Goal: Information Seeking & Learning: Learn about a topic

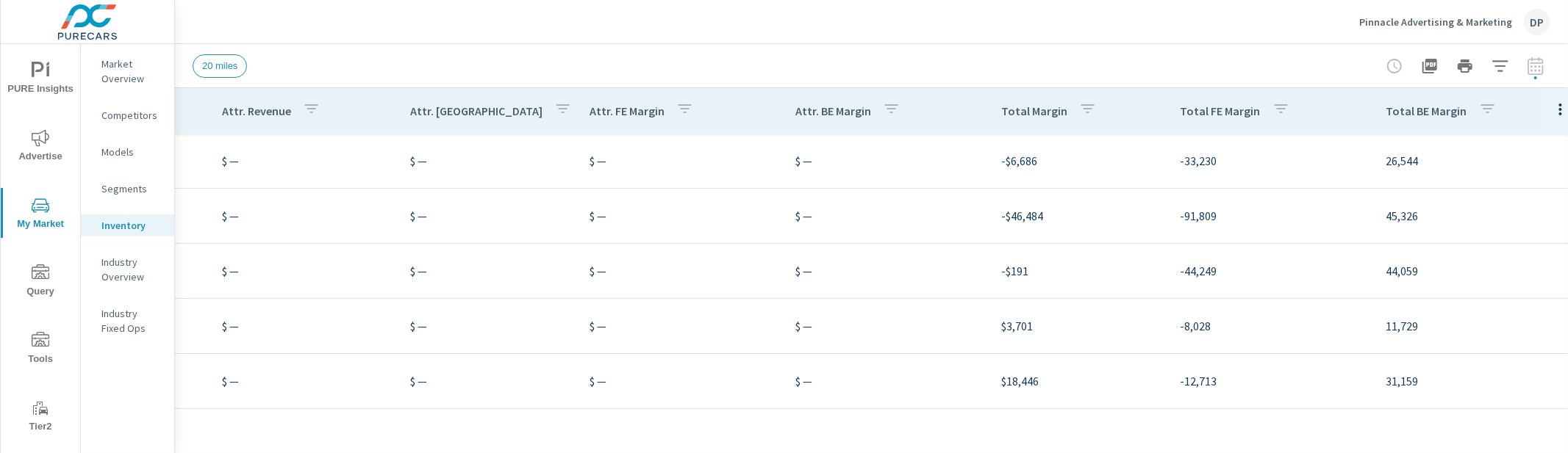
scroll to position [0, 1368]
click at [1539, 118] on div at bounding box center [1559, 111] width 41 height 45
click at [1551, 111] on icon "button" at bounding box center [1560, 110] width 18 height 18
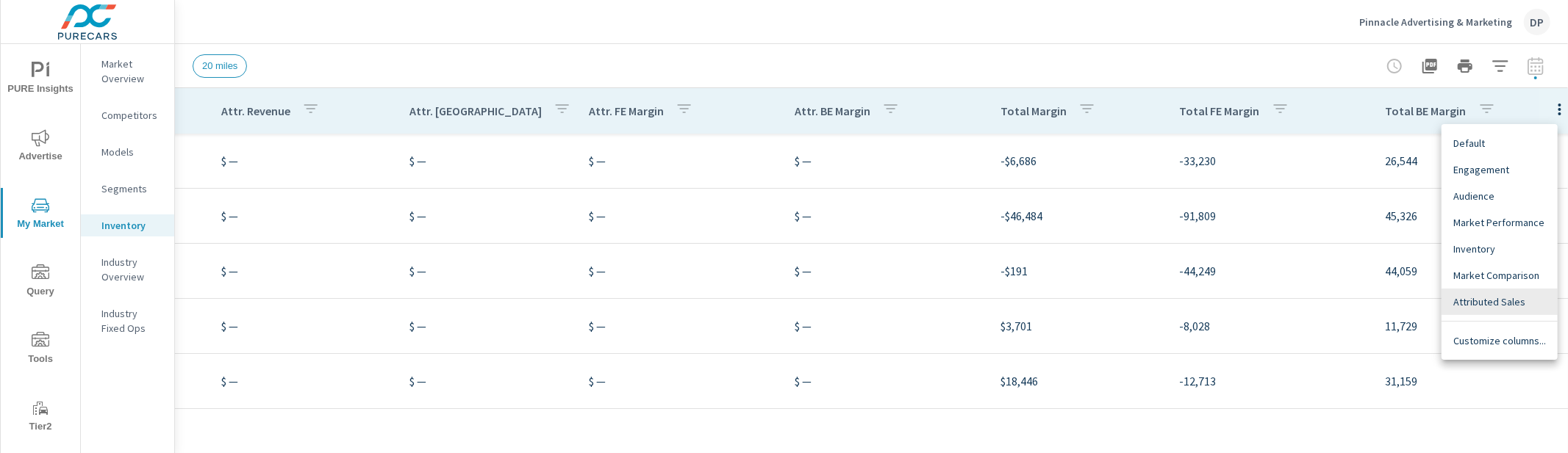
click at [1507, 140] on span "Default" at bounding box center [1499, 143] width 93 height 15
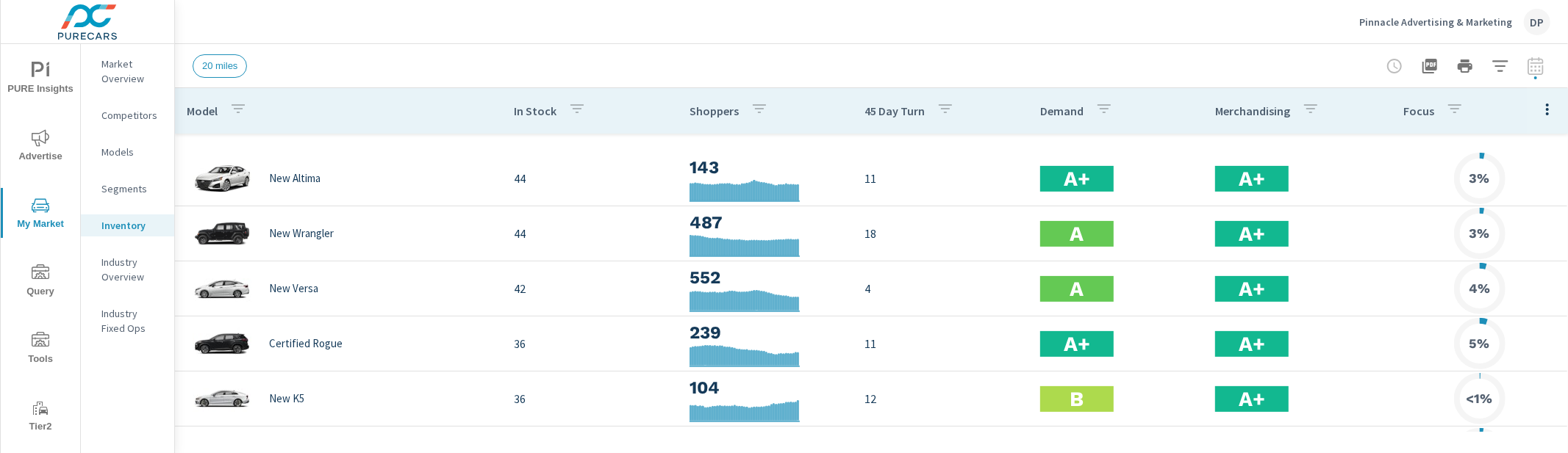
scroll to position [717, 0]
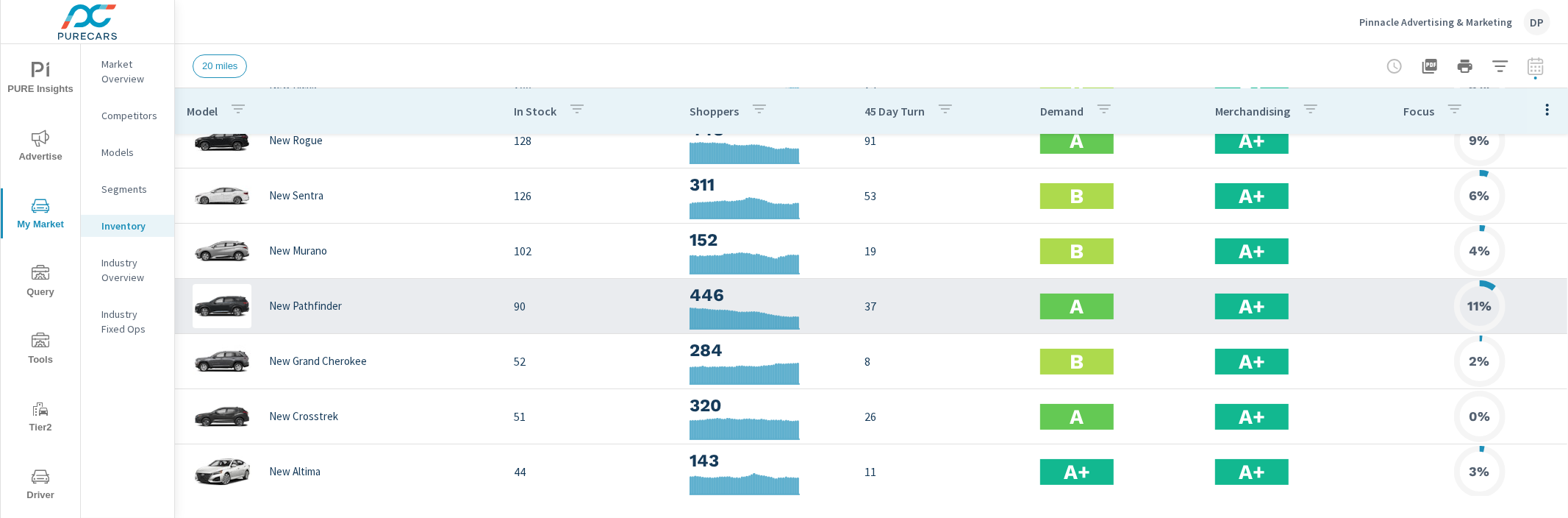
scroll to position [78, 0]
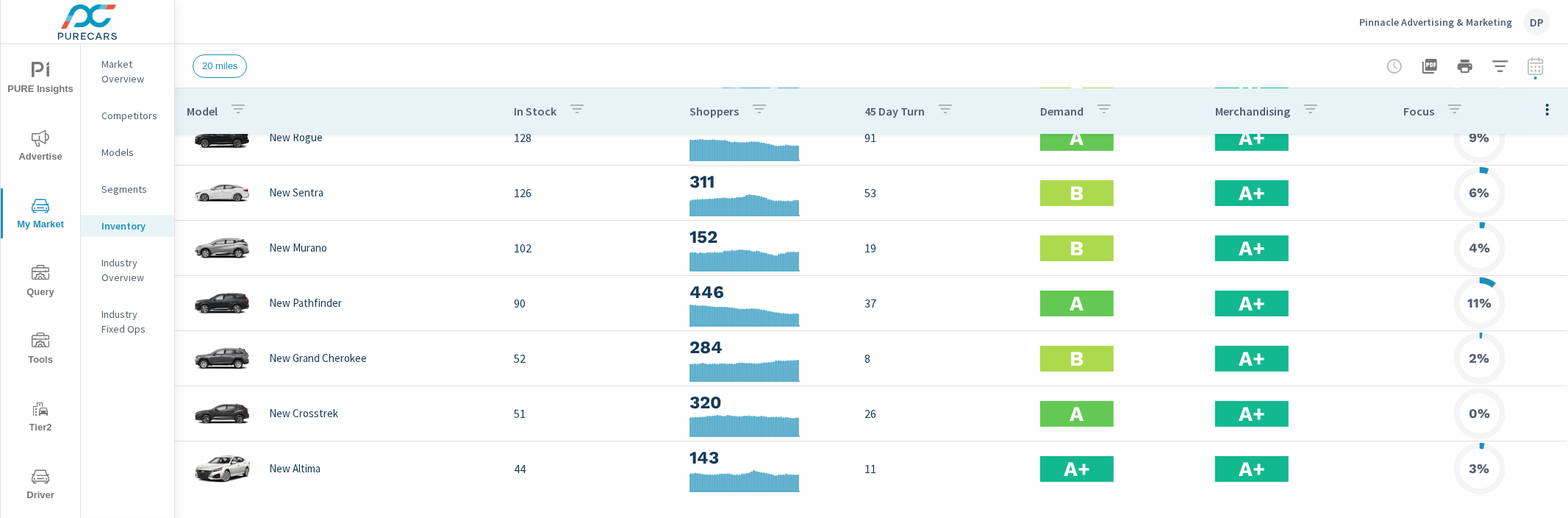
click at [1548, 112] on icon "button" at bounding box center [1547, 110] width 18 height 18
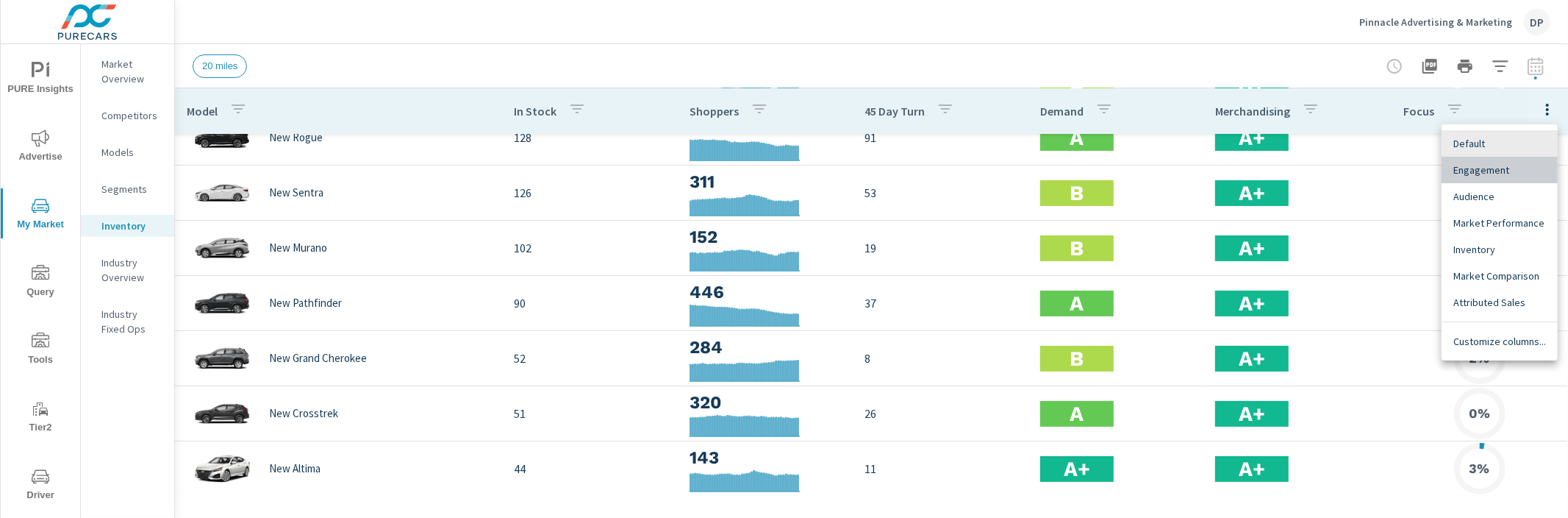
click at [1510, 174] on span "Engagement" at bounding box center [1499, 170] width 93 height 15
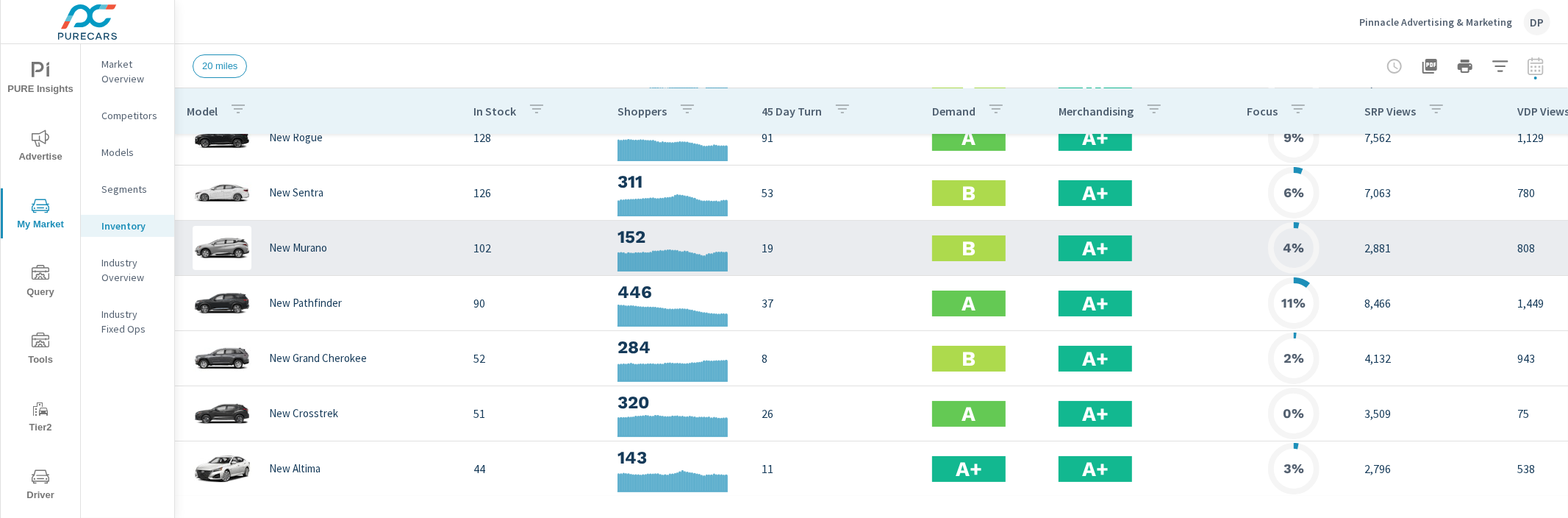
scroll to position [64, 0]
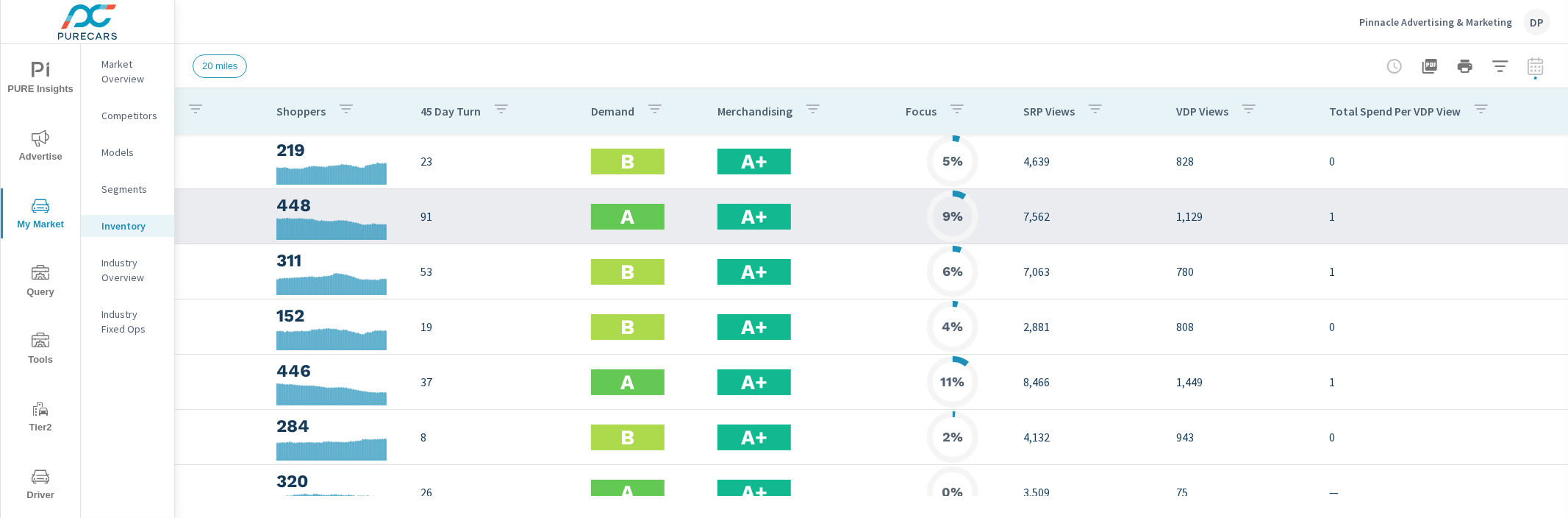
scroll to position [0, 305]
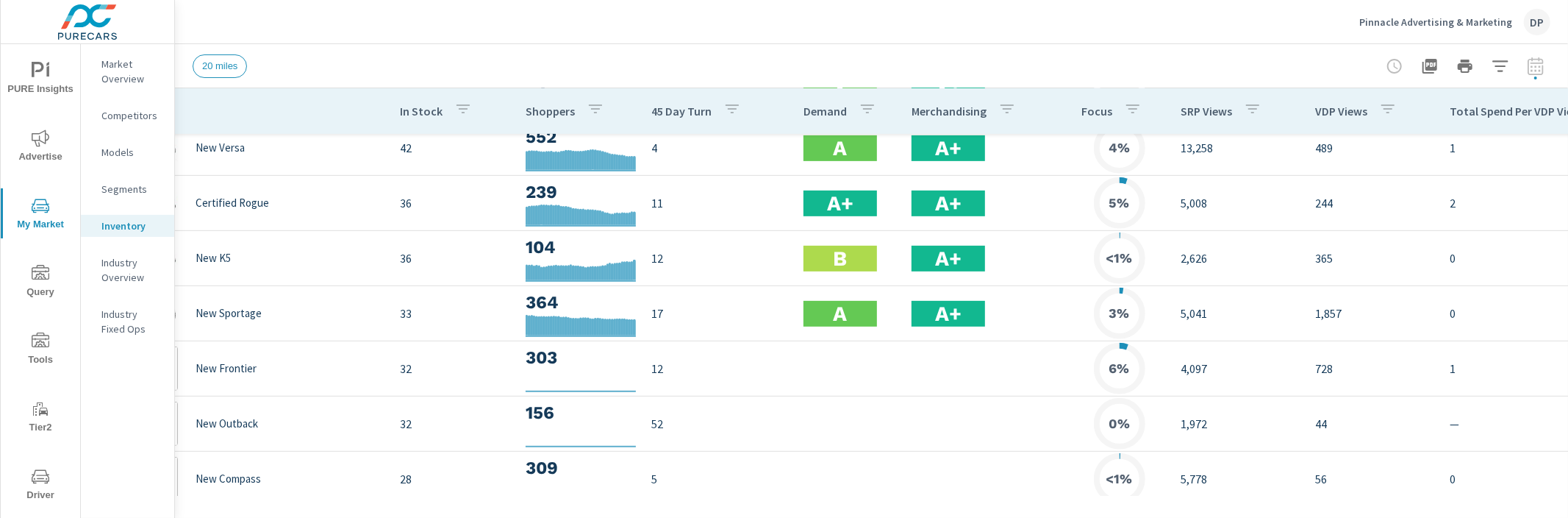
scroll to position [662, 74]
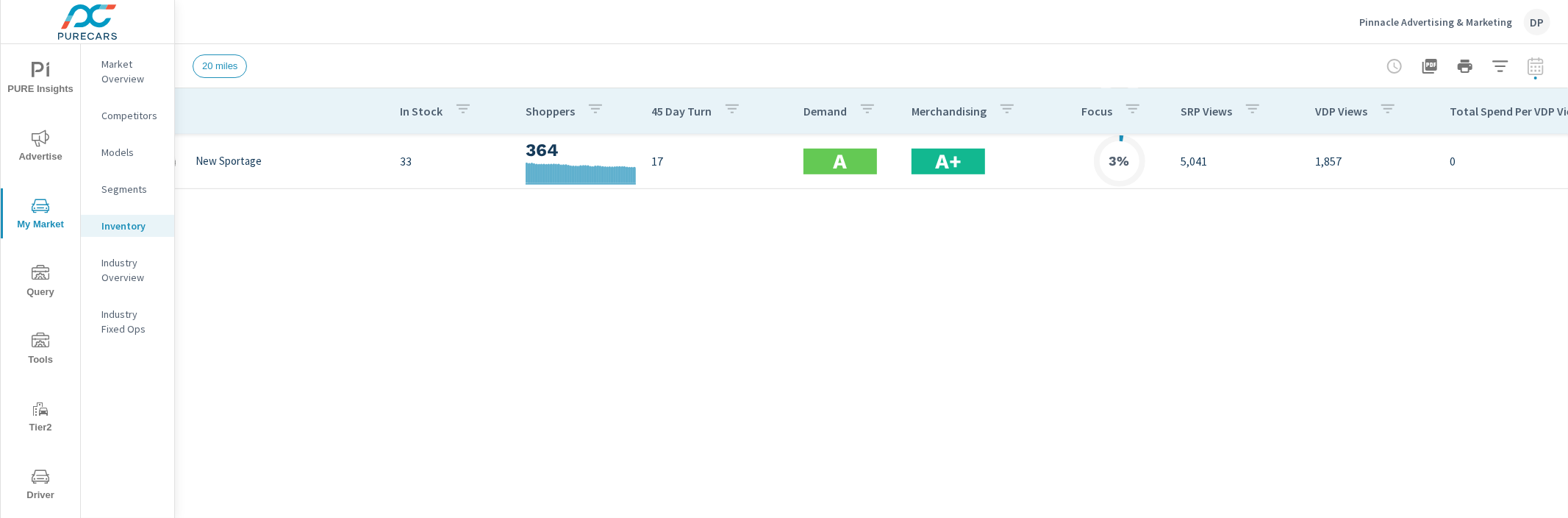
scroll to position [0, 74]
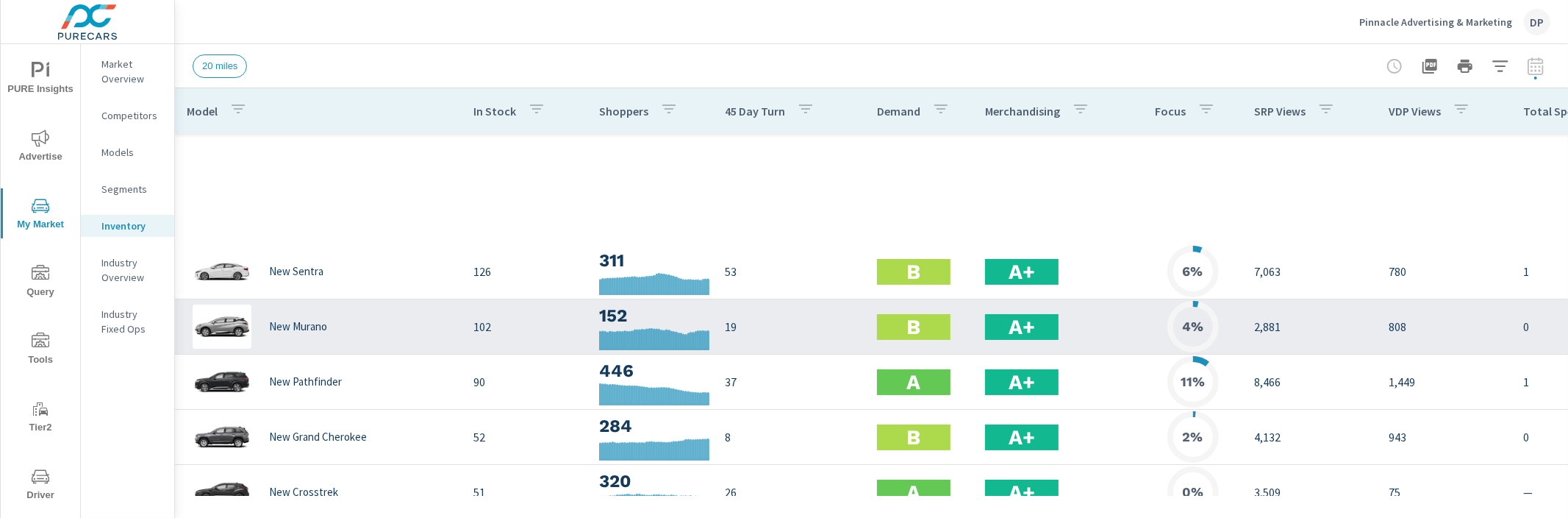
scroll to position [466, 0]
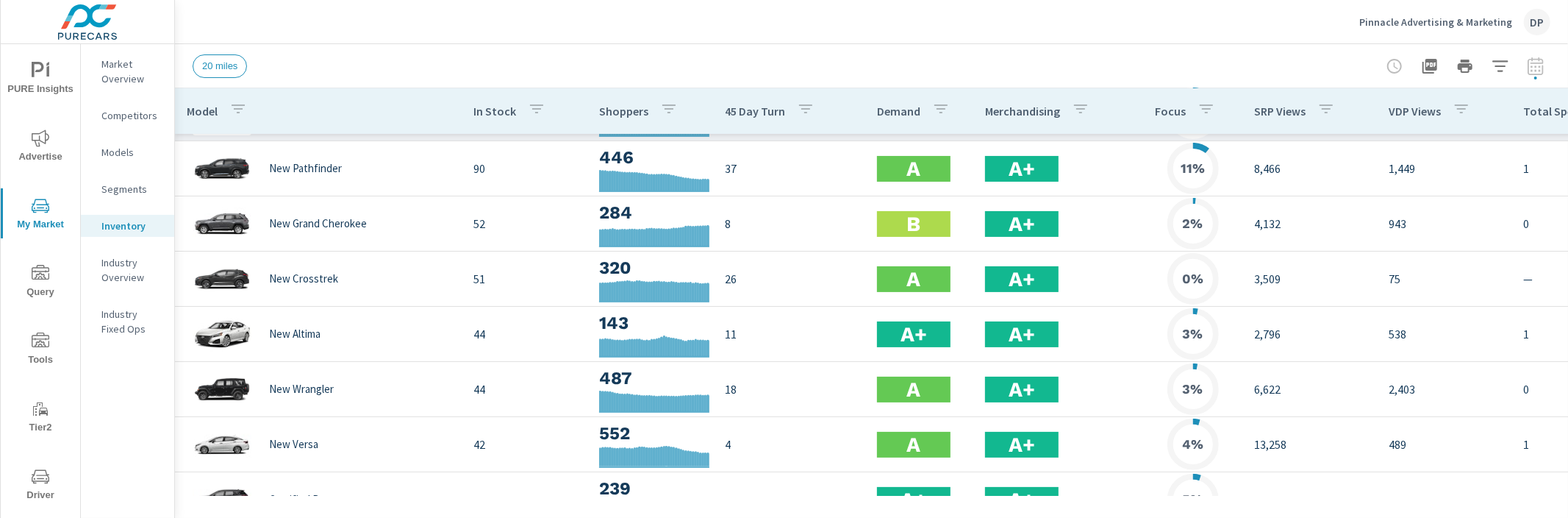
scroll to position [103, 0]
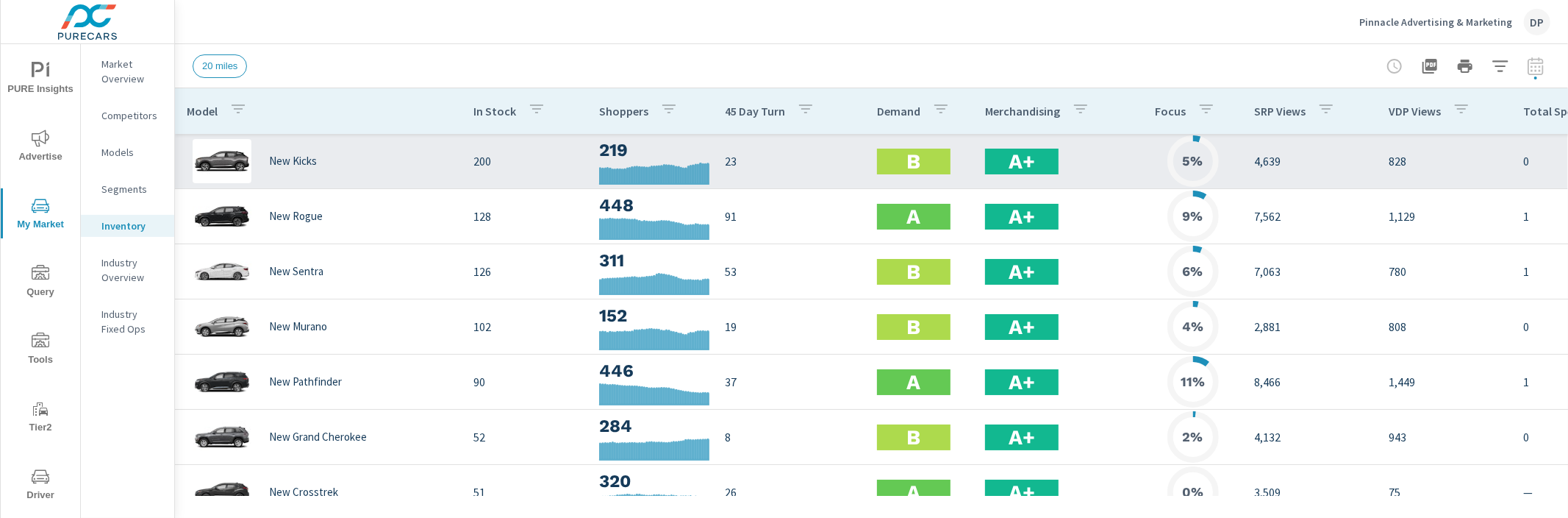
click at [767, 163] on p "23" at bounding box center [788, 161] width 128 height 18
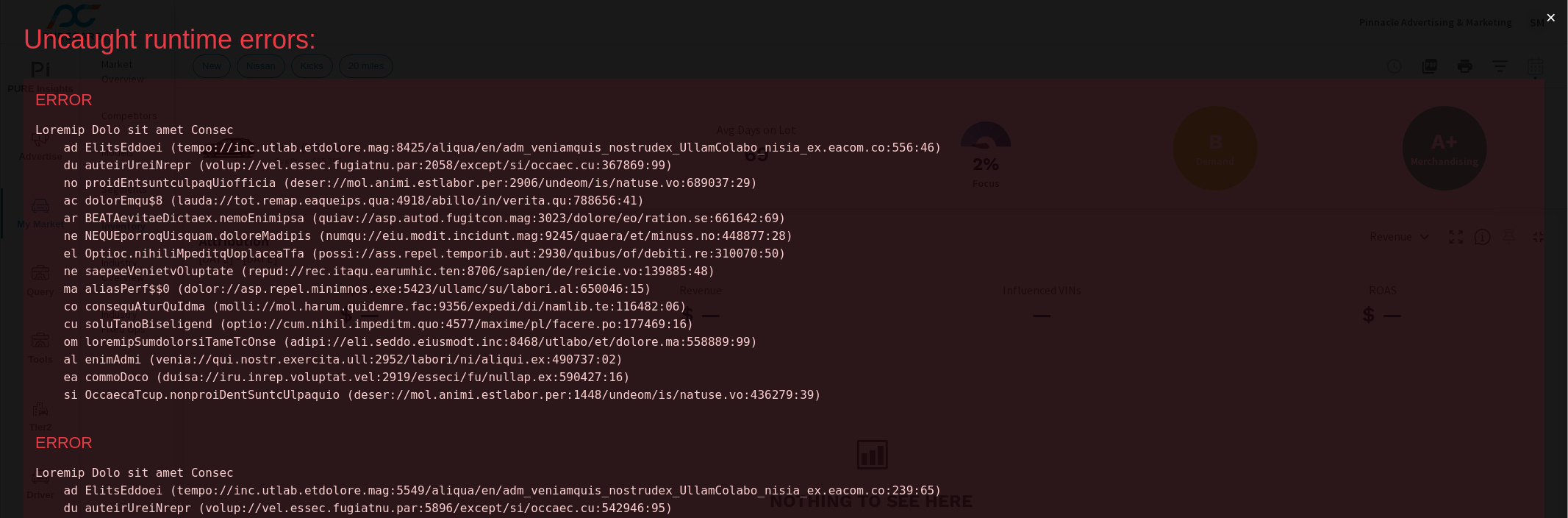
scroll to position [3, 0]
click at [1557, 13] on button "×" at bounding box center [1551, 15] width 34 height 36
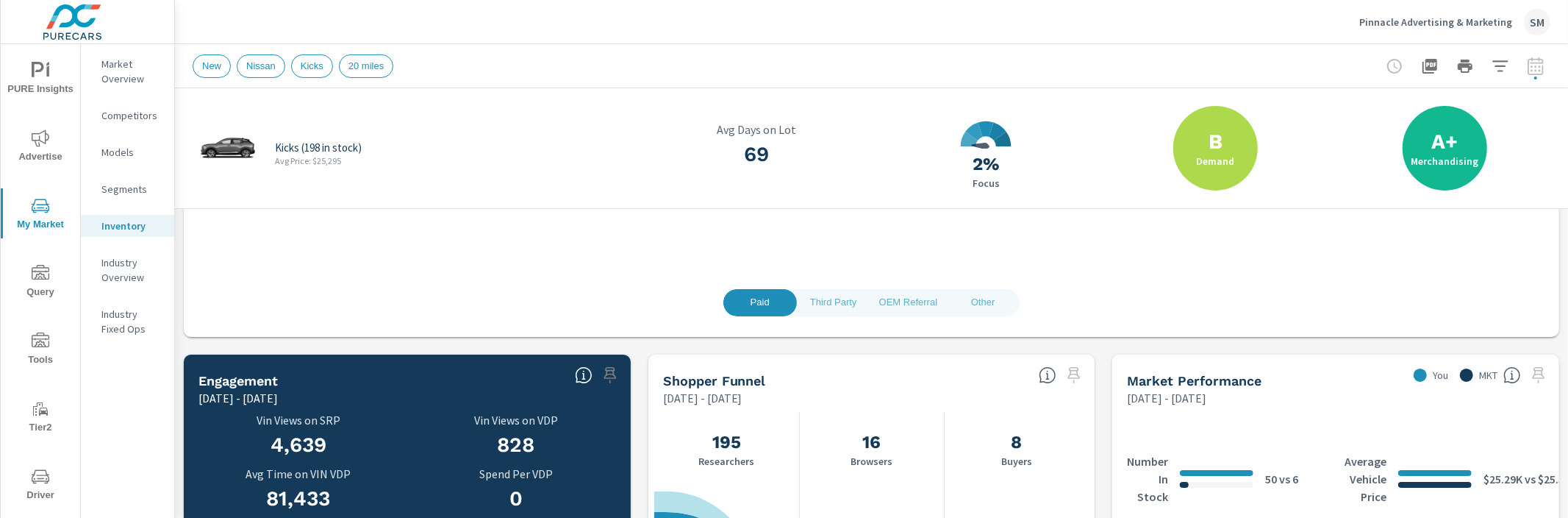
scroll to position [363, 0]
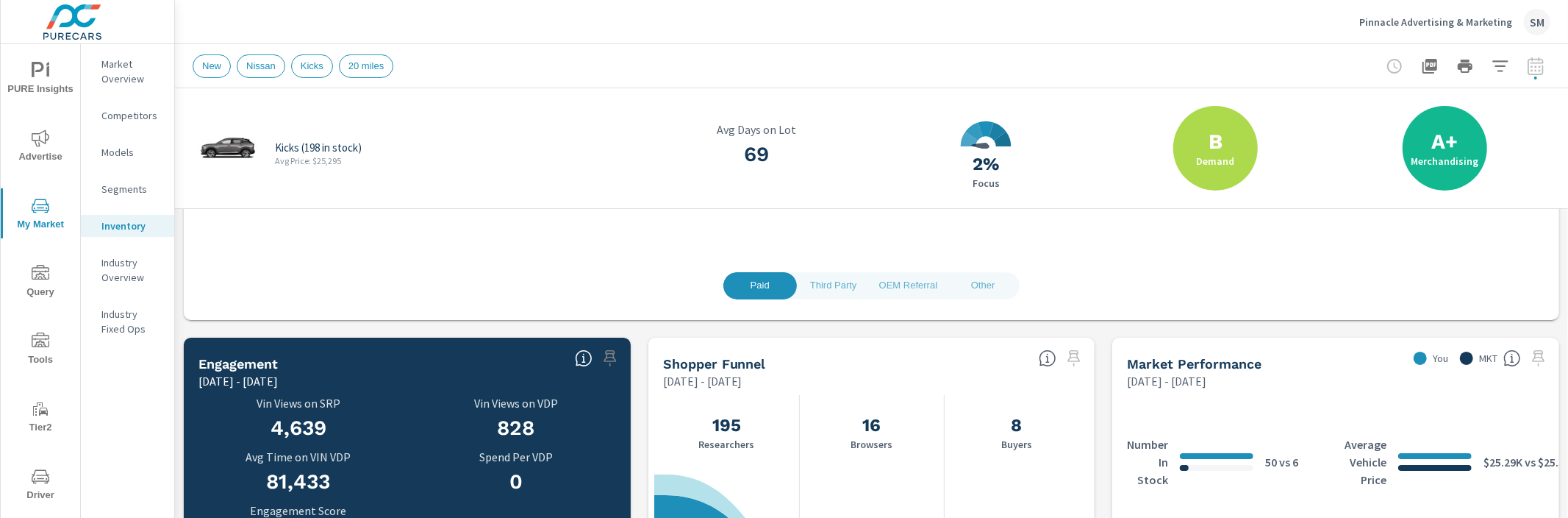
click at [841, 282] on span "Third Party" at bounding box center [833, 285] width 56 height 17
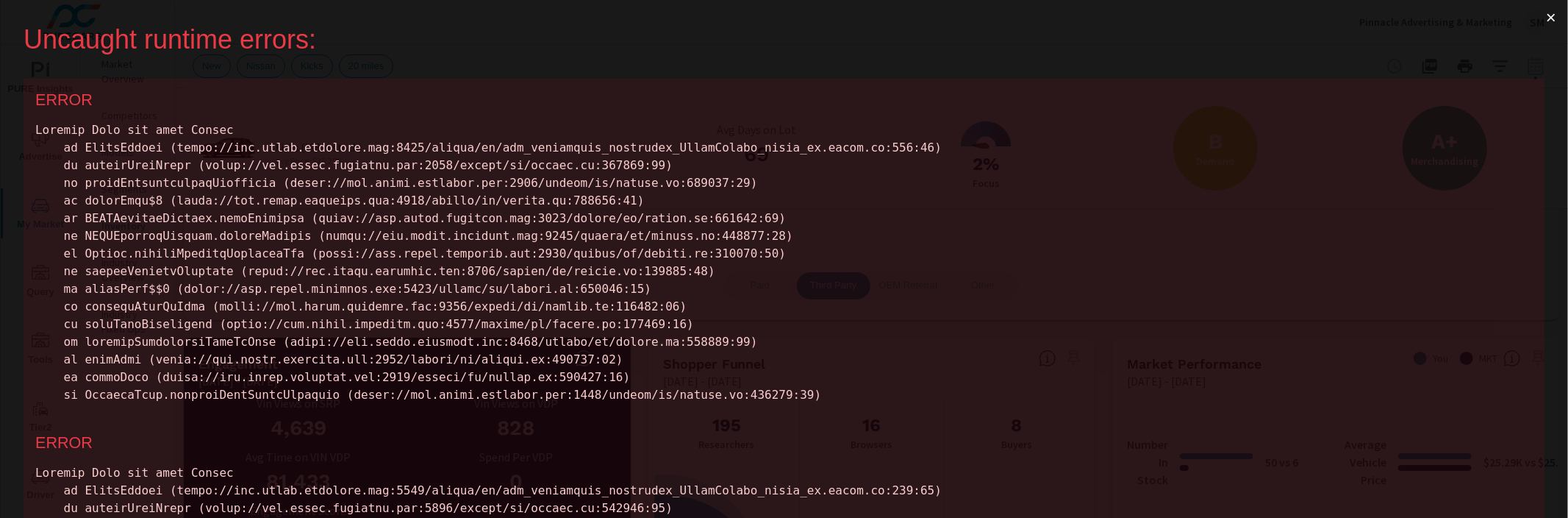
click at [1553, 19] on button "×" at bounding box center [1551, 18] width 34 height 36
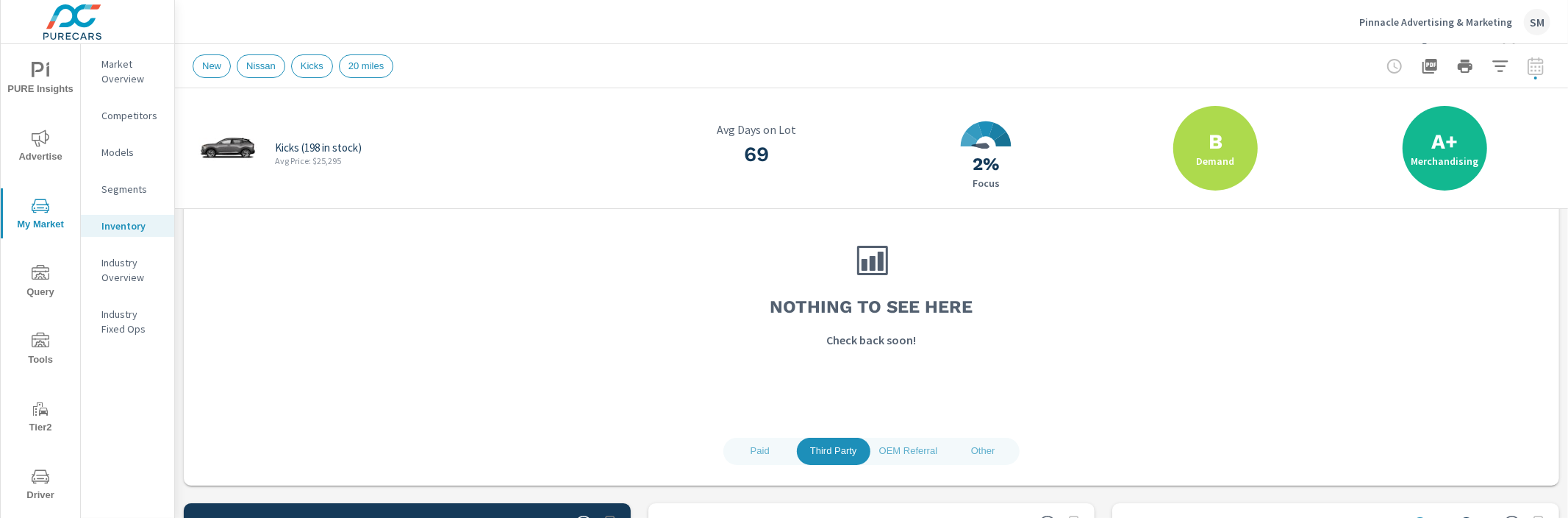
scroll to position [263, 0]
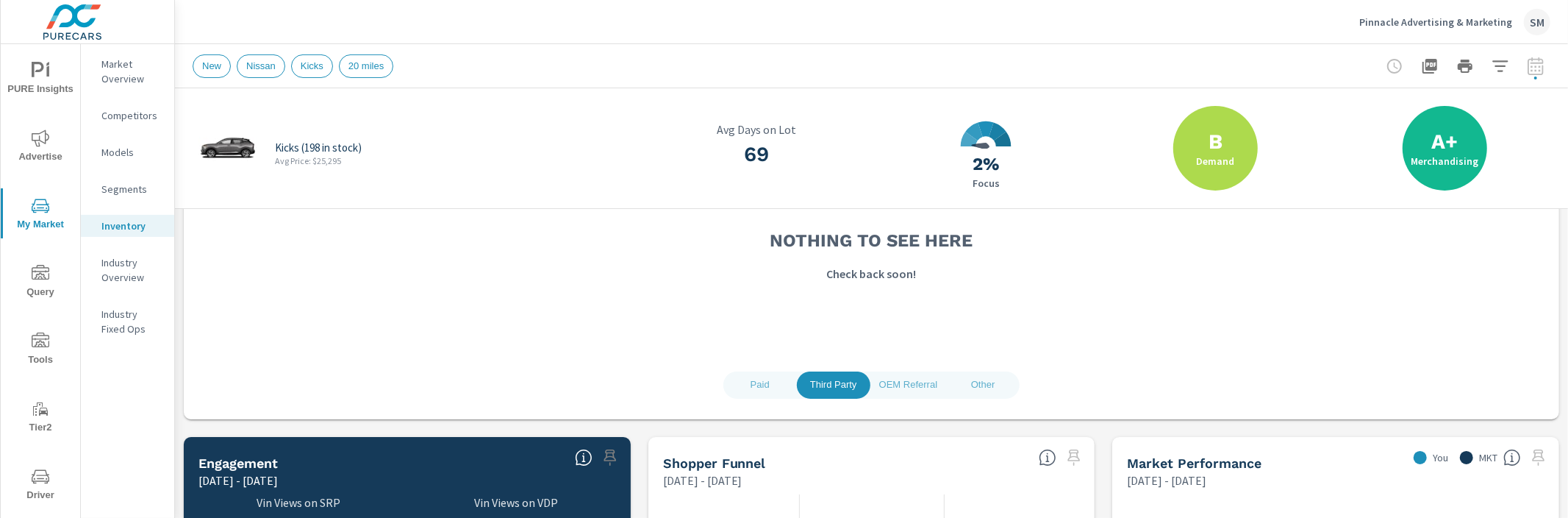
click at [910, 381] on span "OEM Referral" at bounding box center [908, 385] width 58 height 17
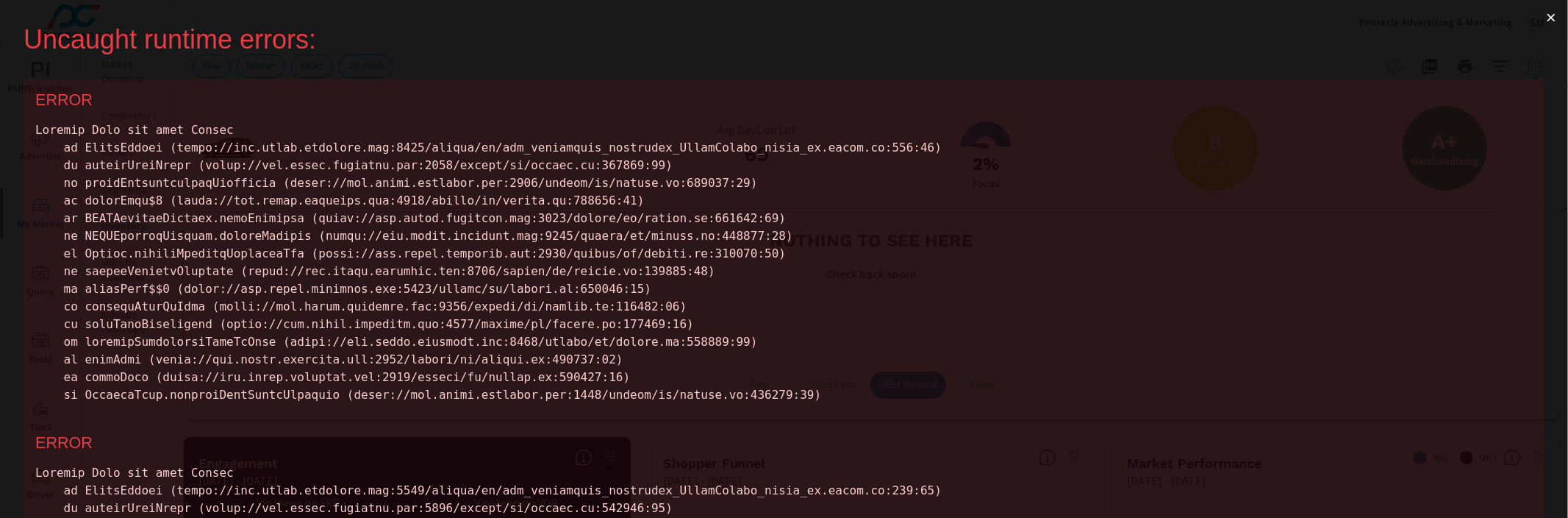
click at [1549, 32] on button "×" at bounding box center [1551, 18] width 34 height 36
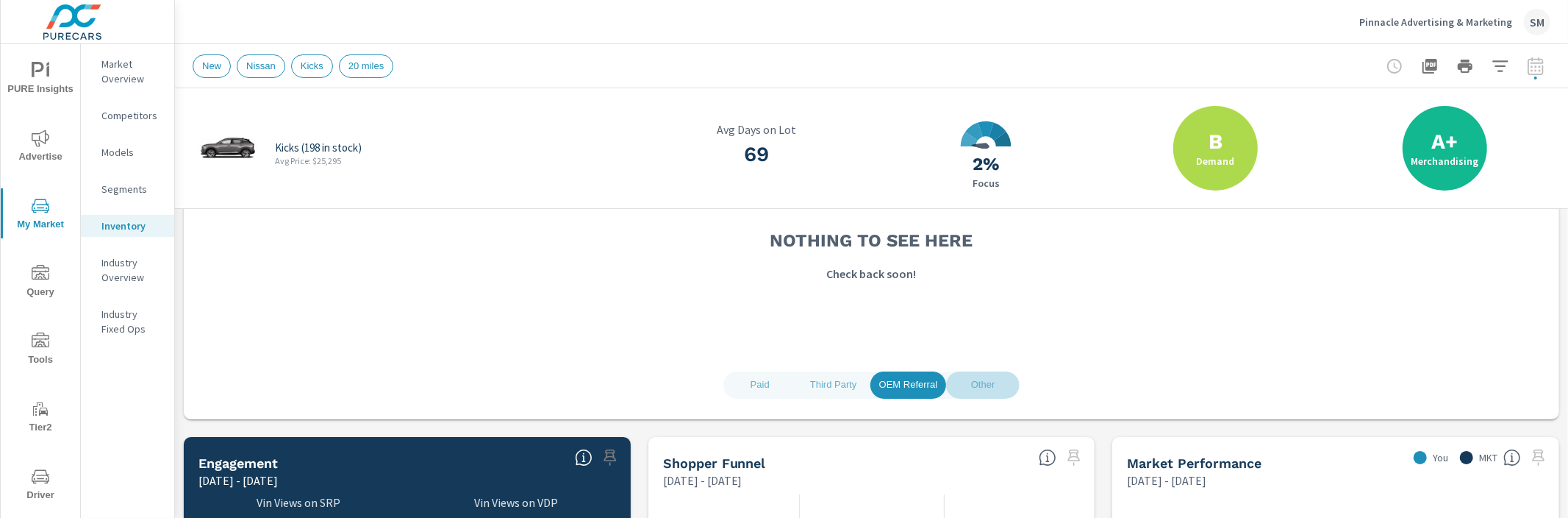
click at [991, 373] on button "Other" at bounding box center [982, 385] width 74 height 27
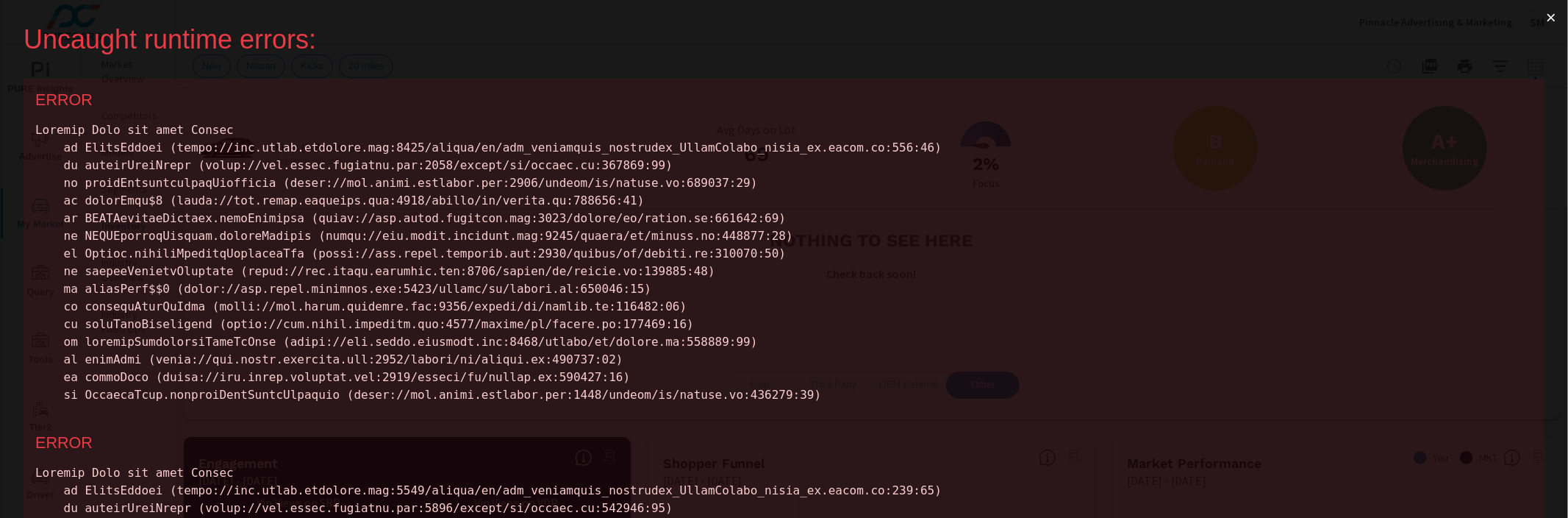
click at [1542, 20] on button "×" at bounding box center [1551, 18] width 34 height 36
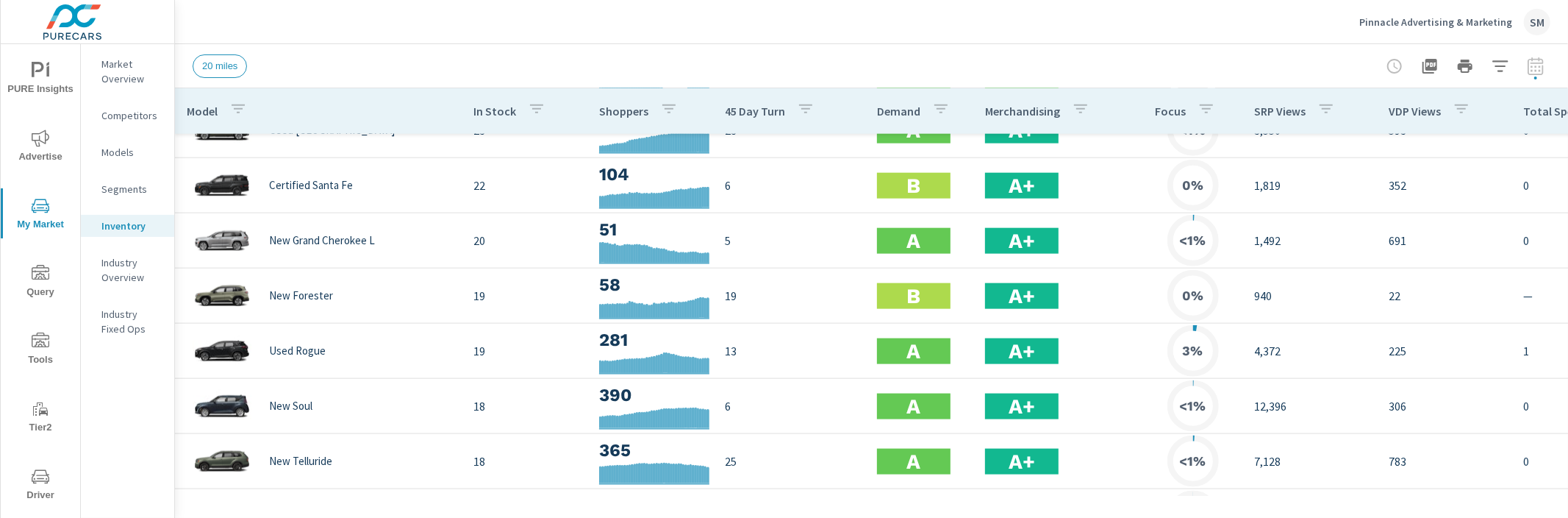
scroll to position [1577, 0]
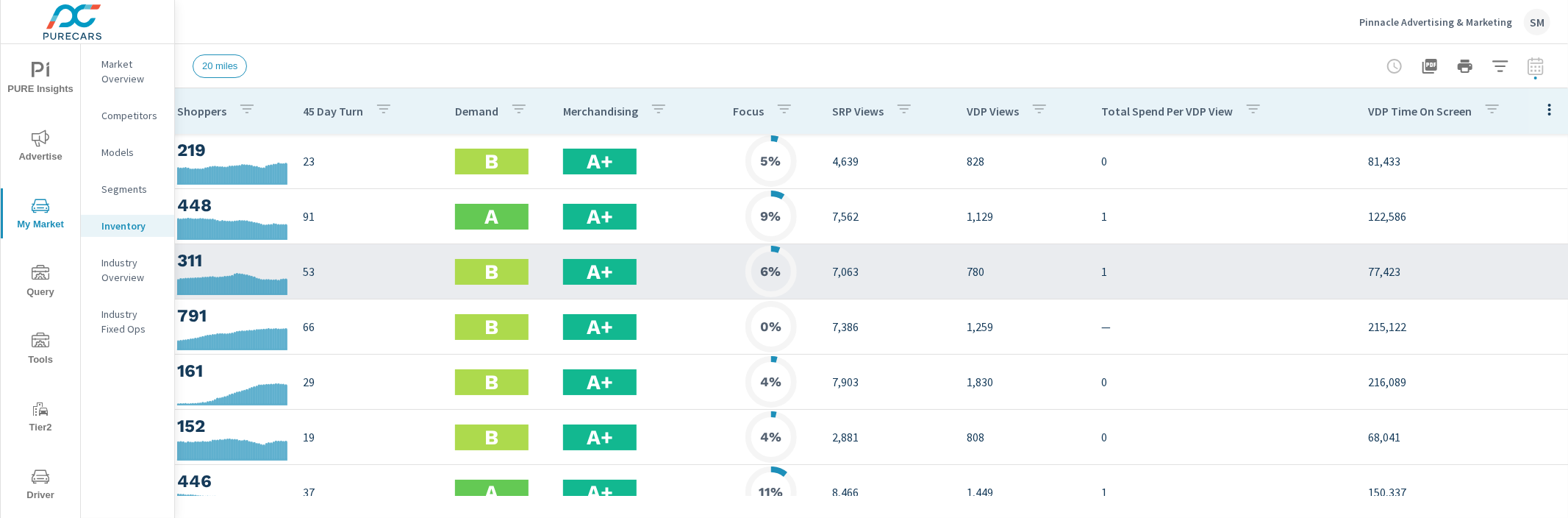
scroll to position [0, 423]
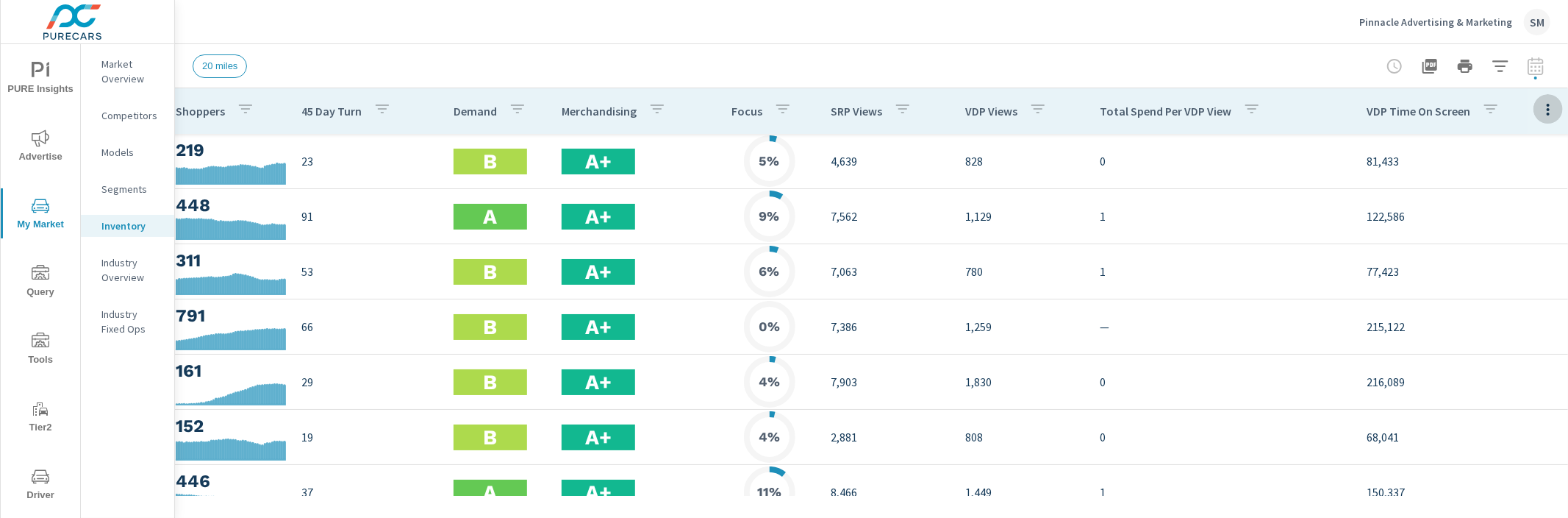
click at [1541, 113] on icon "button" at bounding box center [1548, 110] width 18 height 18
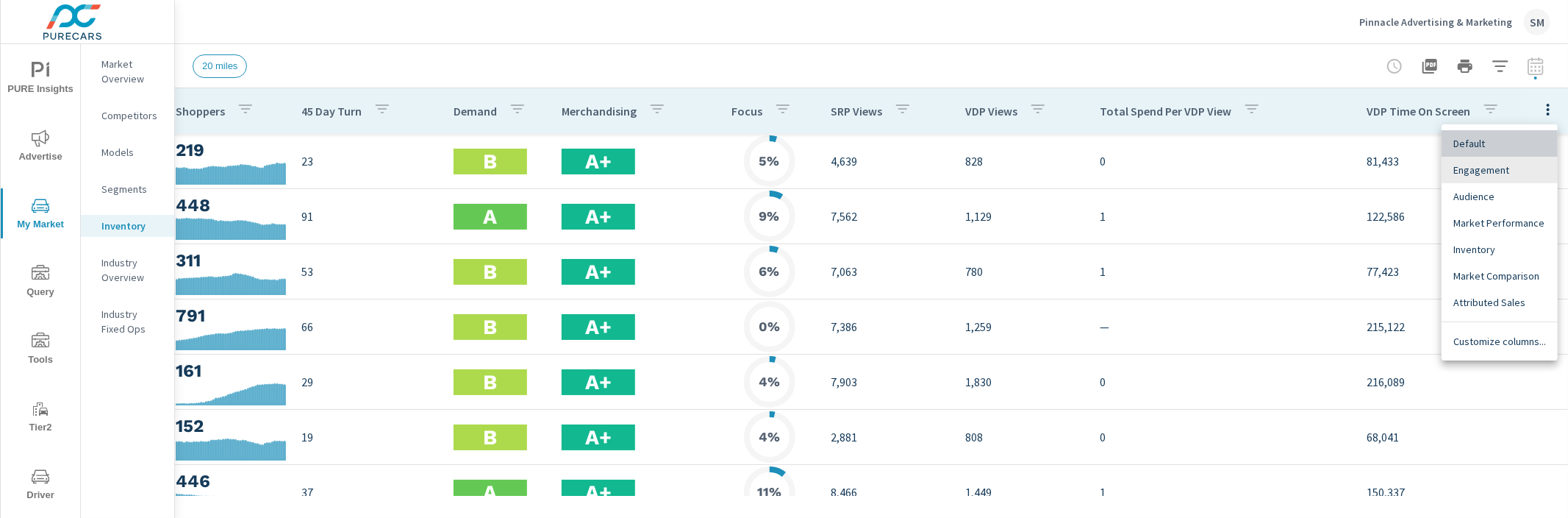
click at [1503, 136] on span "Default" at bounding box center [1499, 143] width 93 height 15
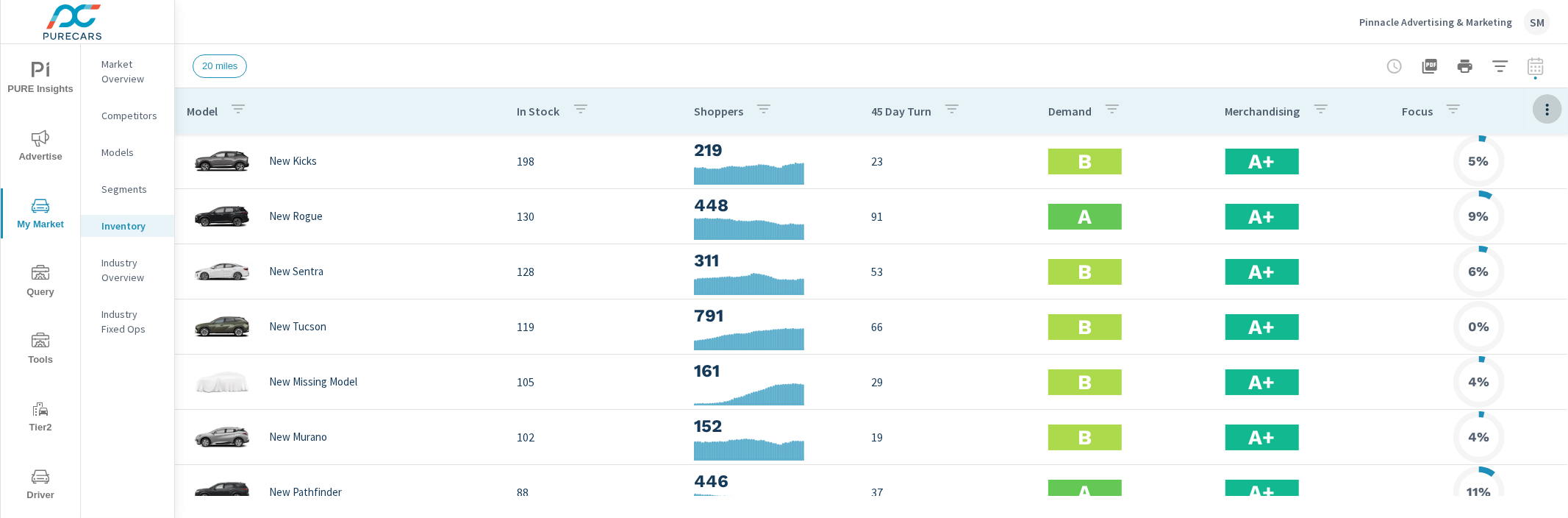
click at [1536, 113] on button "button" at bounding box center [1547, 108] width 29 height 30
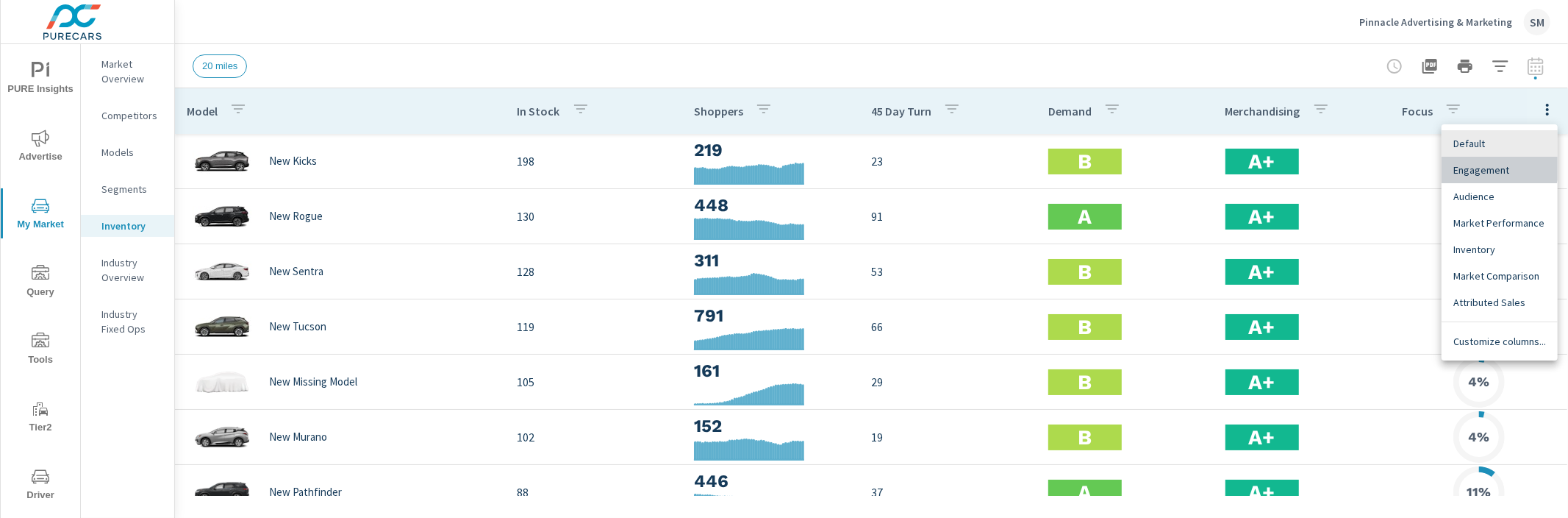
click at [1487, 163] on span "Engagement" at bounding box center [1499, 170] width 93 height 15
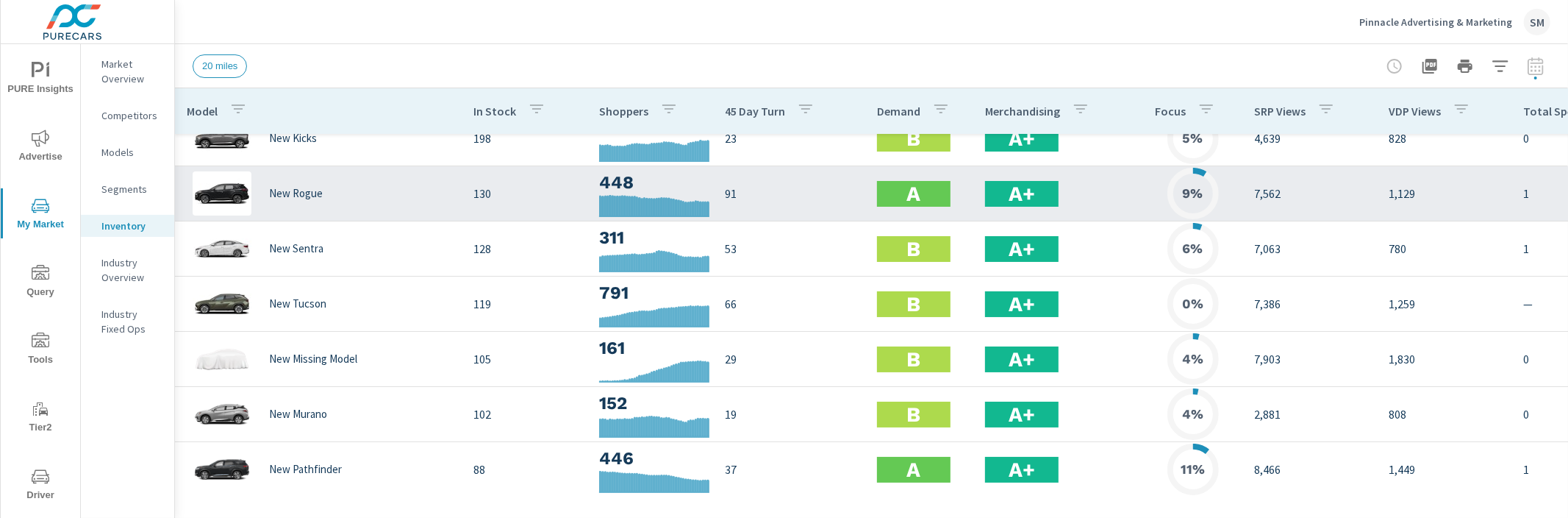
scroll to position [200, 0]
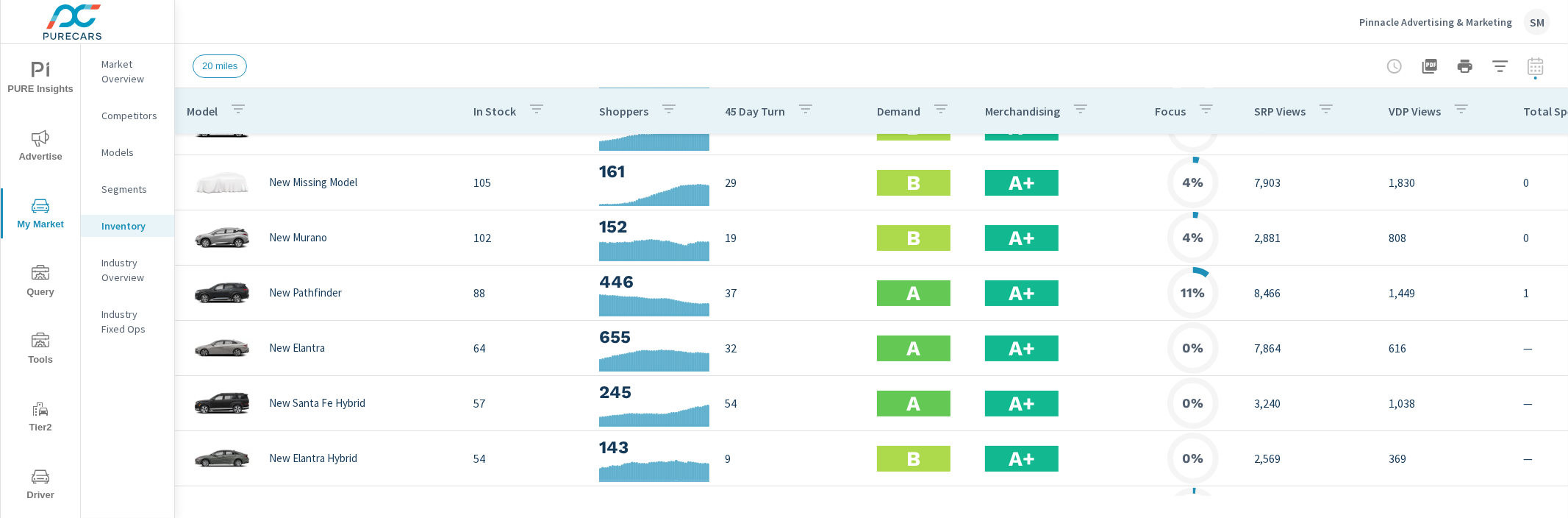
click at [1543, 66] on div at bounding box center [1465, 66] width 170 height 29
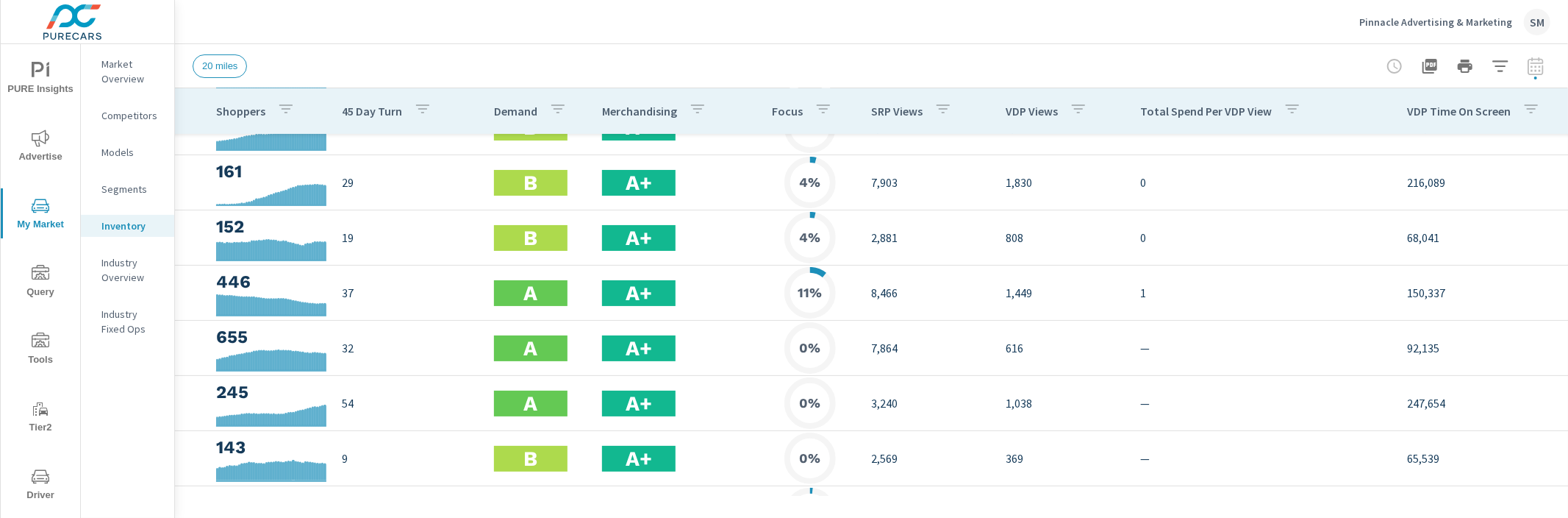
scroll to position [200, 423]
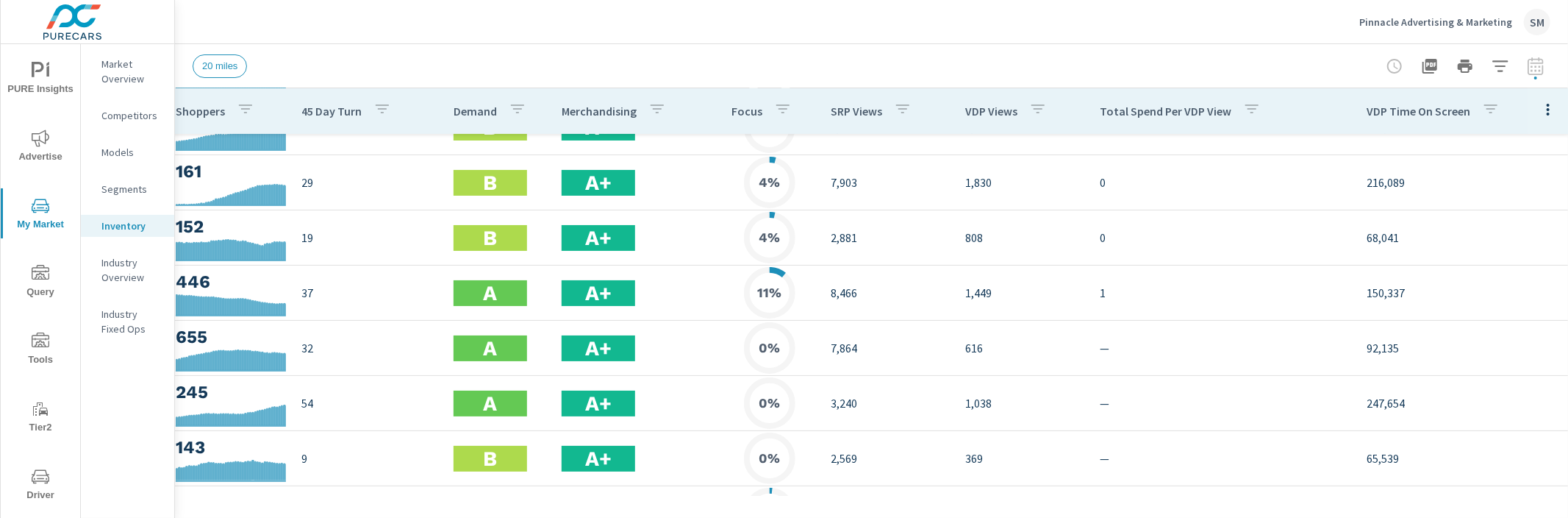
click at [1545, 111] on icon "button" at bounding box center [1548, 110] width 18 height 18
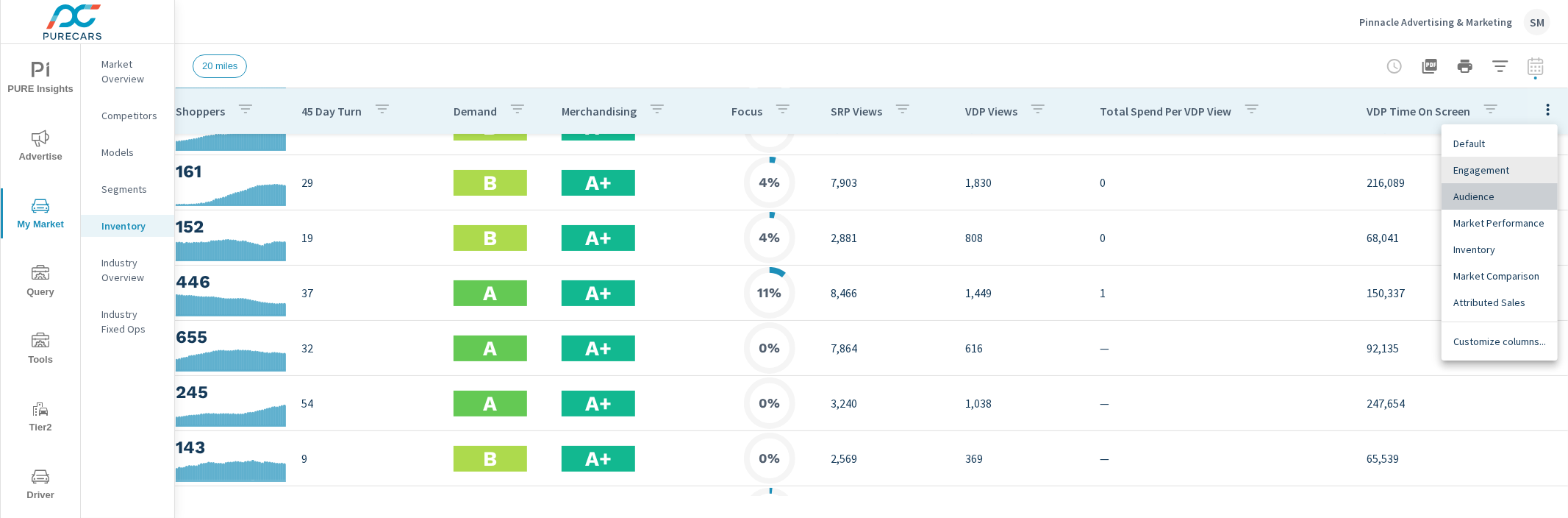
click at [1510, 191] on span "Audience" at bounding box center [1499, 196] width 93 height 15
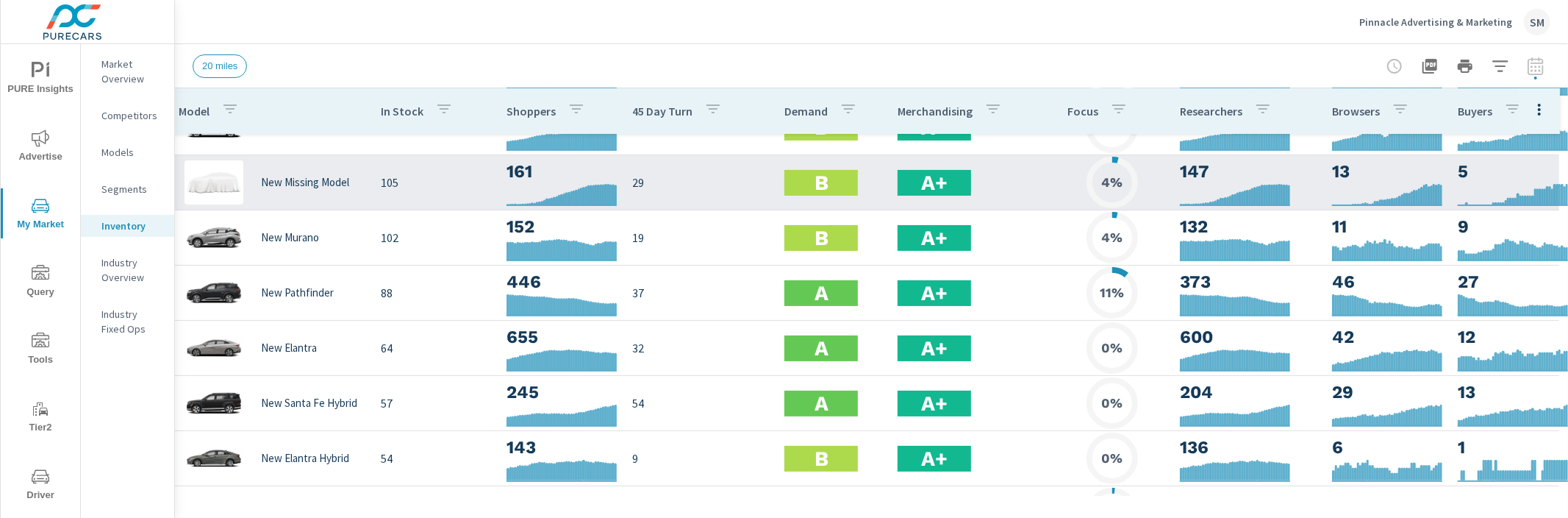
scroll to position [200, 8]
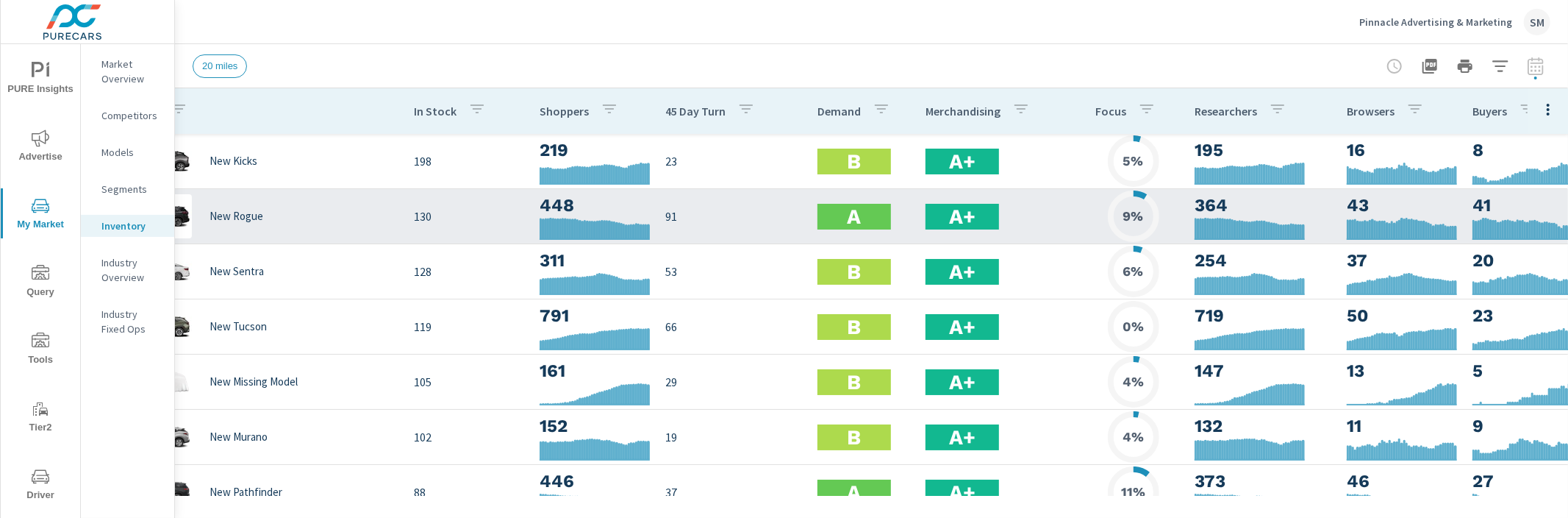
scroll to position [0, 74]
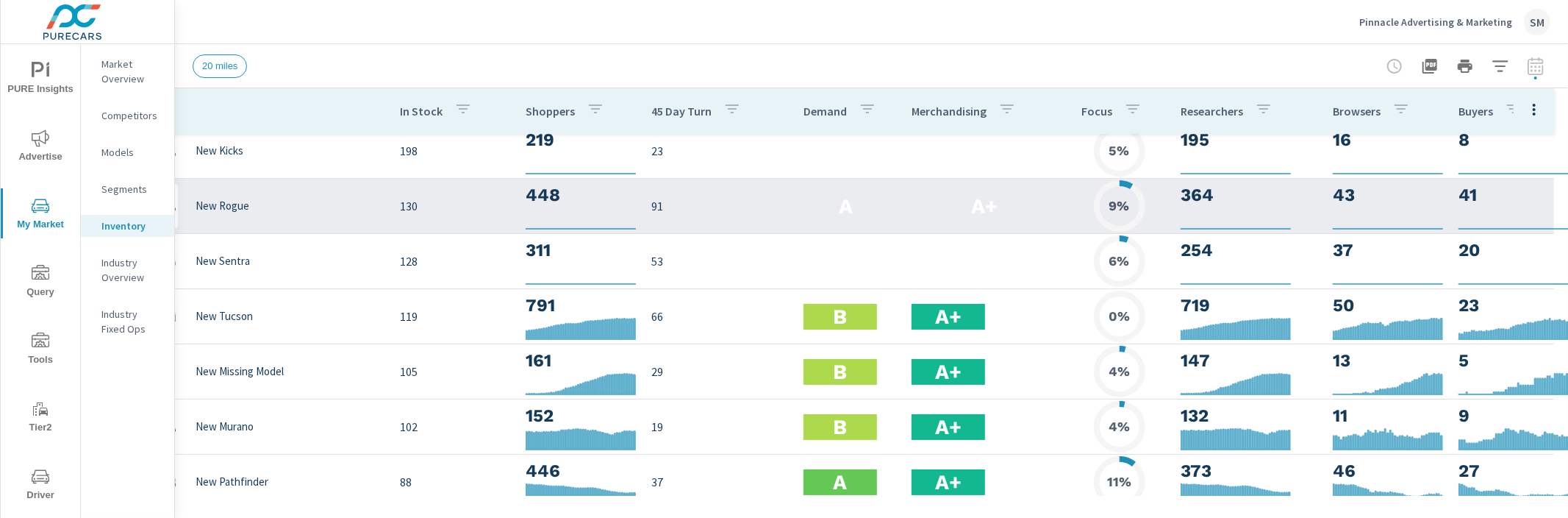
scroll to position [0, 74]
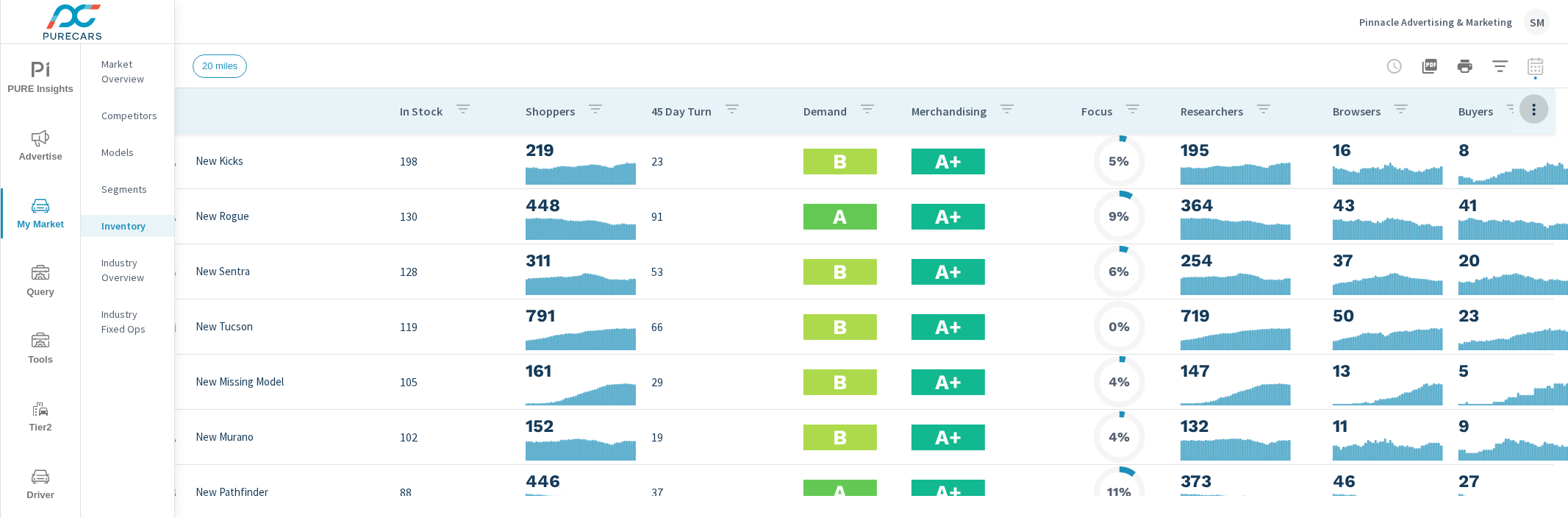
click at [1532, 107] on icon "button" at bounding box center [1534, 110] width 18 height 18
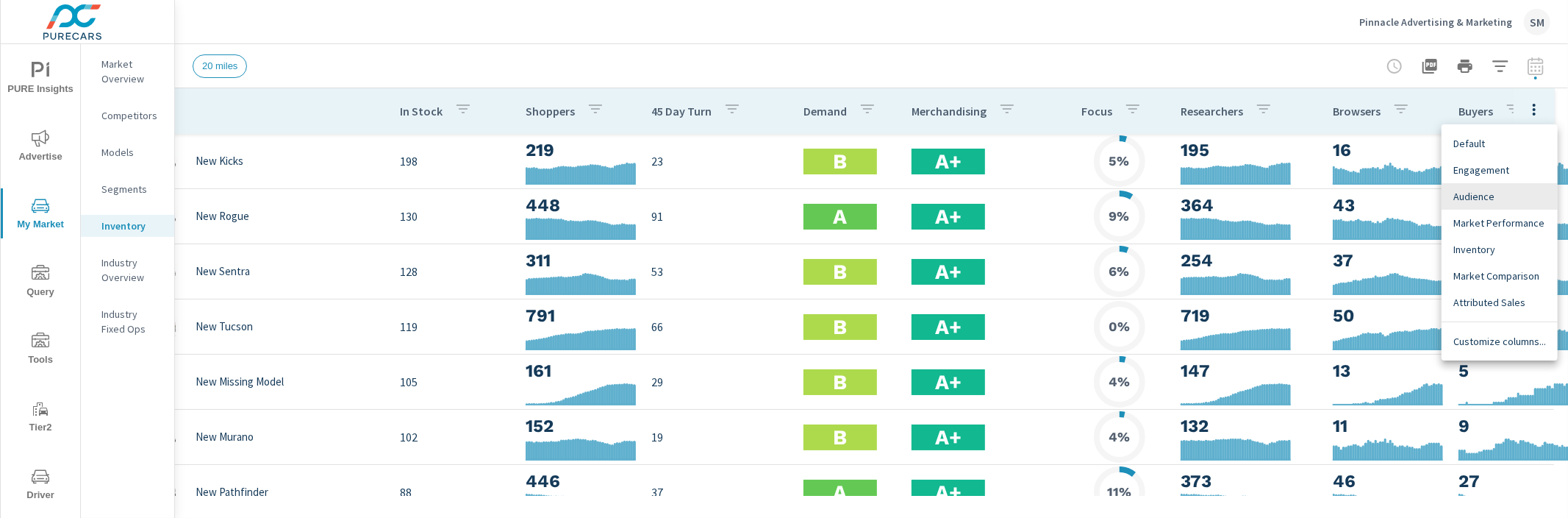
click at [1495, 167] on span "Engagement" at bounding box center [1499, 170] width 93 height 15
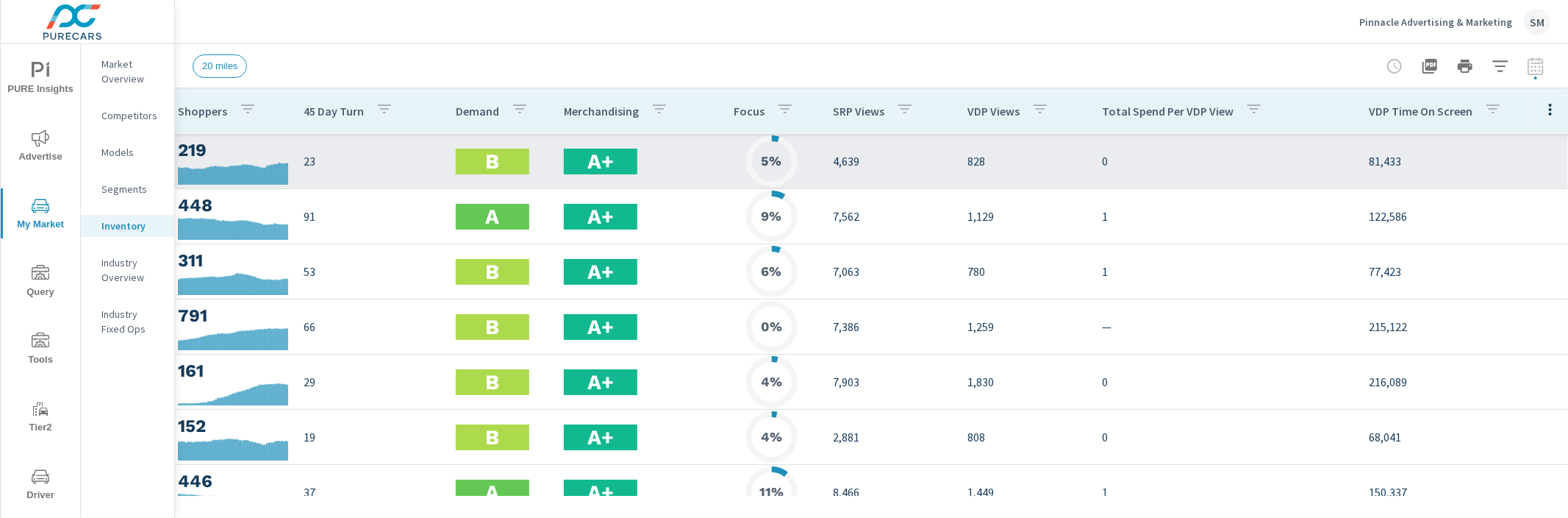
scroll to position [0, 423]
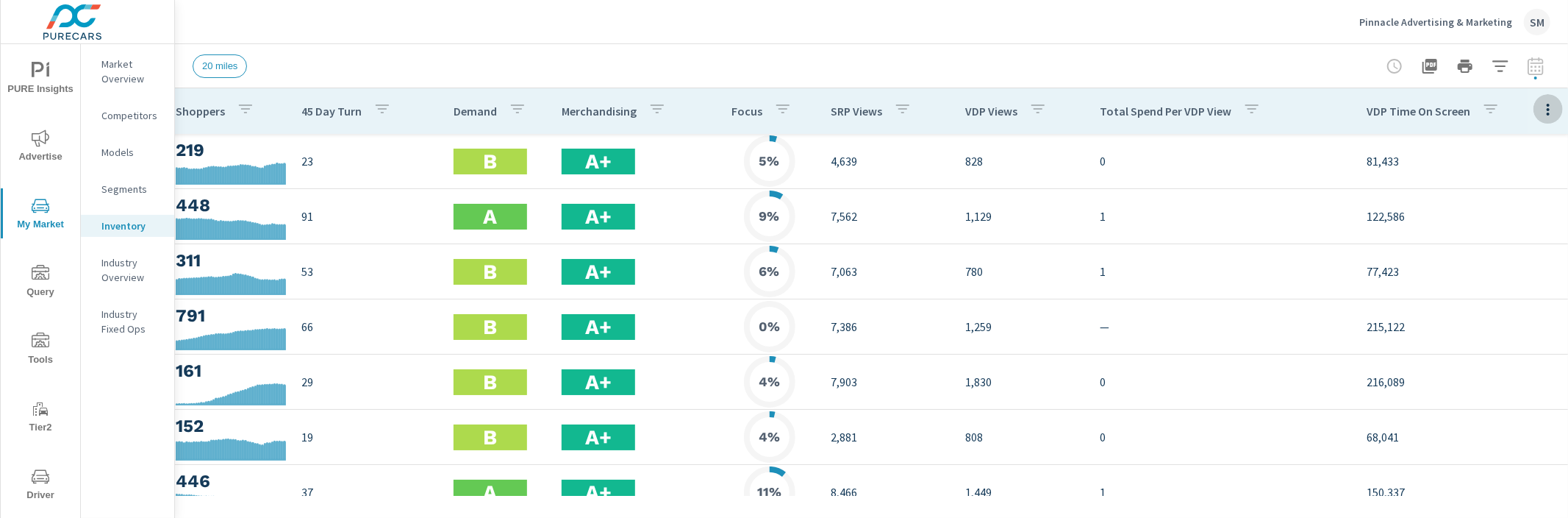
click at [1544, 103] on icon "button" at bounding box center [1548, 110] width 18 height 18
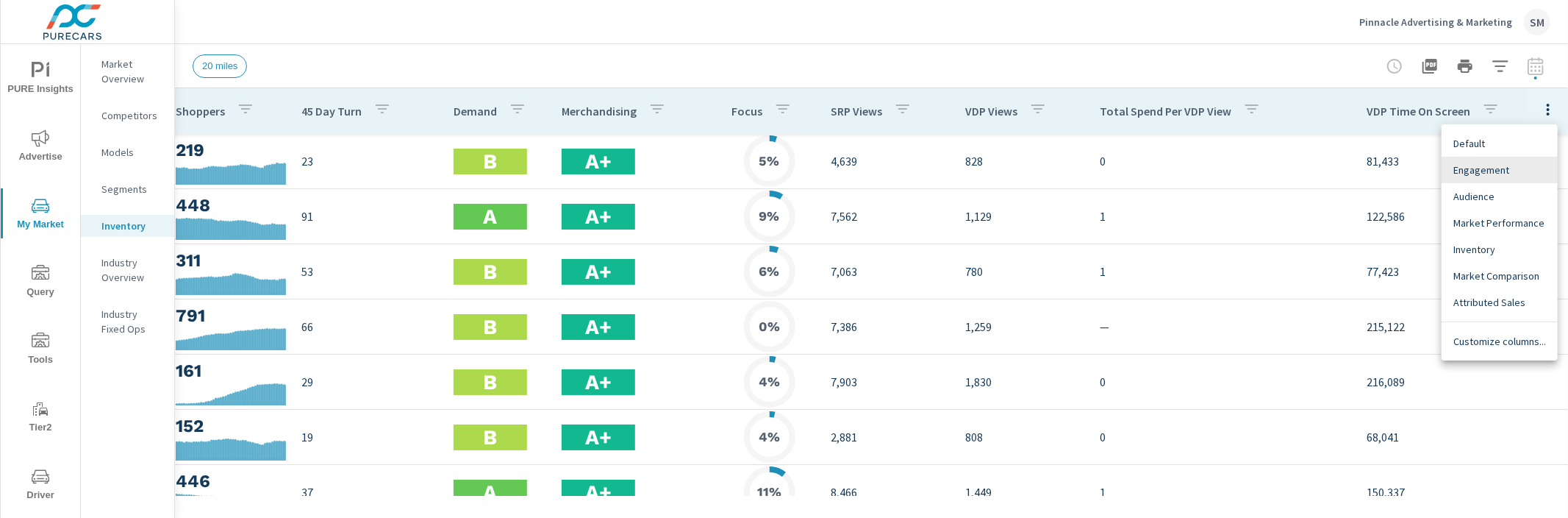
click at [1508, 187] on div "Audience" at bounding box center [1499, 196] width 116 height 27
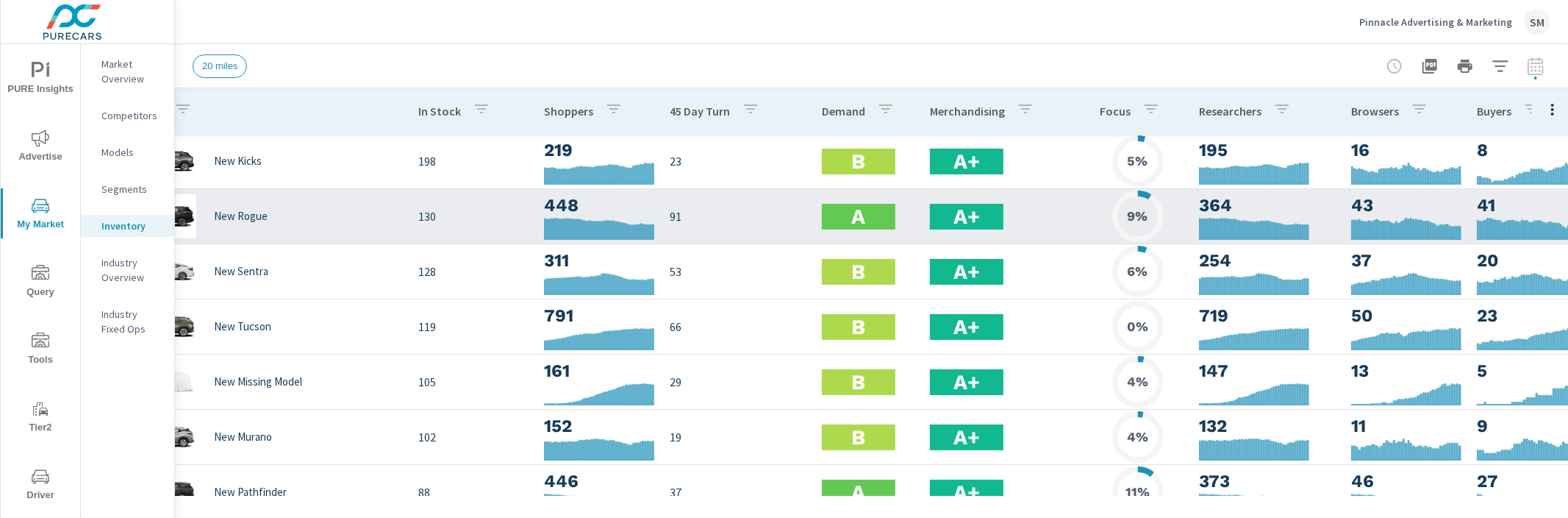
scroll to position [0, 74]
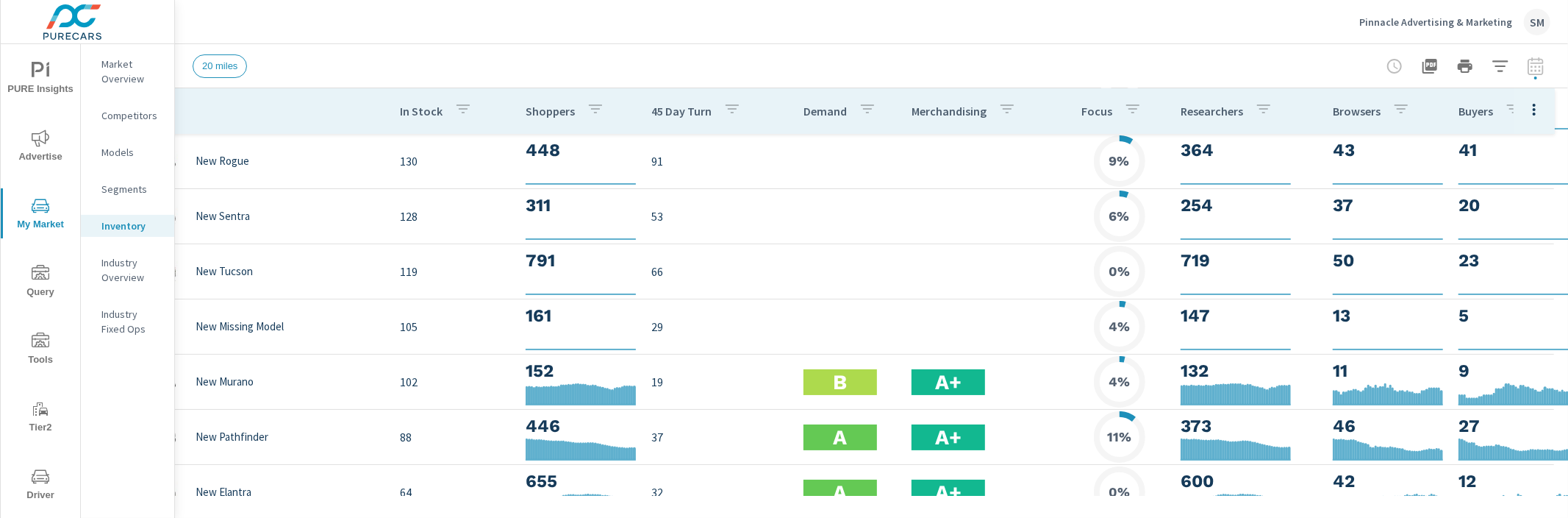
scroll to position [0, 74]
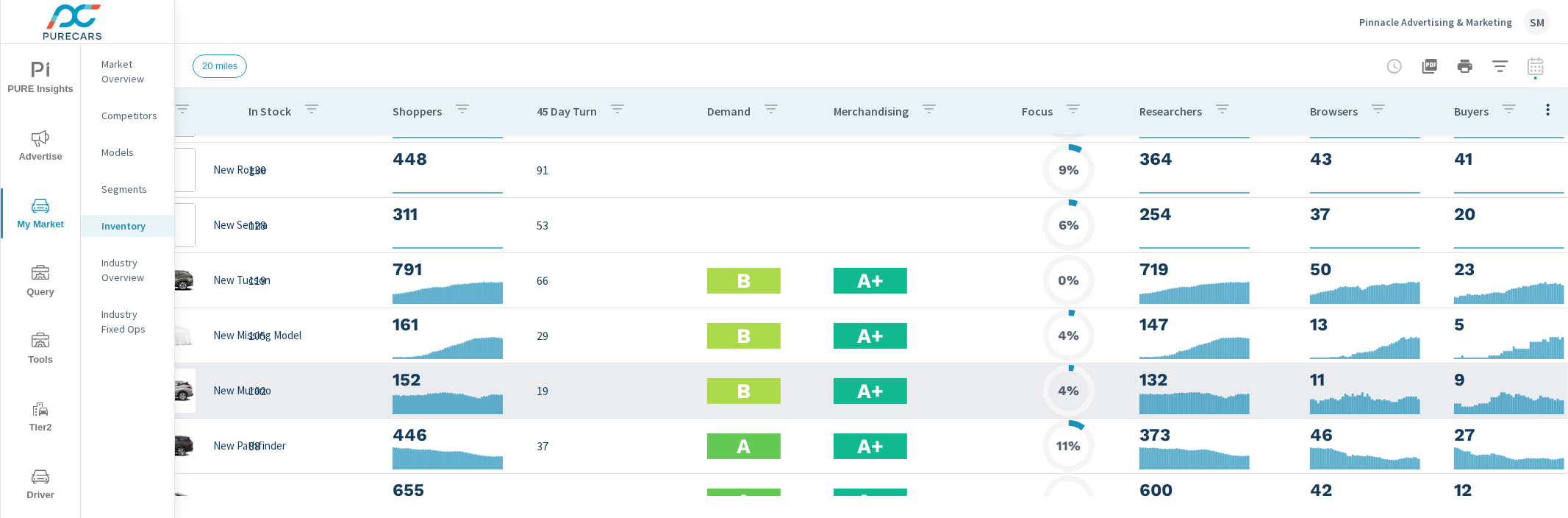
scroll to position [0, 56]
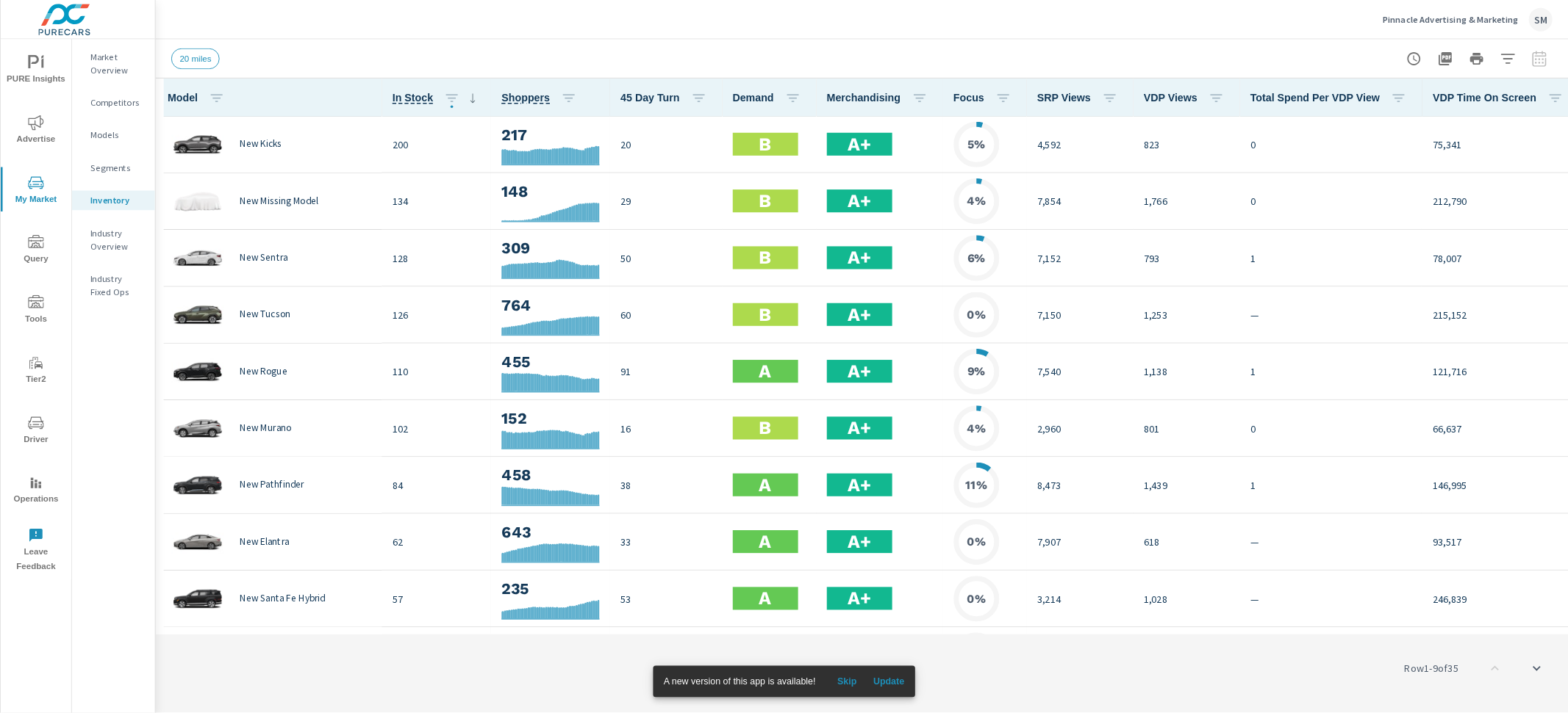
scroll to position [1, 15]
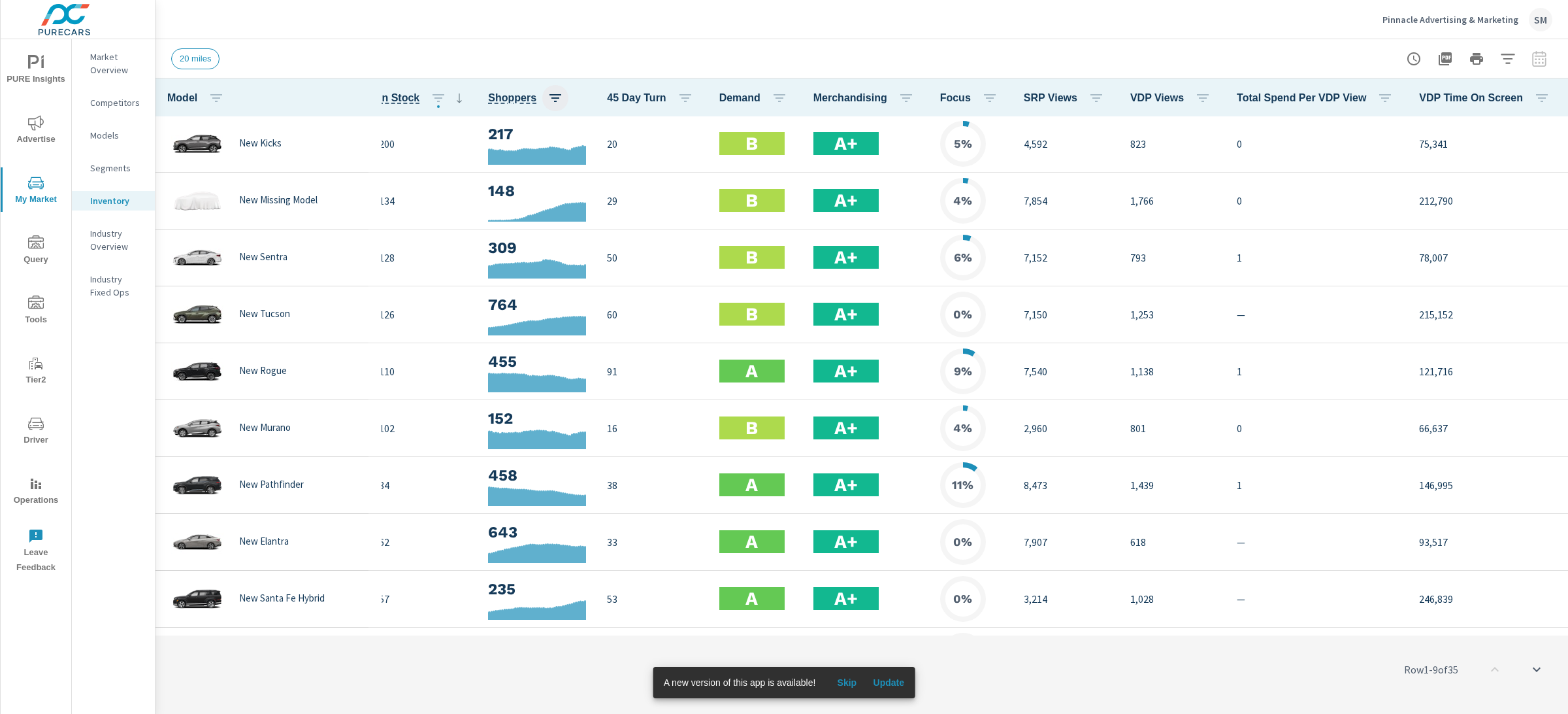
click at [547, 100] on icon "button" at bounding box center [555, 98] width 16 height 16
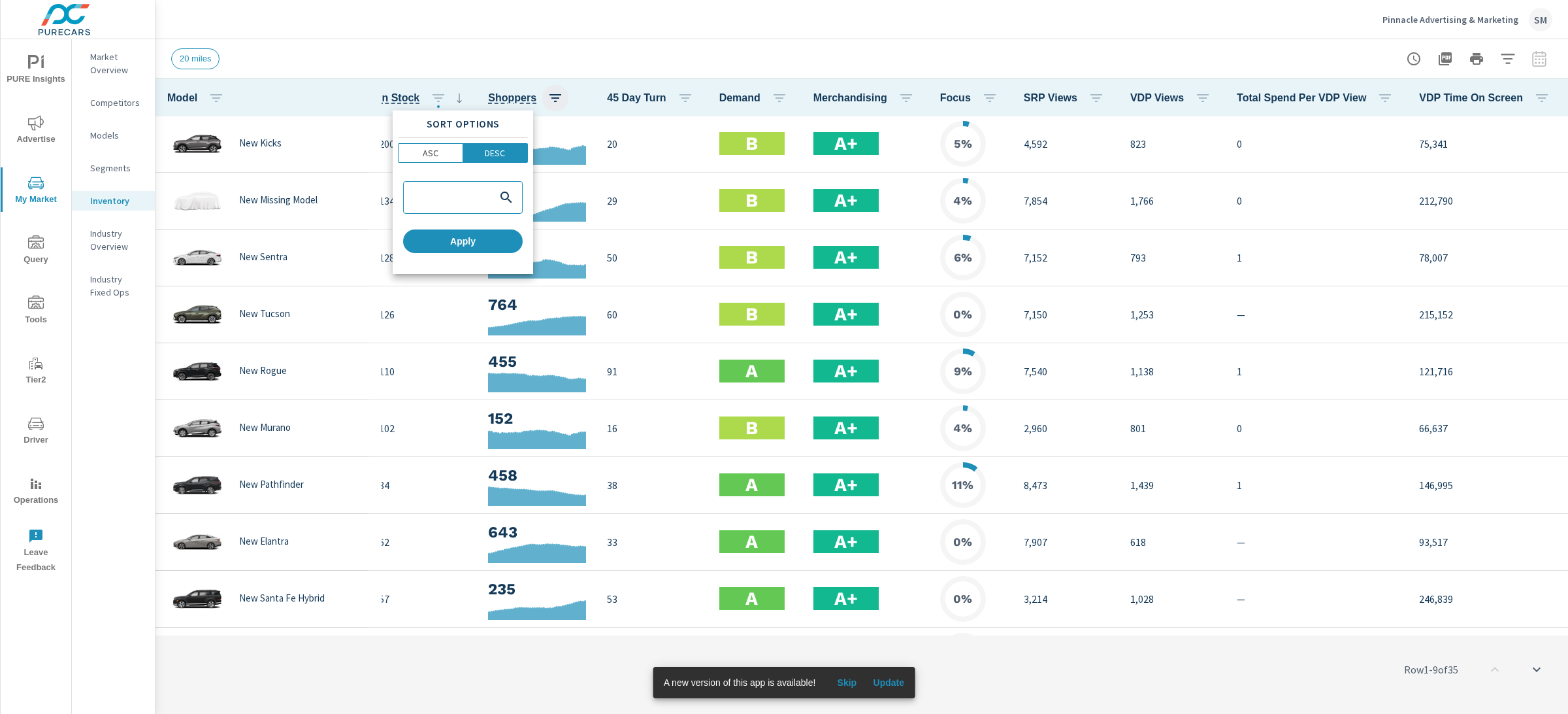
click at [518, 100] on div at bounding box center [784, 357] width 1568 height 714
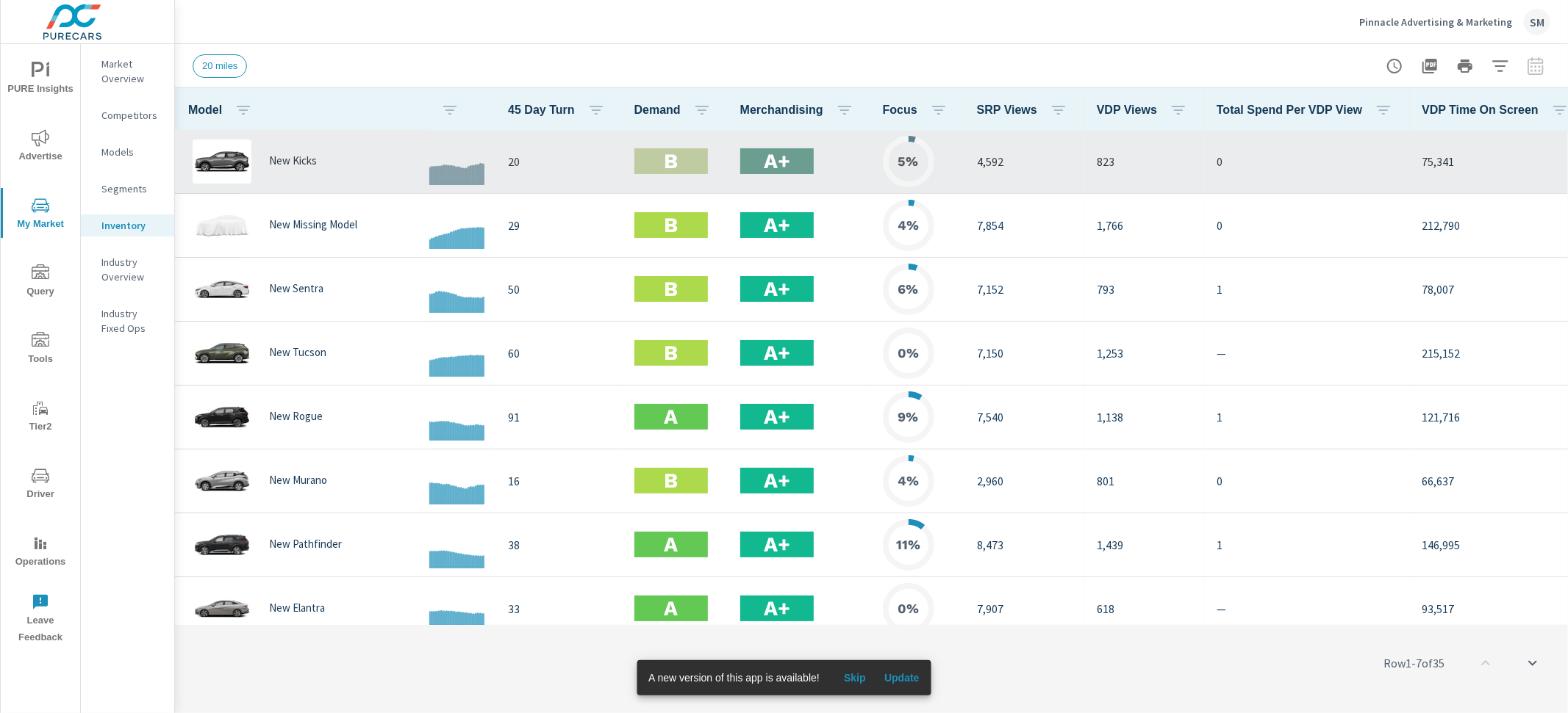
scroll to position [1, 210]
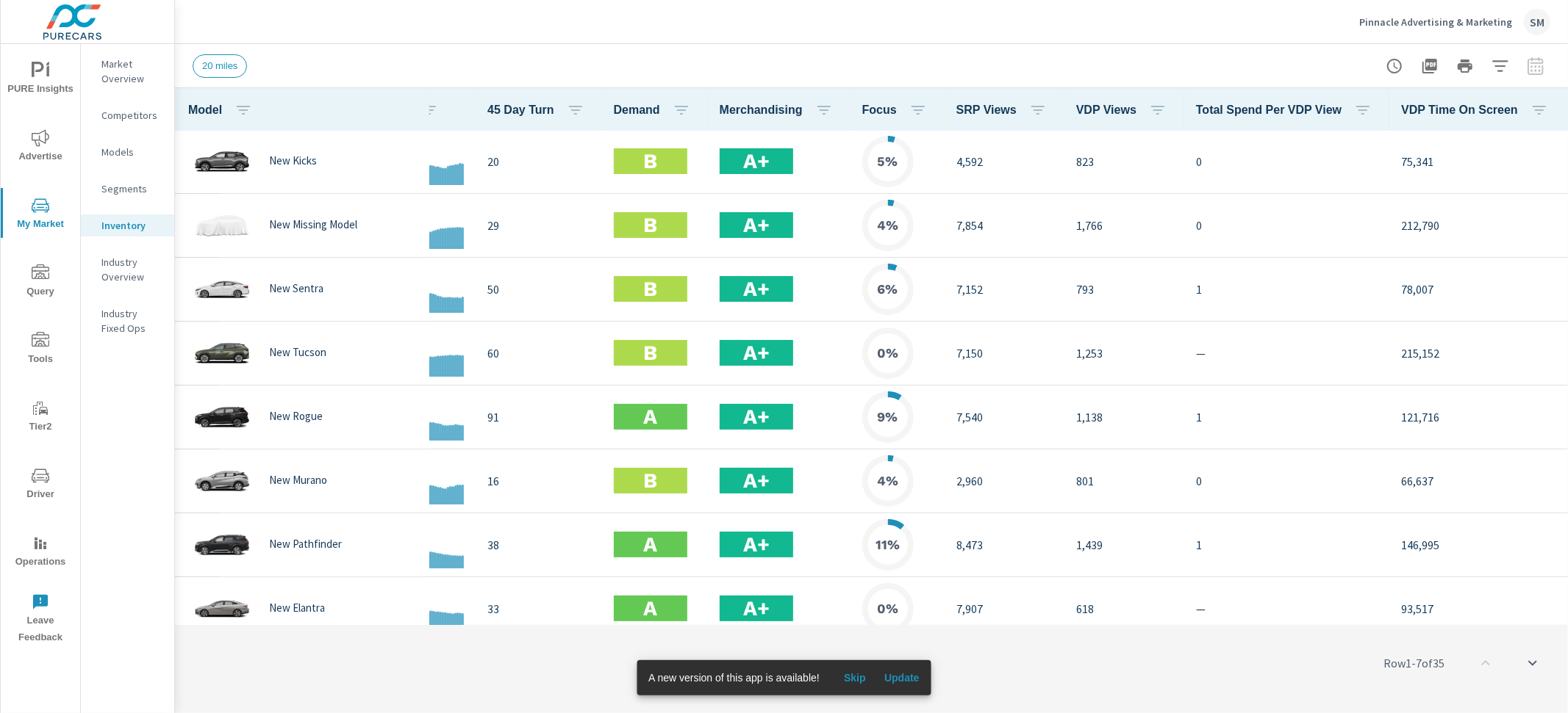
click at [1577, 99] on button "button" at bounding box center [1591, 108] width 29 height 30
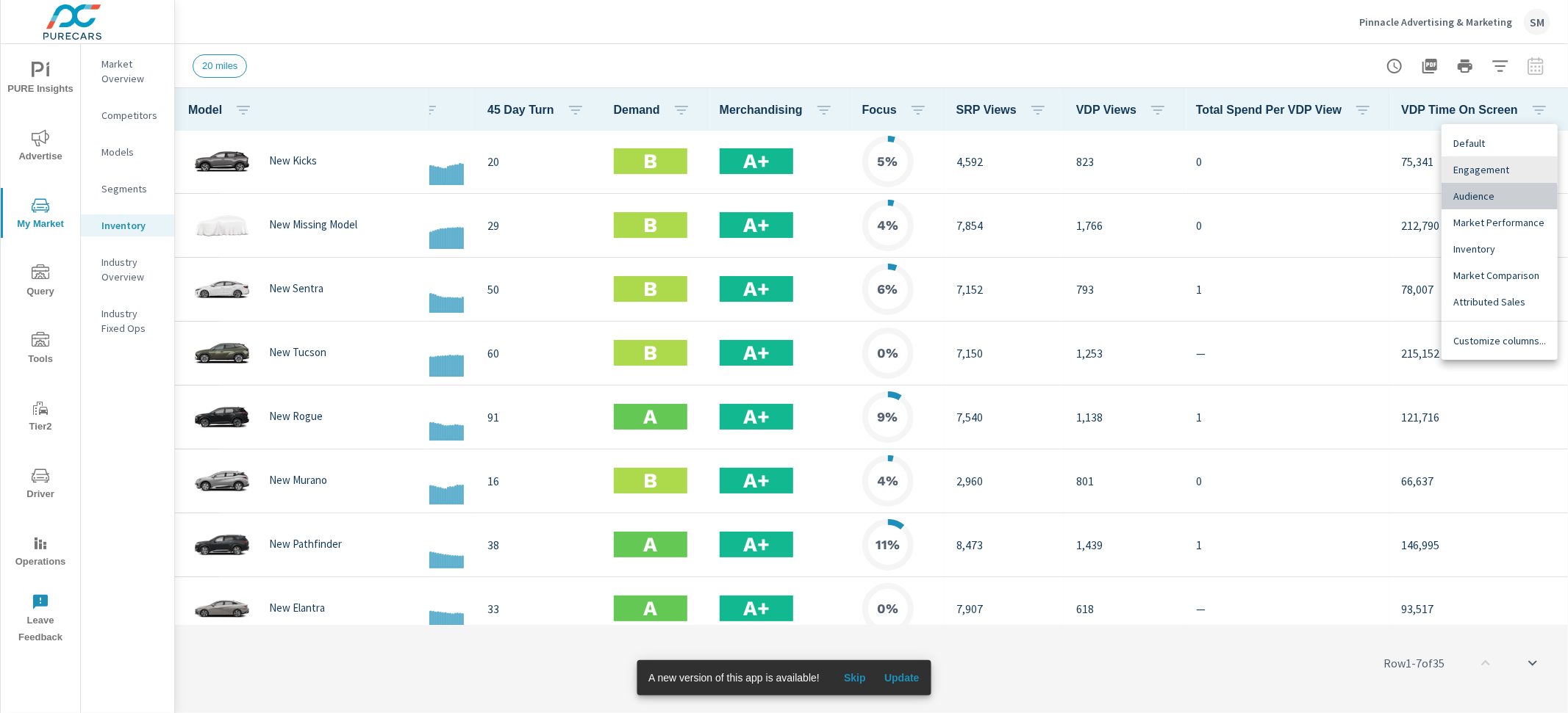
click at [1490, 203] on span "Audience" at bounding box center [1499, 196] width 93 height 15
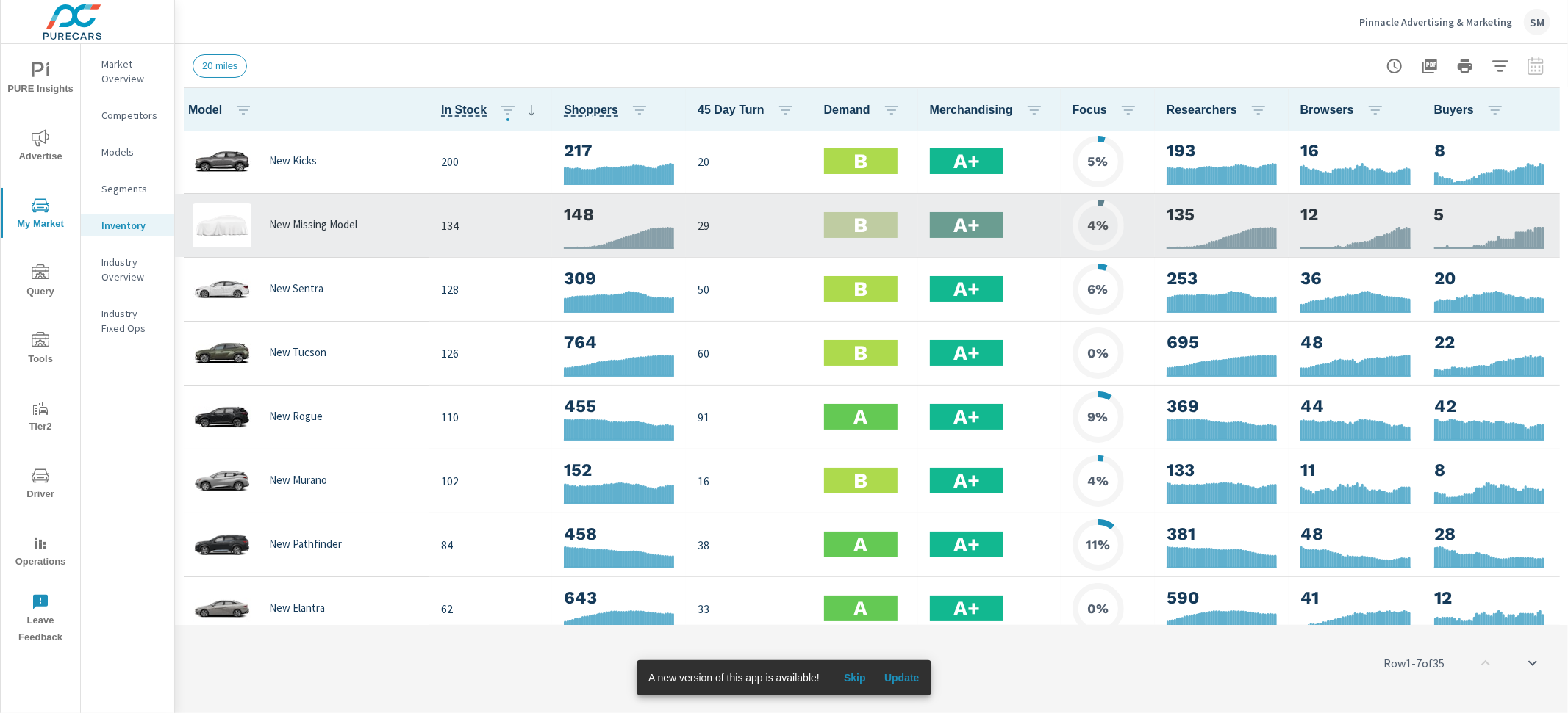
scroll to position [4, 0]
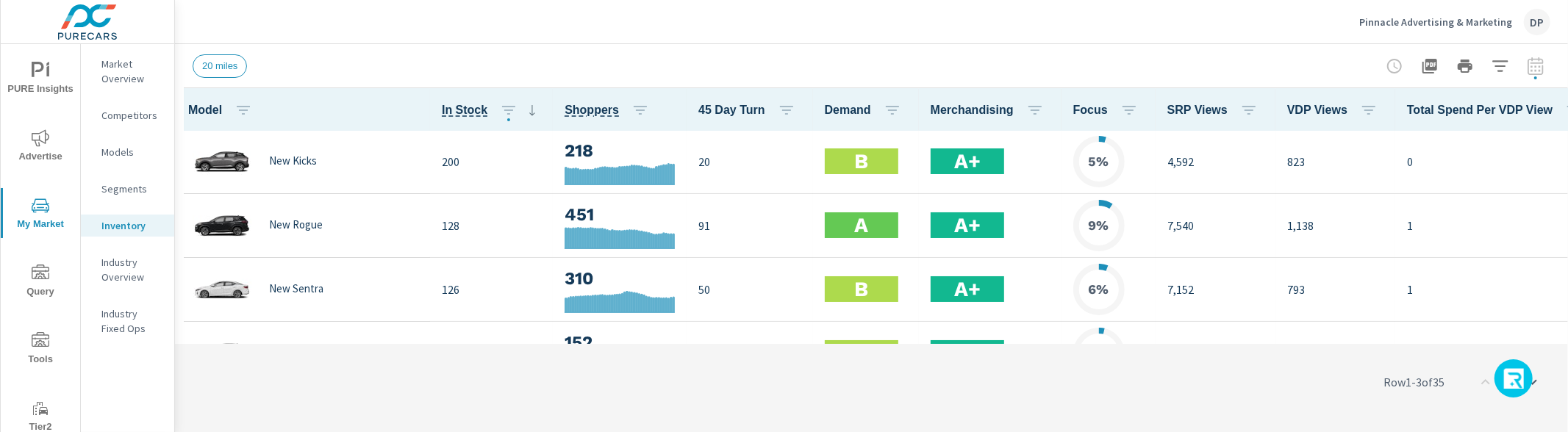
scroll to position [4, 0]
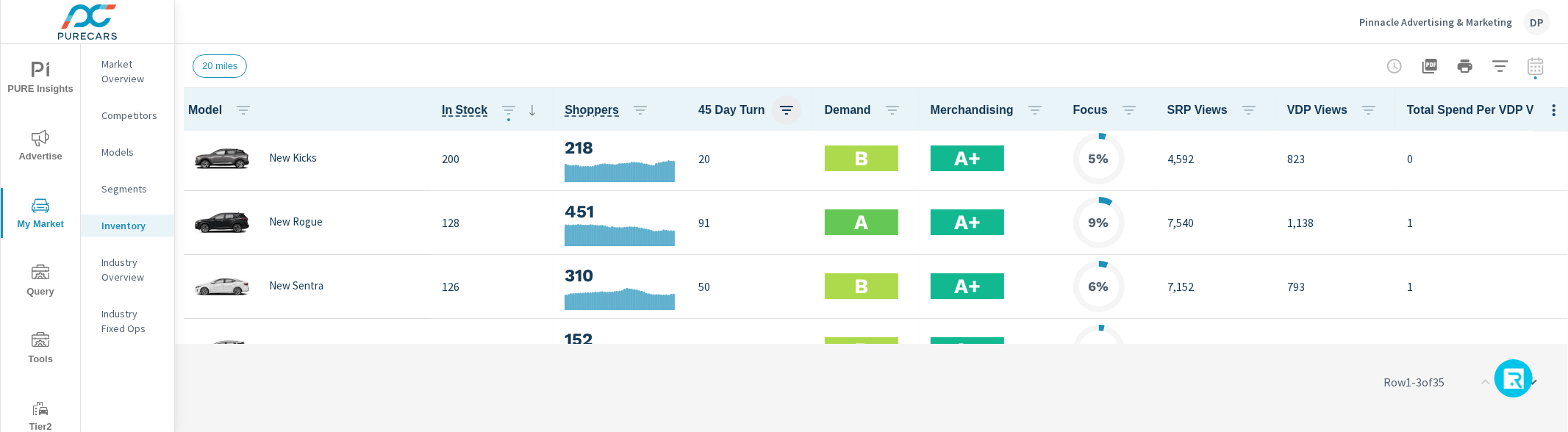
click at [785, 114] on icon "button" at bounding box center [787, 111] width 18 height 18
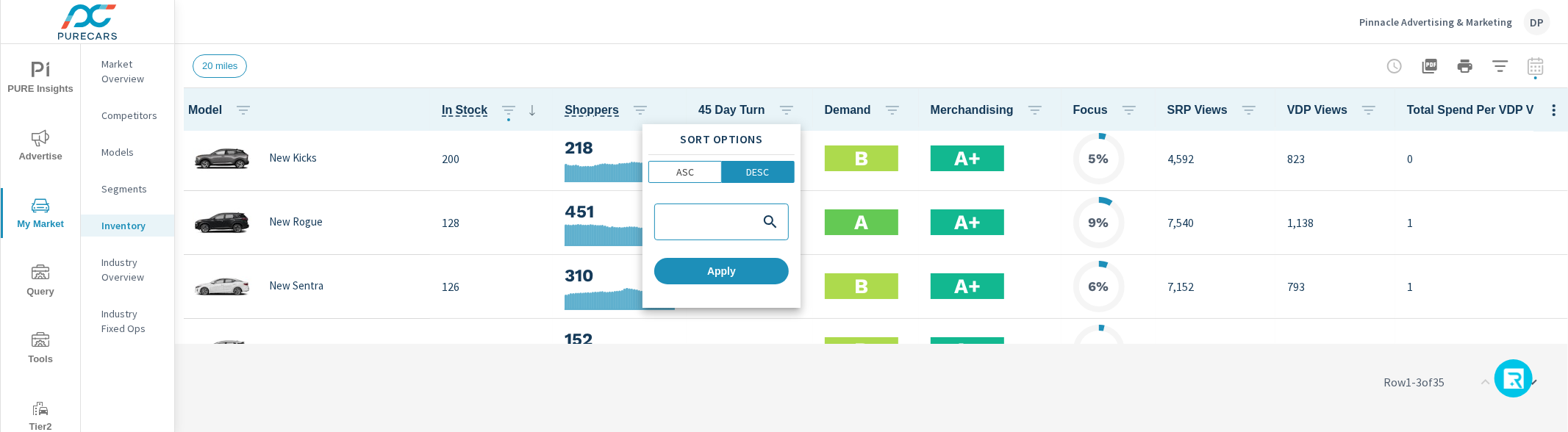
click at [785, 112] on div at bounding box center [784, 216] width 1568 height 432
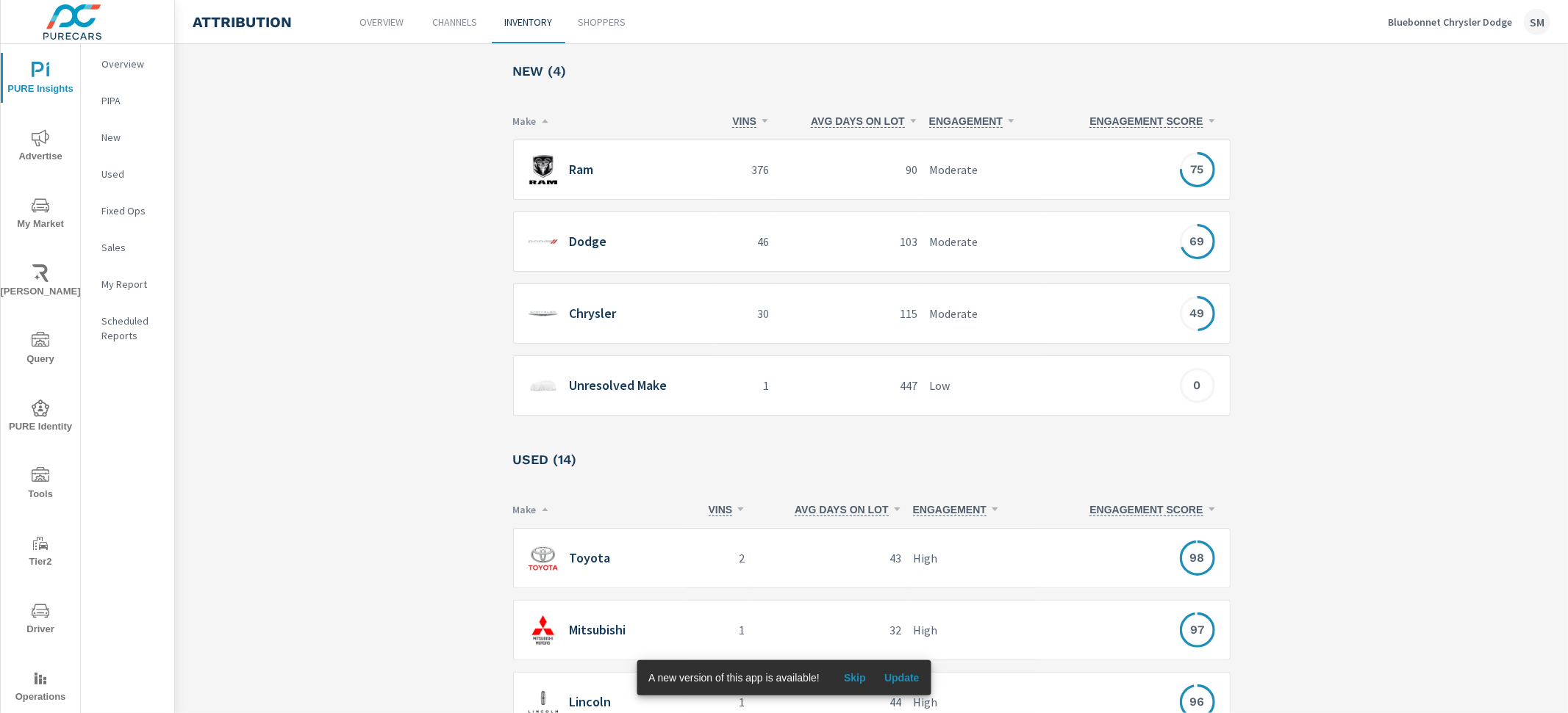
scroll to position [335, 0]
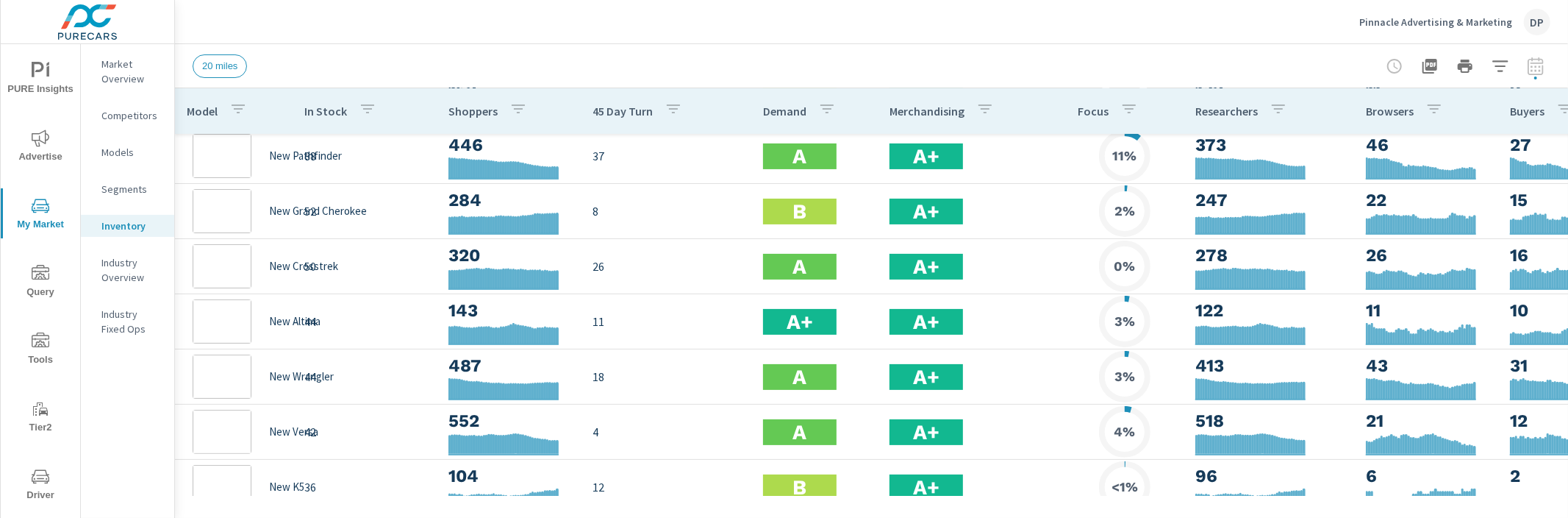
scroll to position [246, 0]
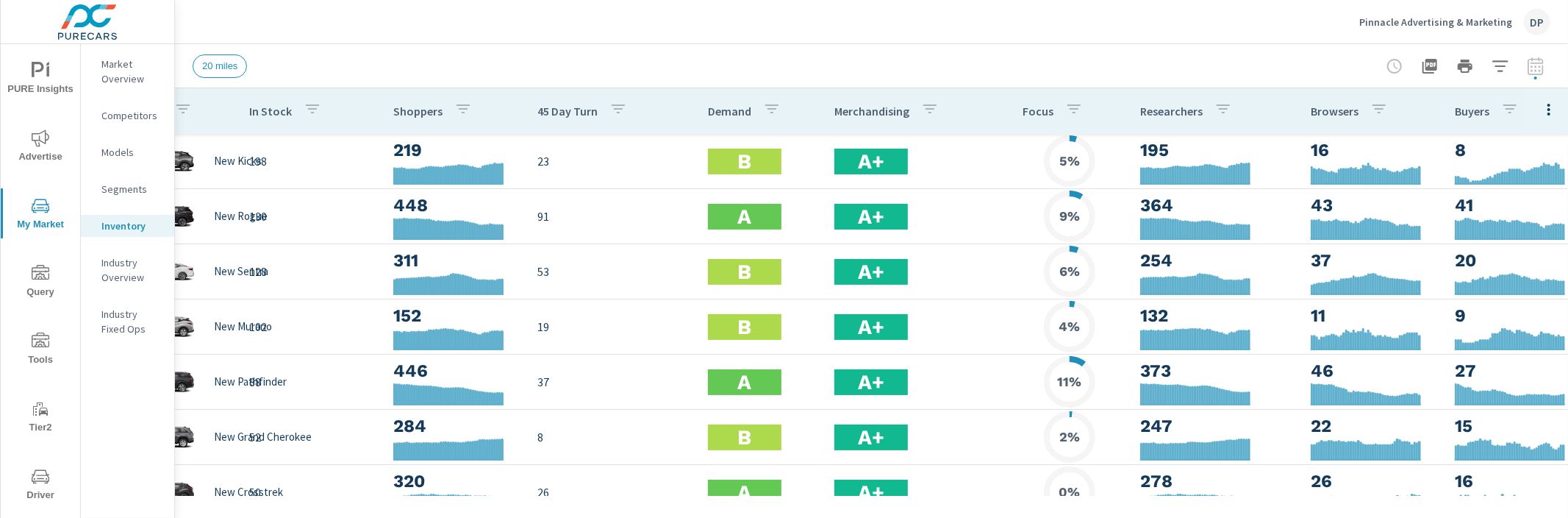
scroll to position [0, 56]
click at [1545, 110] on icon "button" at bounding box center [1548, 110] width 18 height 18
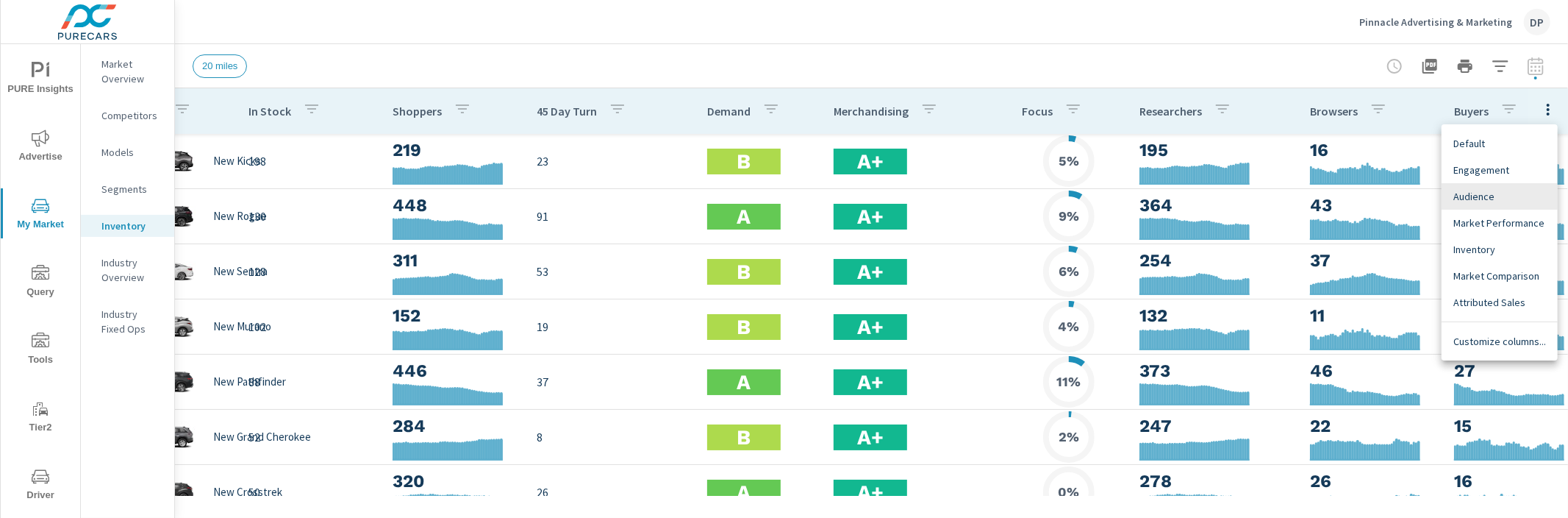
click at [1511, 146] on span "Default" at bounding box center [1499, 143] width 93 height 15
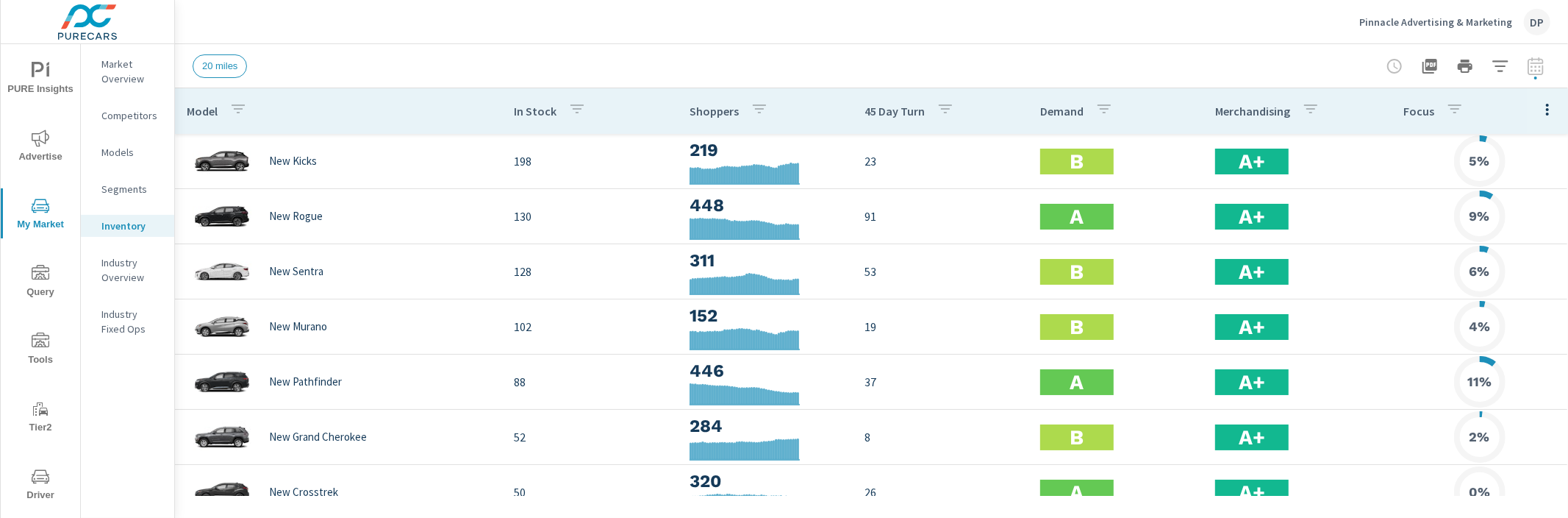
click at [1545, 112] on icon "button" at bounding box center [1547, 110] width 18 height 18
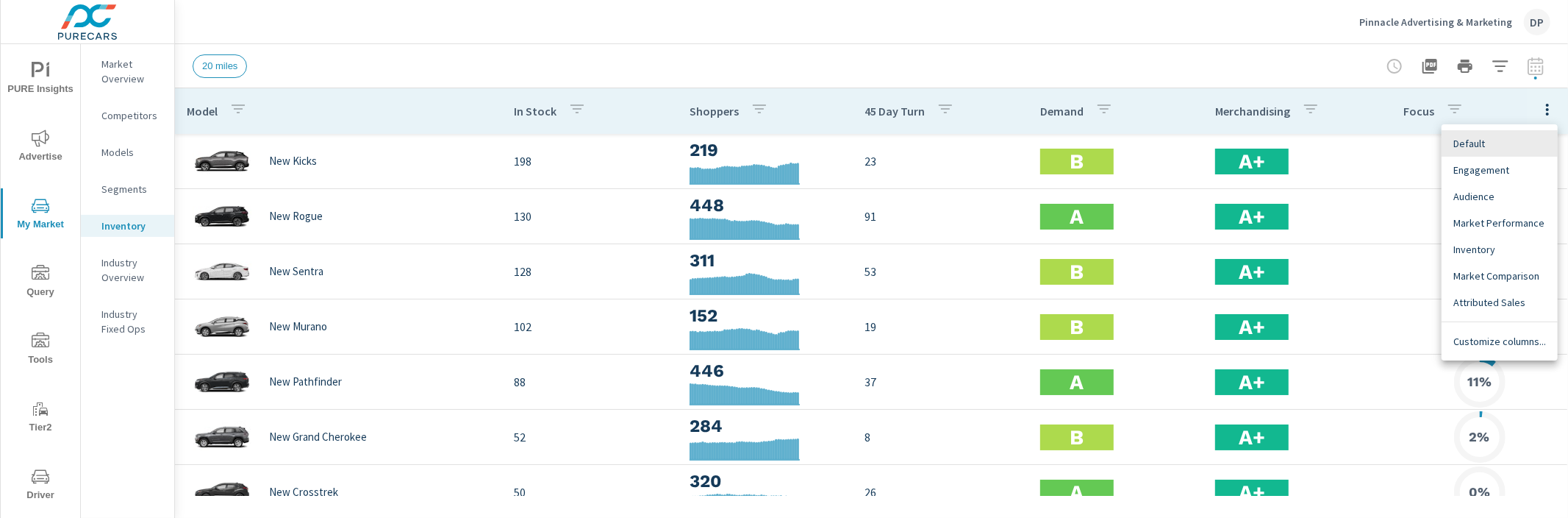
click at [1515, 162] on span "Engagement" at bounding box center [1499, 170] width 93 height 15
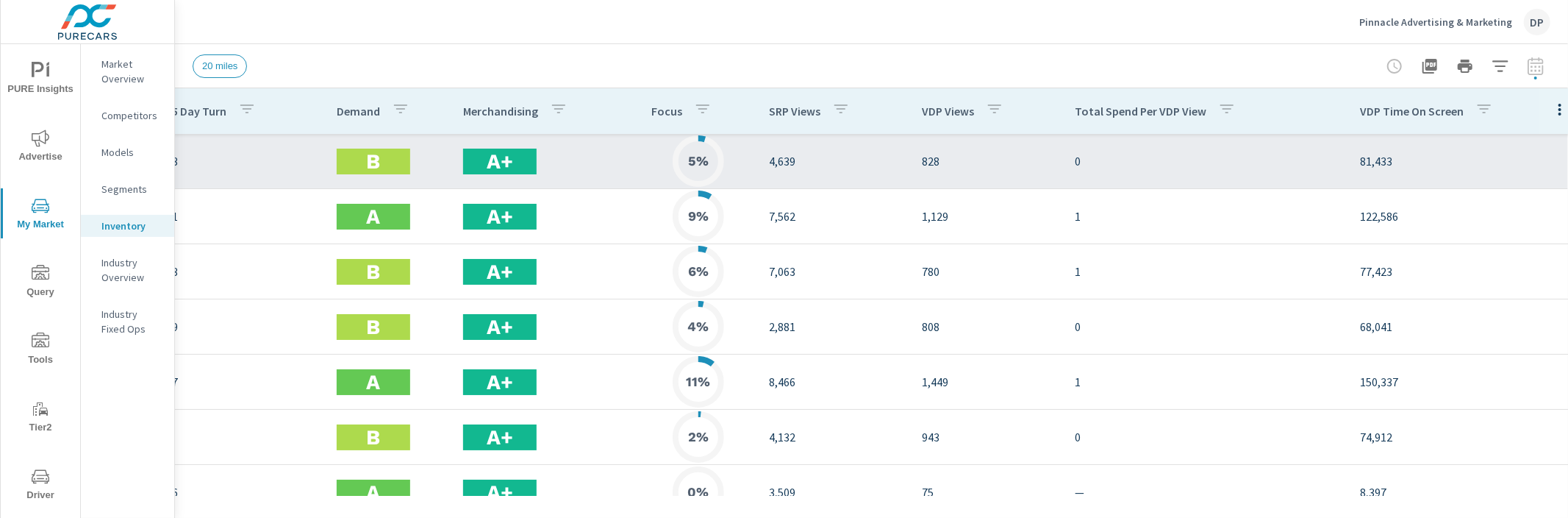
scroll to position [0, 438]
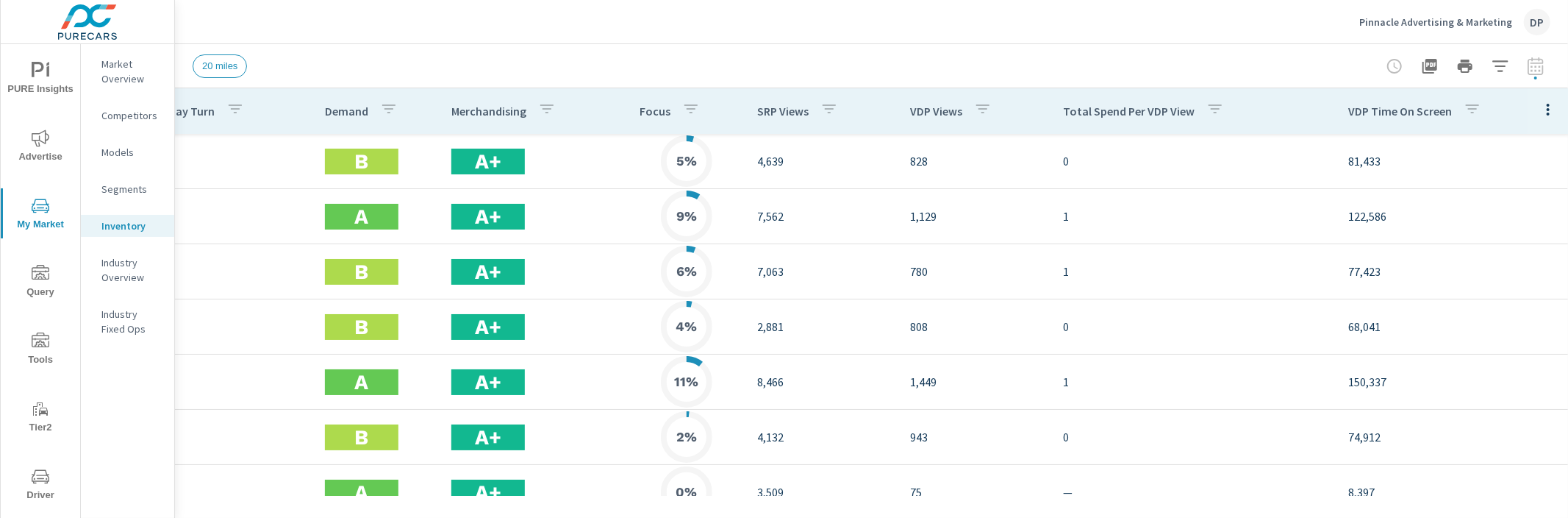
click at [1545, 109] on icon "button" at bounding box center [1548, 110] width 18 height 18
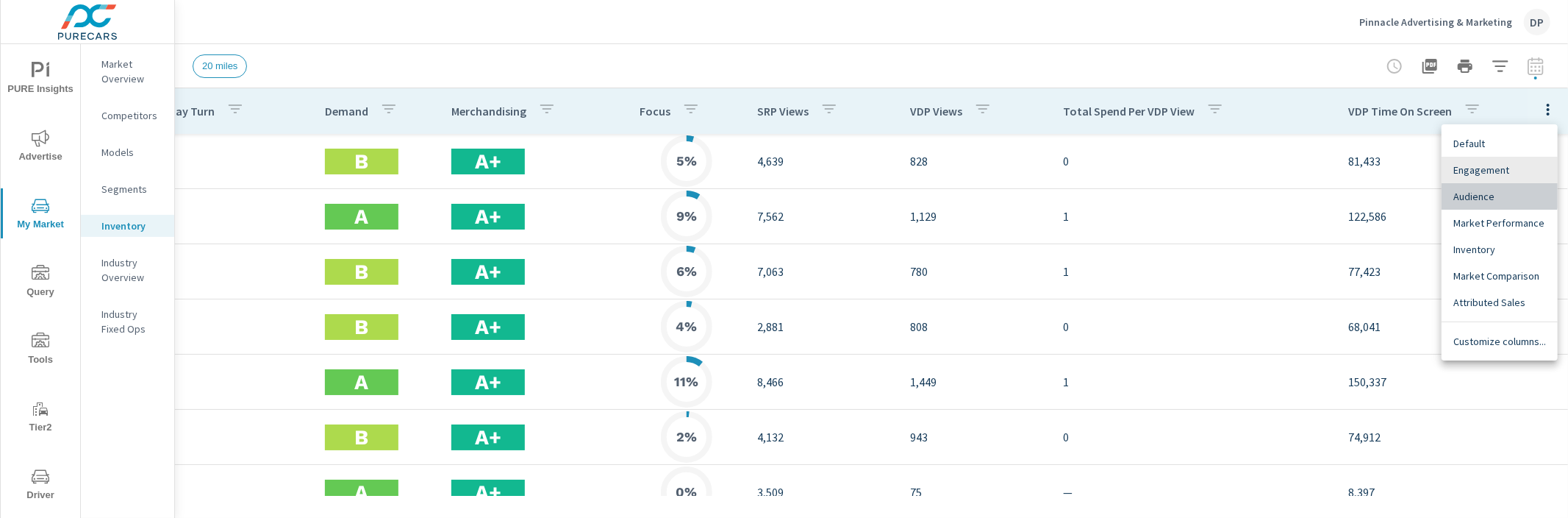
click at [1479, 190] on span "Audience" at bounding box center [1499, 196] width 93 height 15
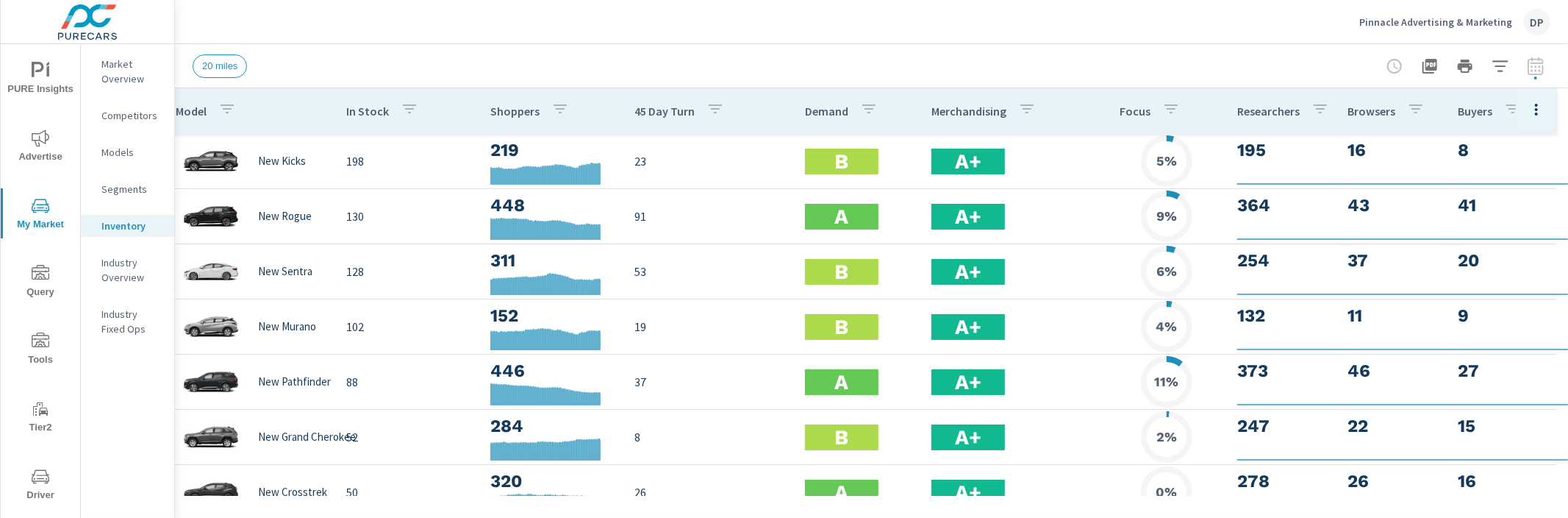
scroll to position [0, 11]
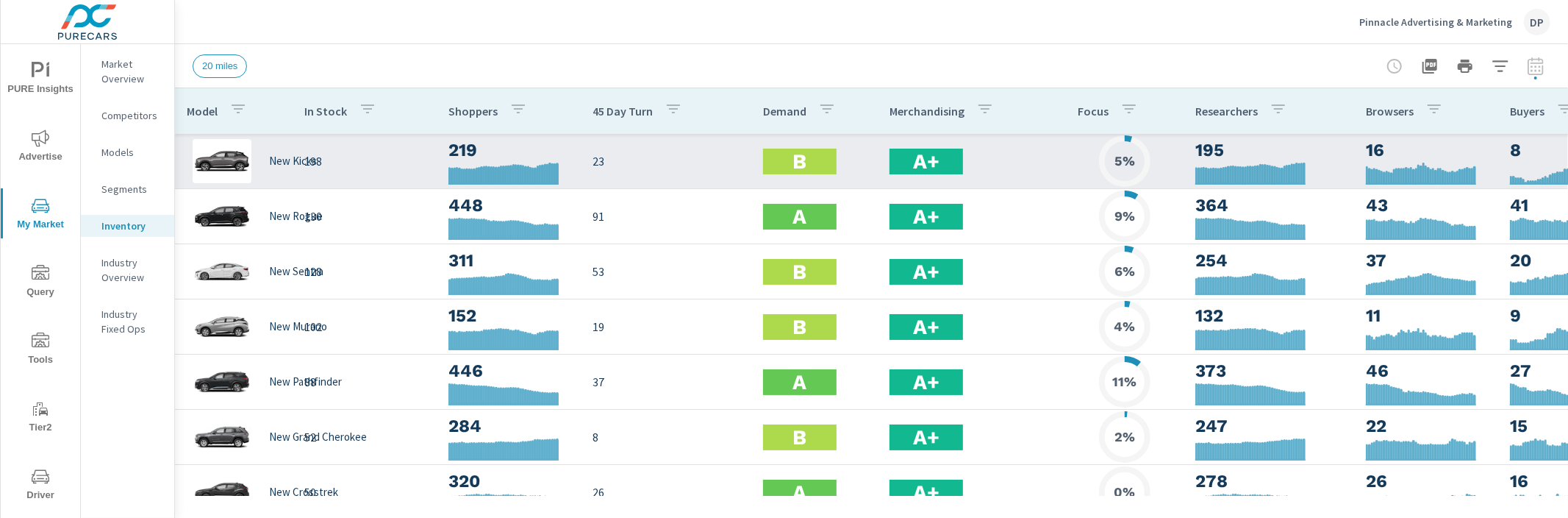
scroll to position [311, 0]
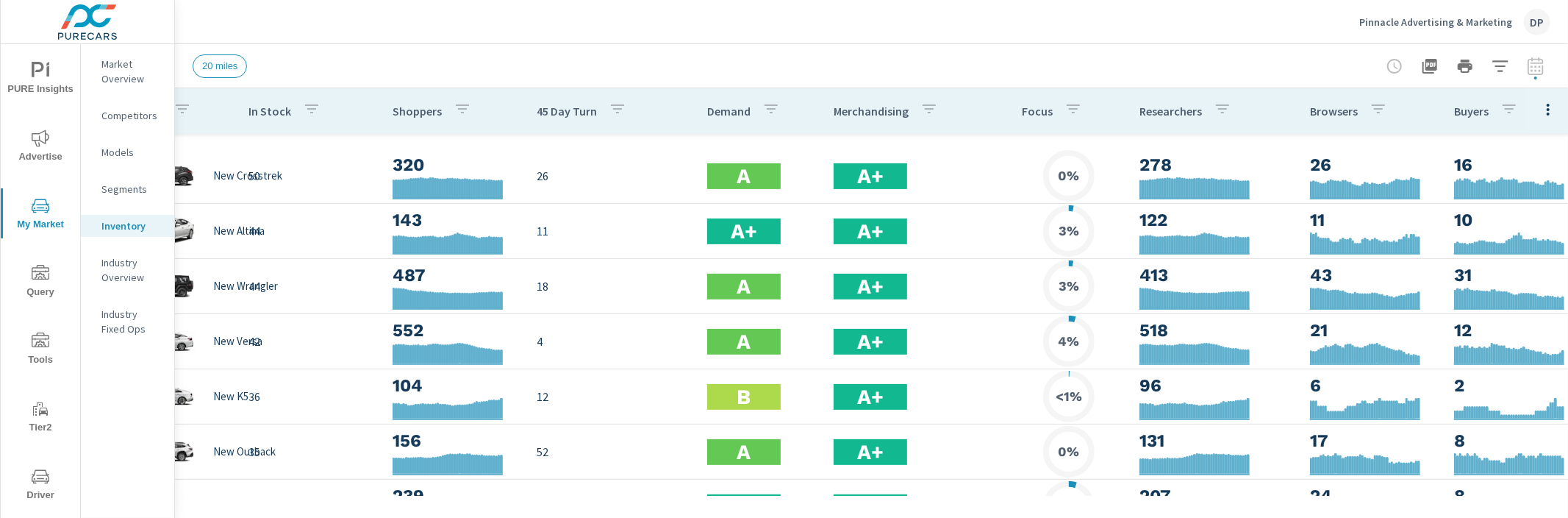
scroll to position [638, 56]
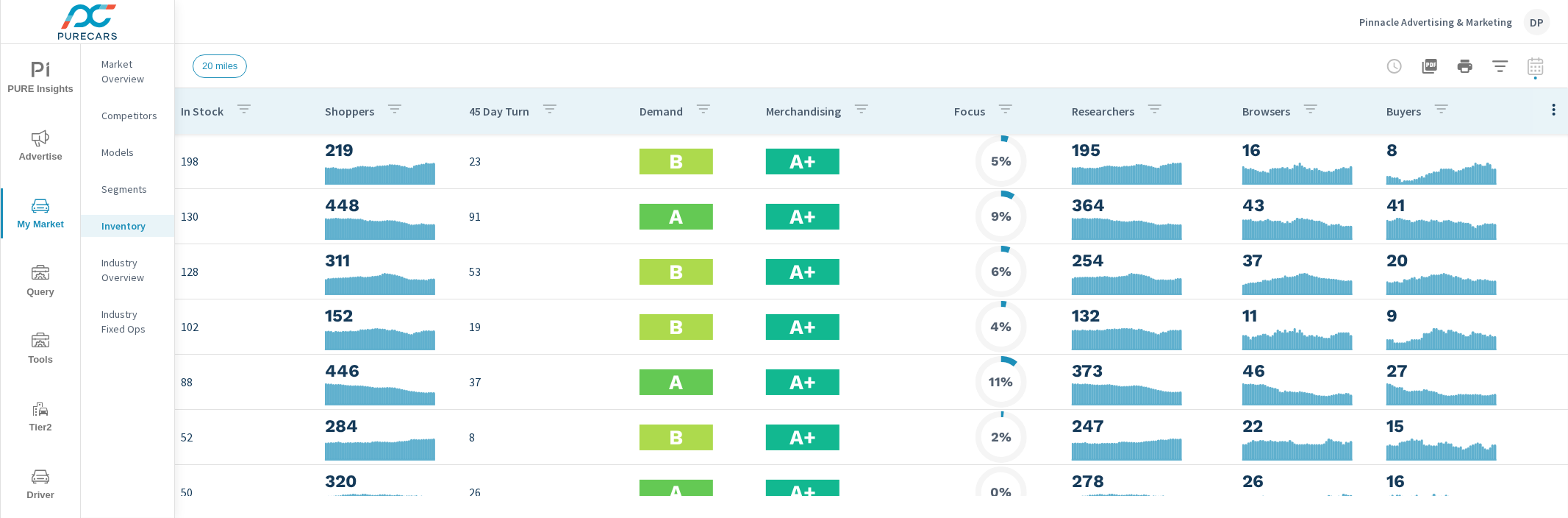
scroll to position [0, 298]
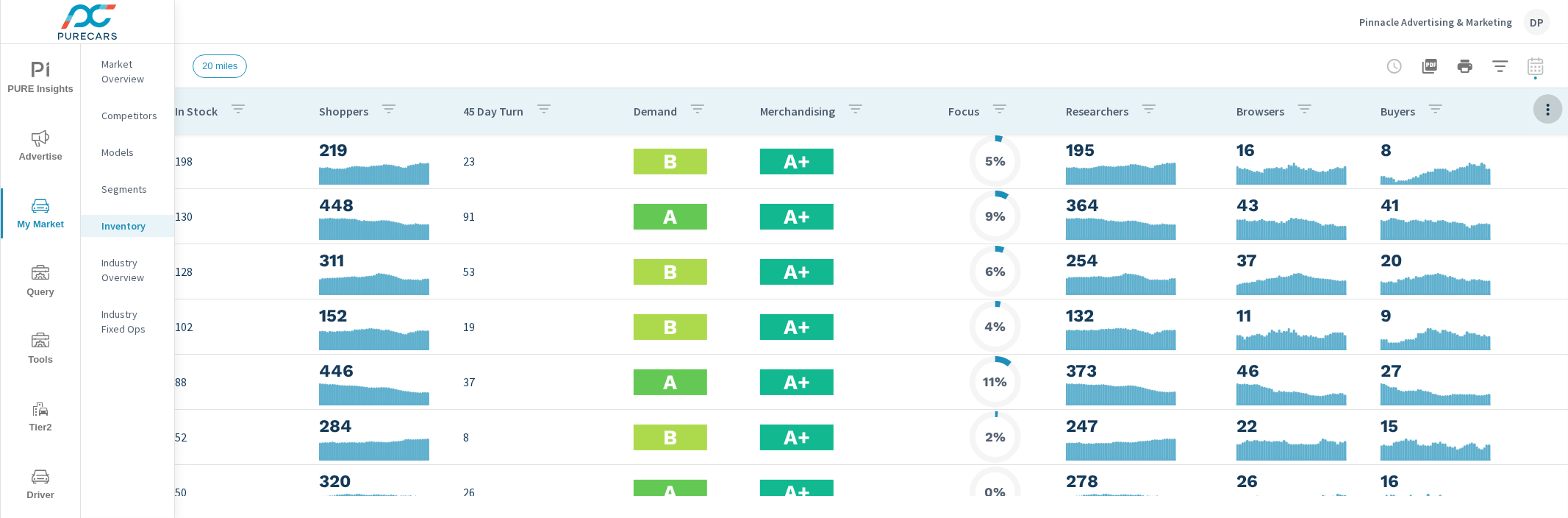
click at [1554, 106] on icon "button" at bounding box center [1548, 110] width 18 height 18
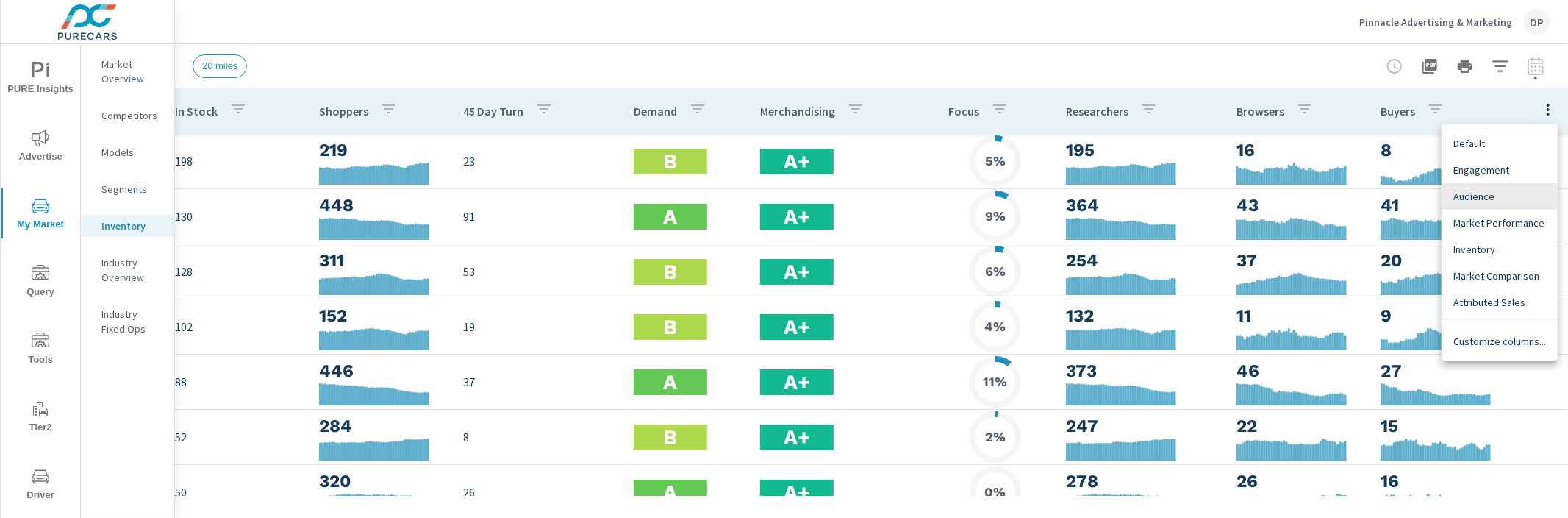
click at [1554, 106] on div at bounding box center [784, 259] width 1568 height 518
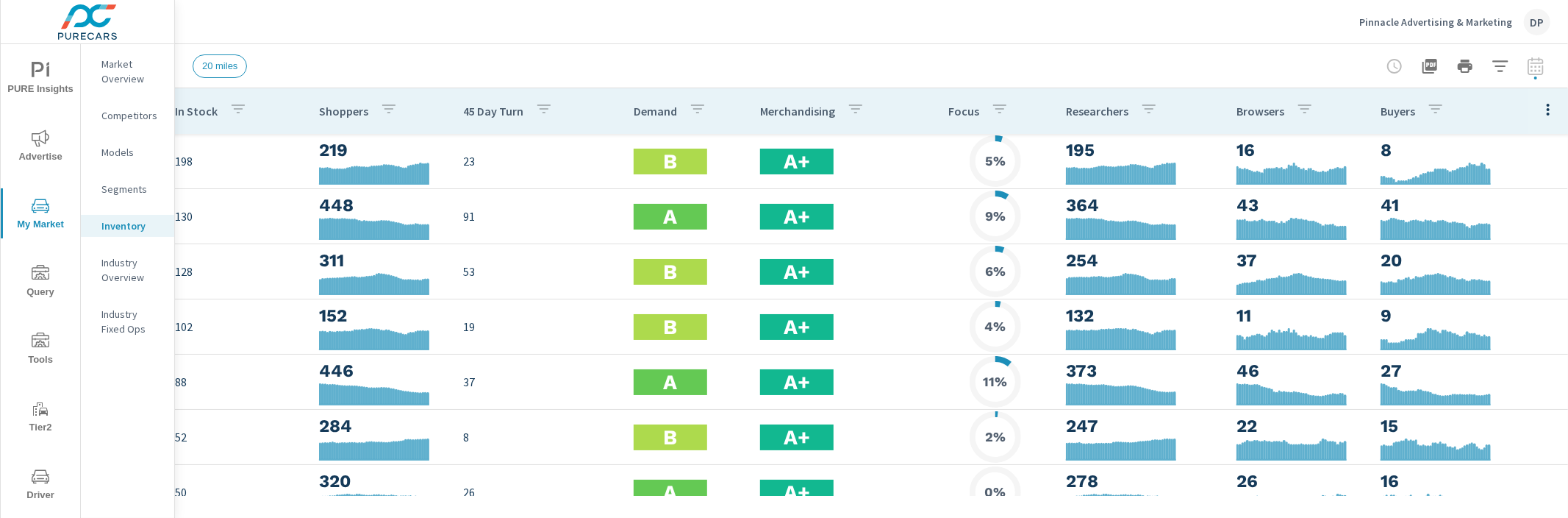
click at [1550, 109] on icon "button" at bounding box center [1548, 110] width 18 height 18
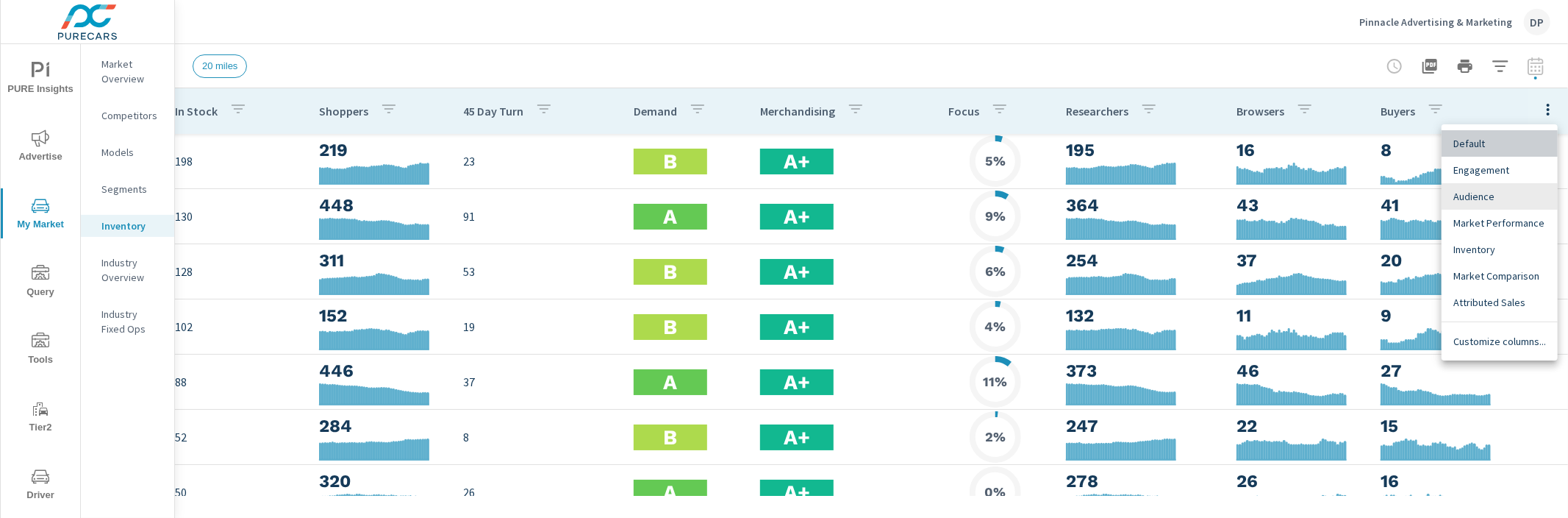
click at [1515, 133] on div "Default" at bounding box center [1499, 143] width 116 height 27
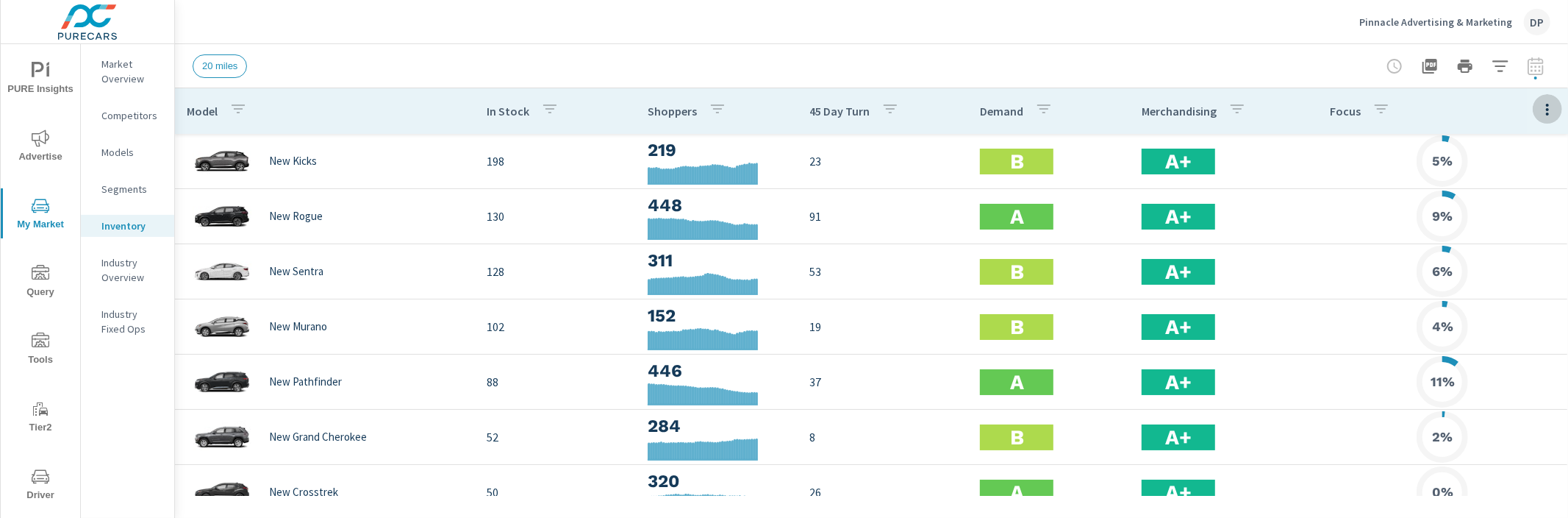
click at [1550, 109] on icon "button" at bounding box center [1547, 110] width 18 height 18
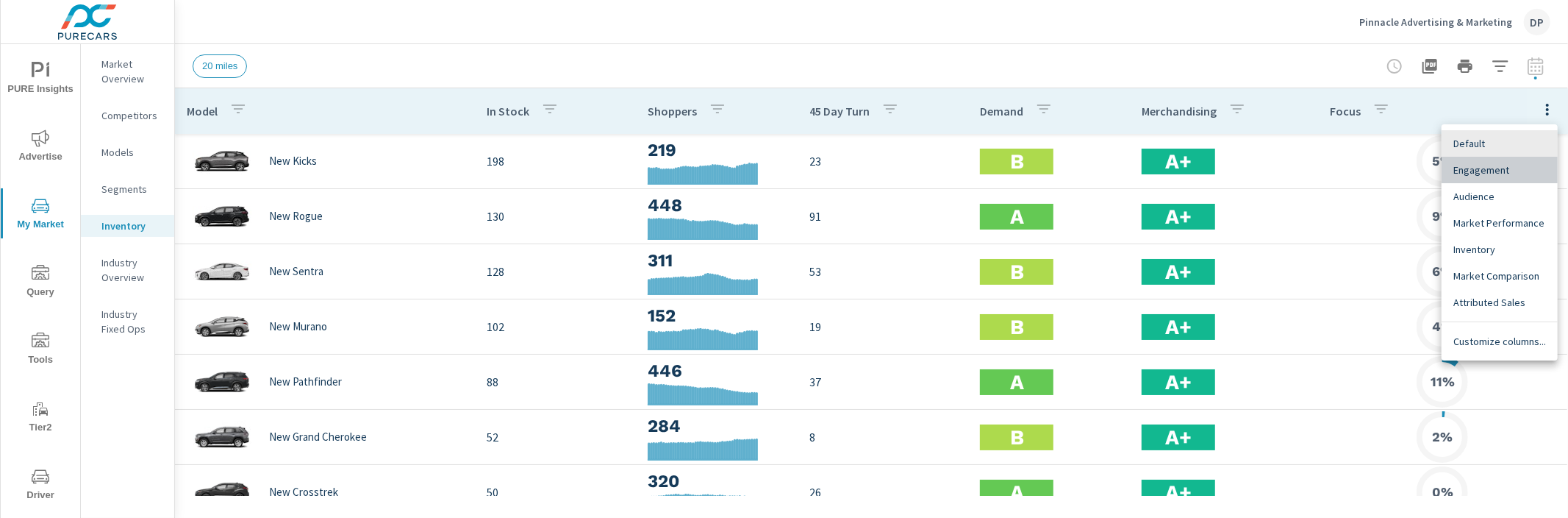
click at [1507, 174] on span "Engagement" at bounding box center [1499, 170] width 93 height 15
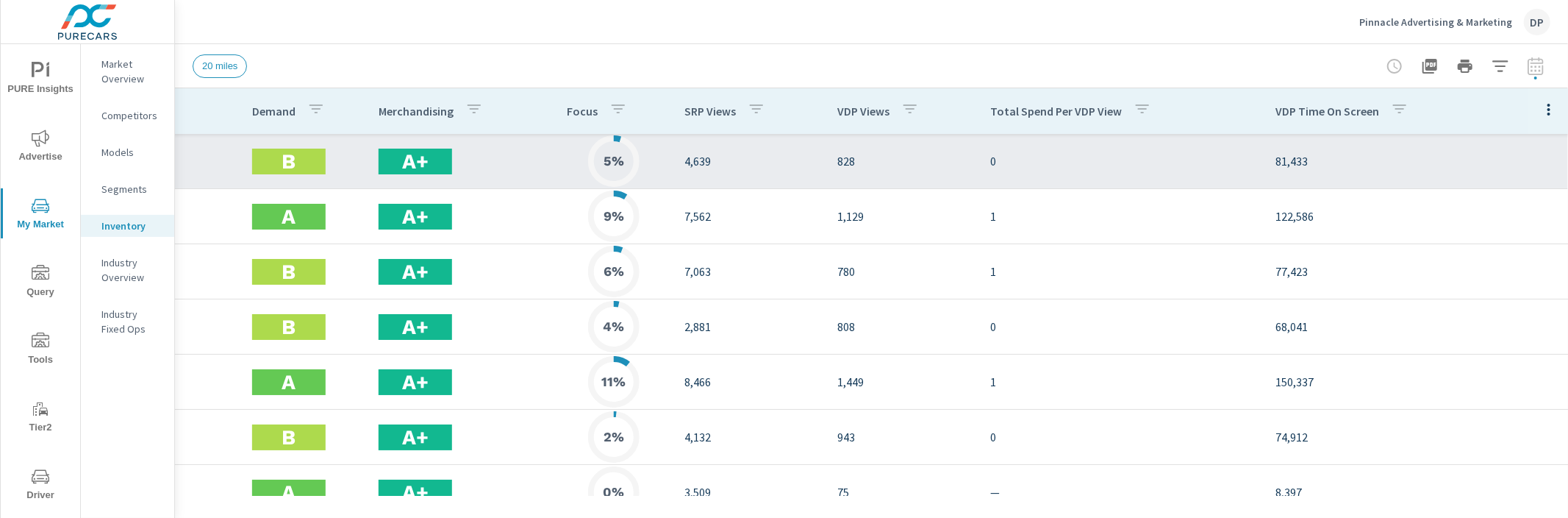
scroll to position [0, 680]
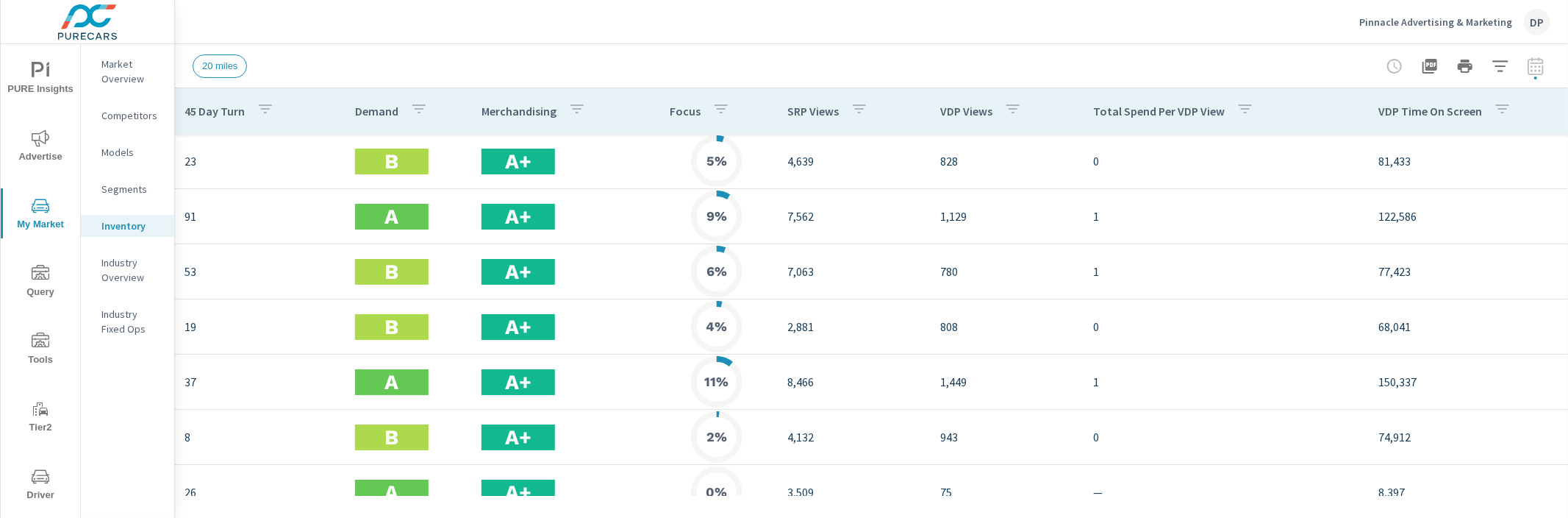
scroll to position [0, 615]
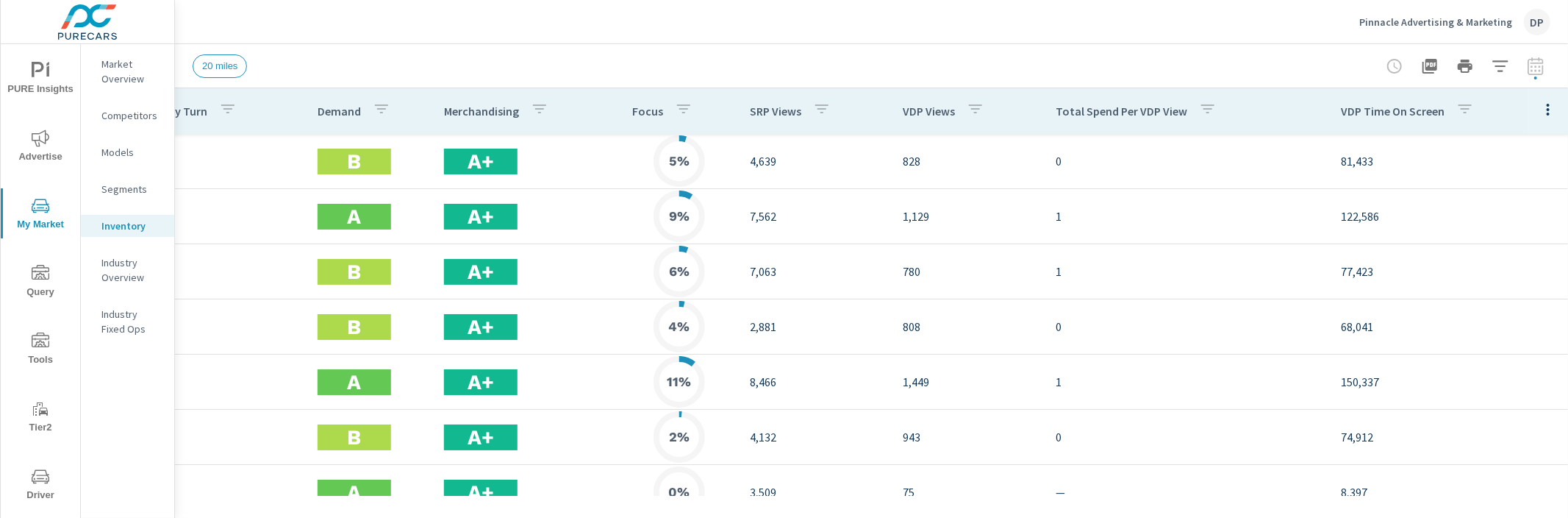
click at [1548, 113] on icon "button" at bounding box center [1548, 109] width 3 height 12
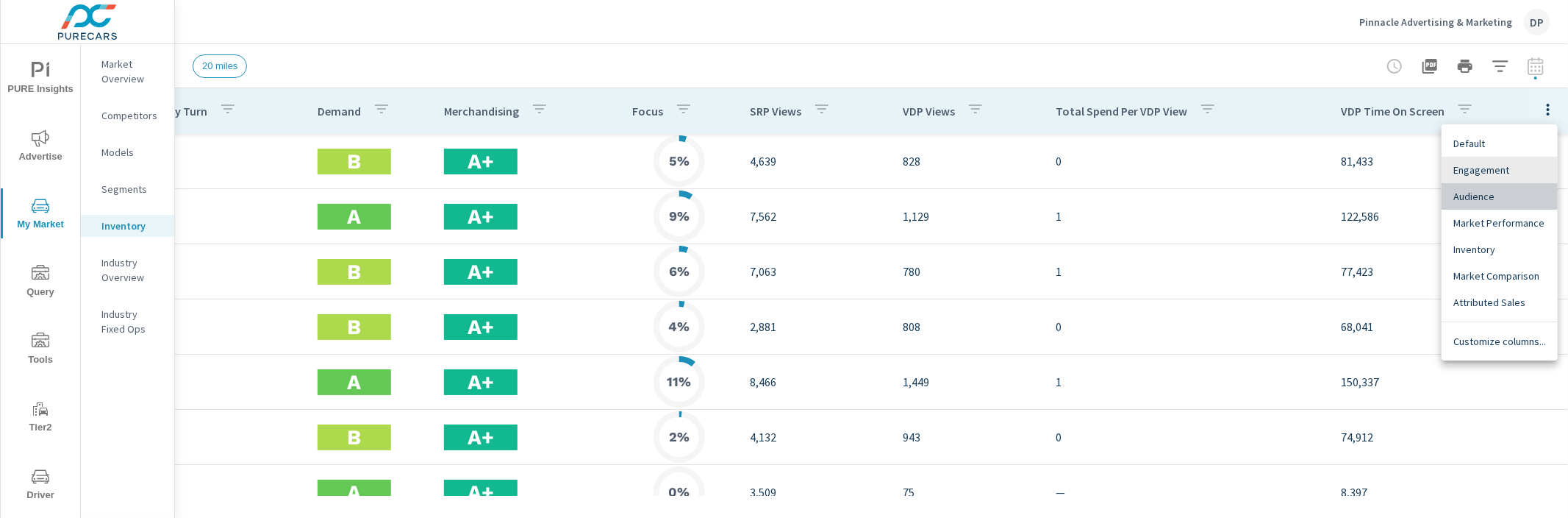
click at [1474, 204] on div "Audience" at bounding box center [1499, 196] width 116 height 27
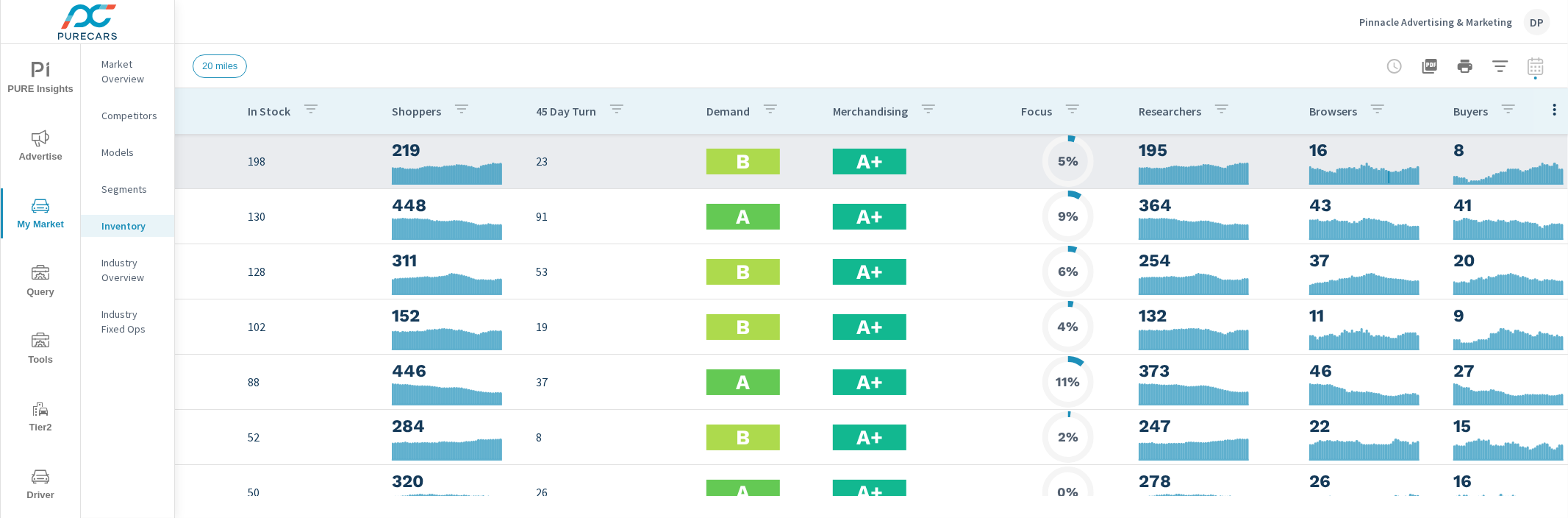
scroll to position [0, 233]
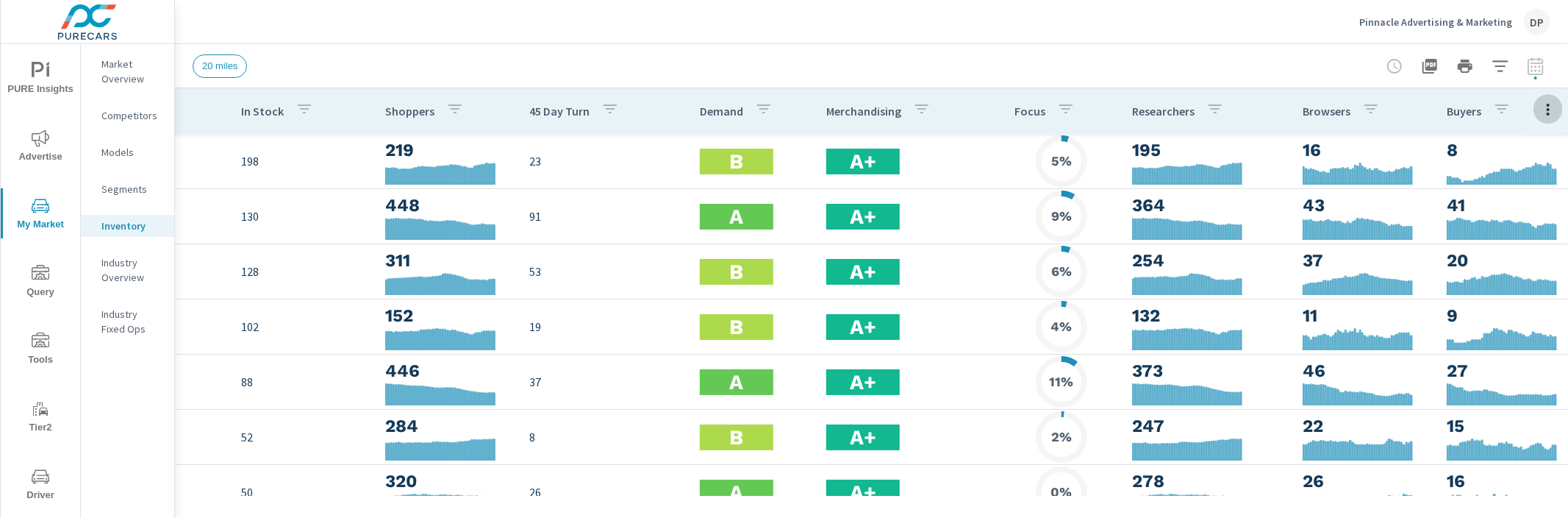
click at [1543, 118] on icon "button" at bounding box center [1548, 110] width 18 height 18
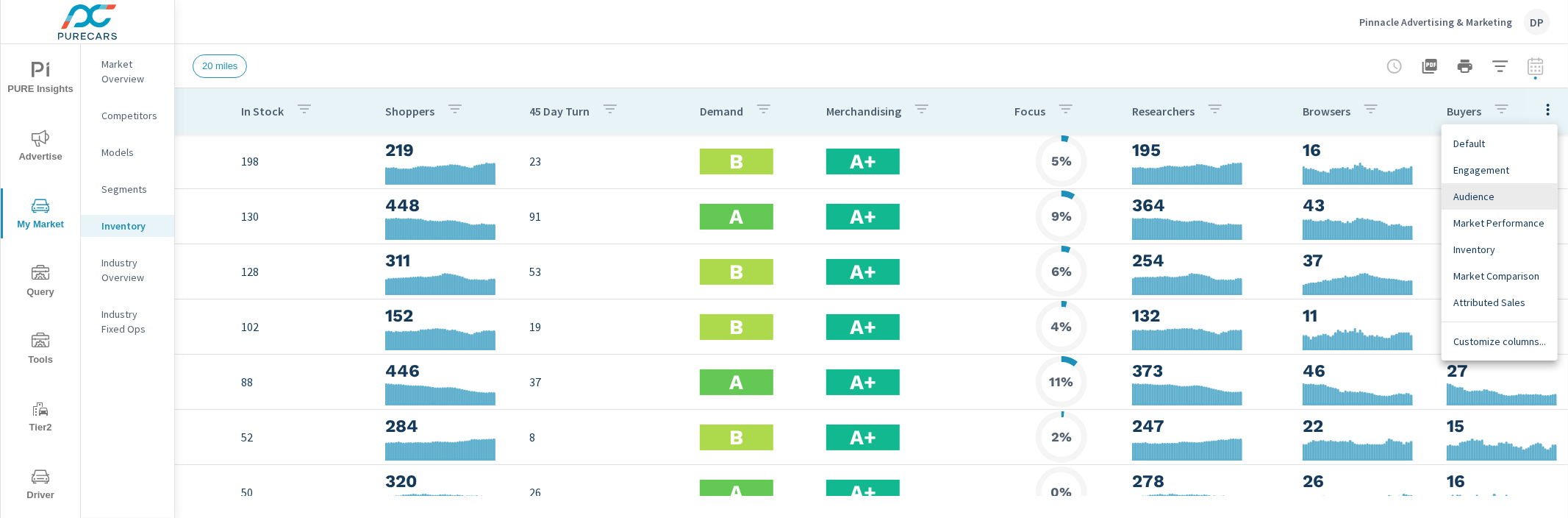
click at [1487, 92] on div at bounding box center [784, 259] width 1568 height 518
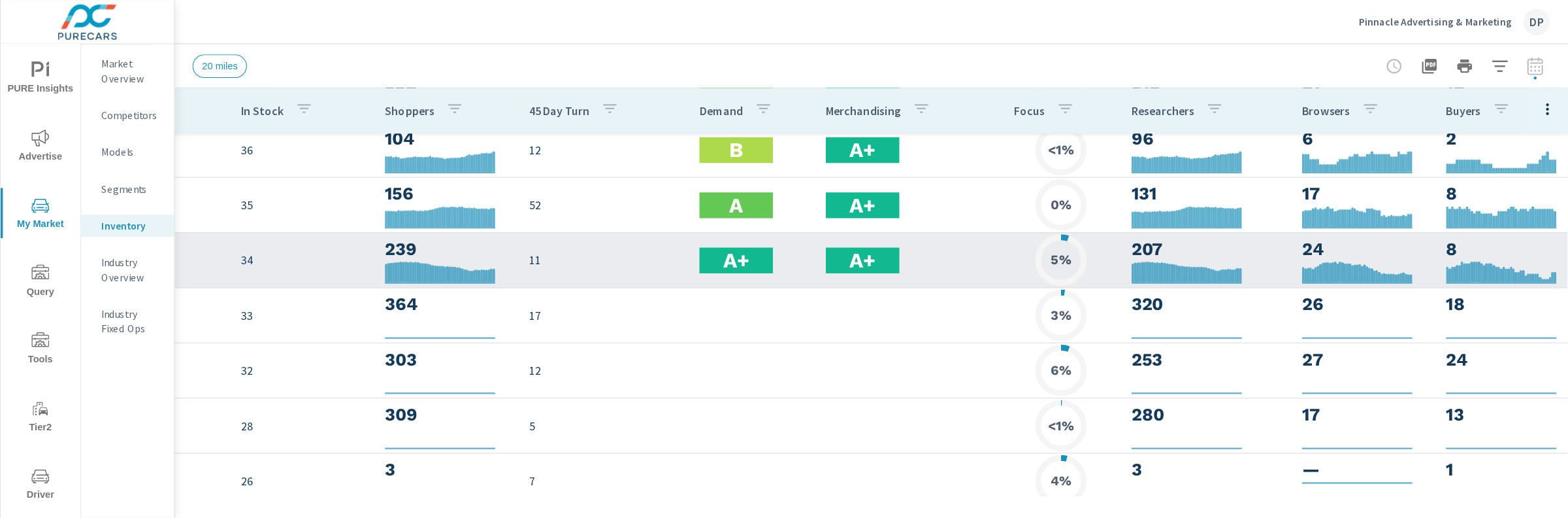
scroll to position [593, 207]
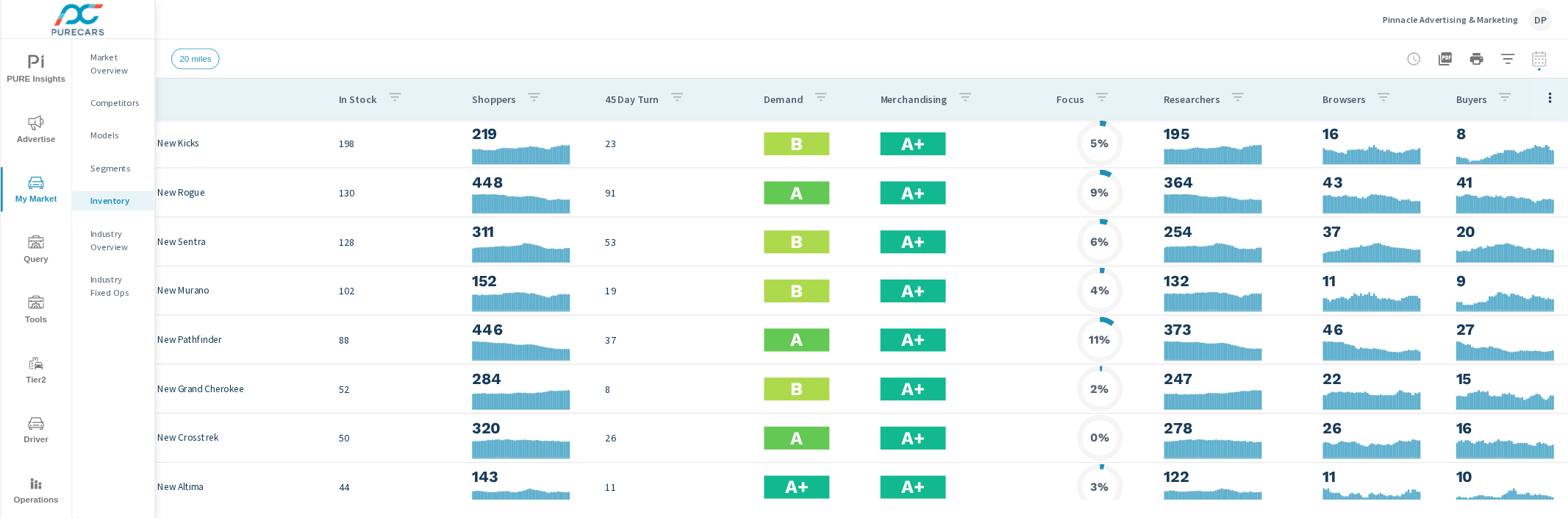
scroll to position [0, 92]
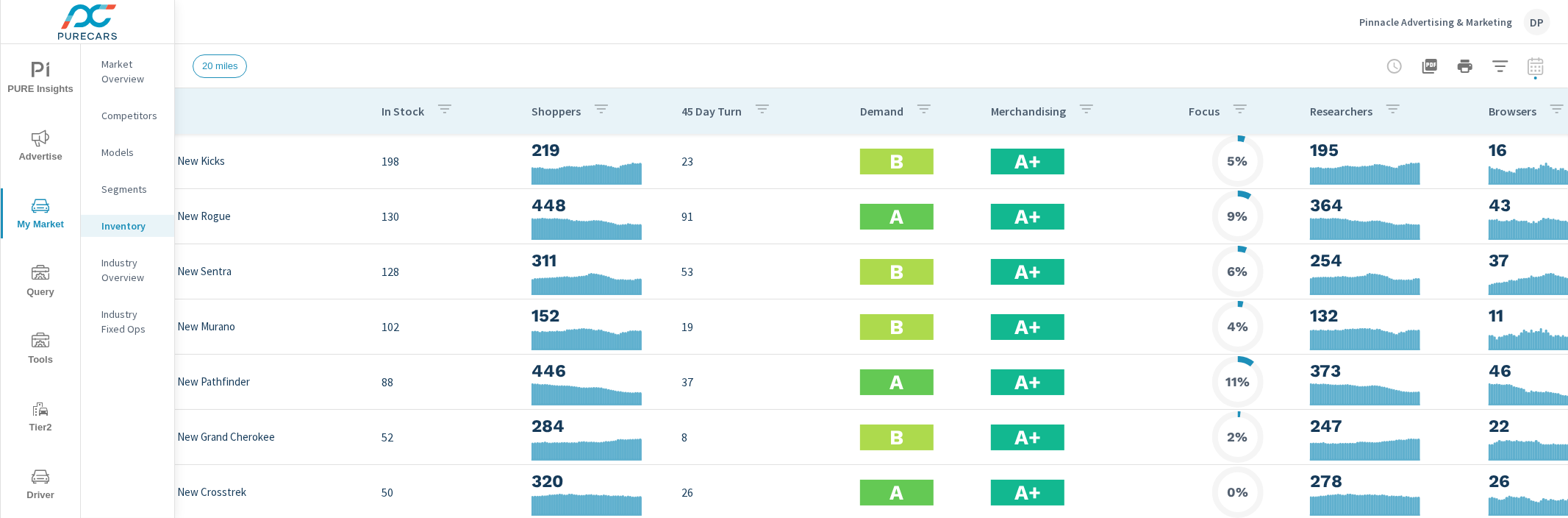
click at [1120, 48] on div "Pinnacle Advertising & Marketing DP Inventory Discovery Pinnacle Advertising & …" at bounding box center [872, 259] width 1393 height 518
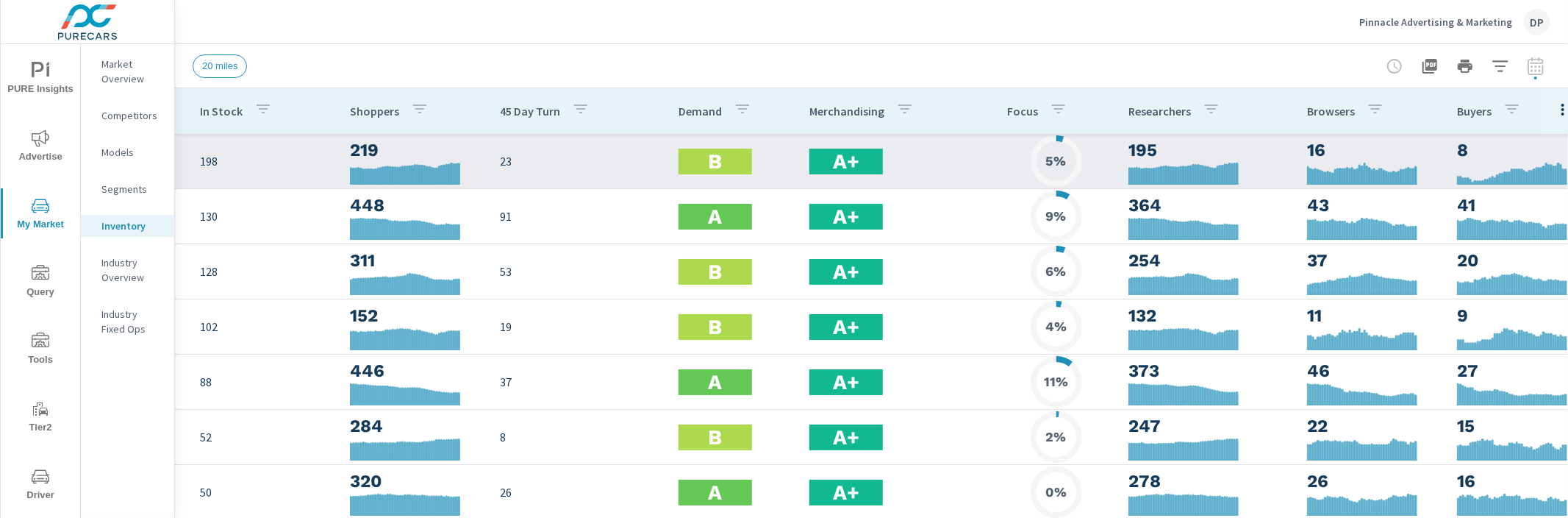
scroll to position [0, 288]
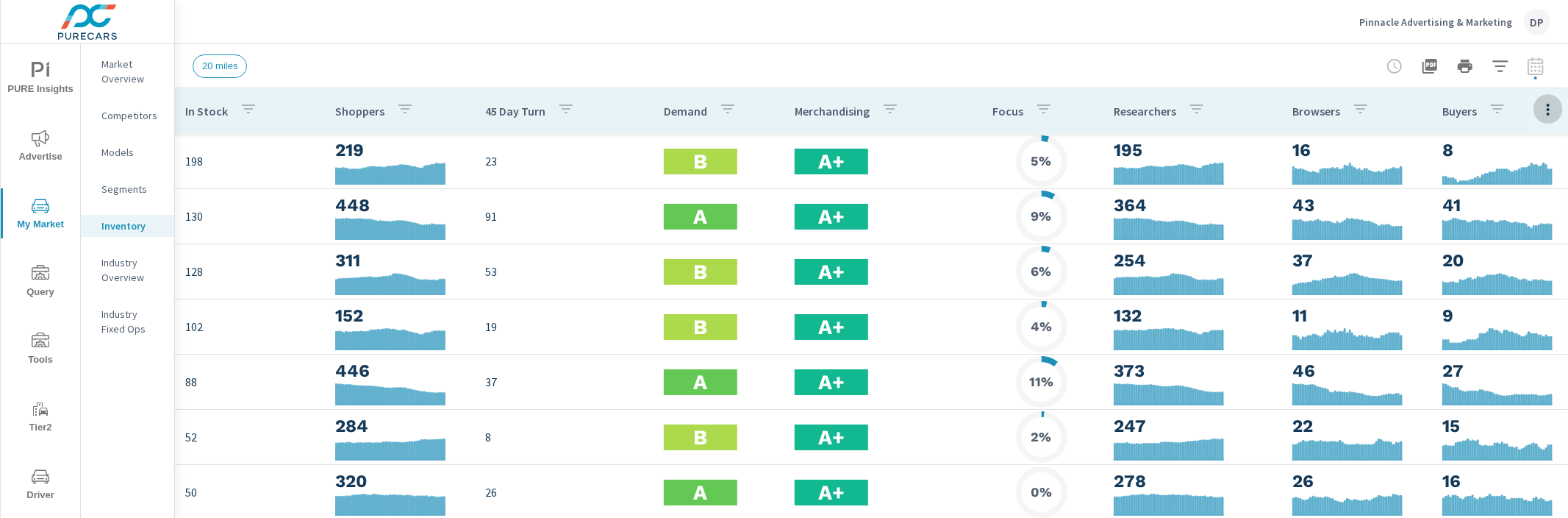
click at [1536, 117] on button "button" at bounding box center [1548, 108] width 29 height 30
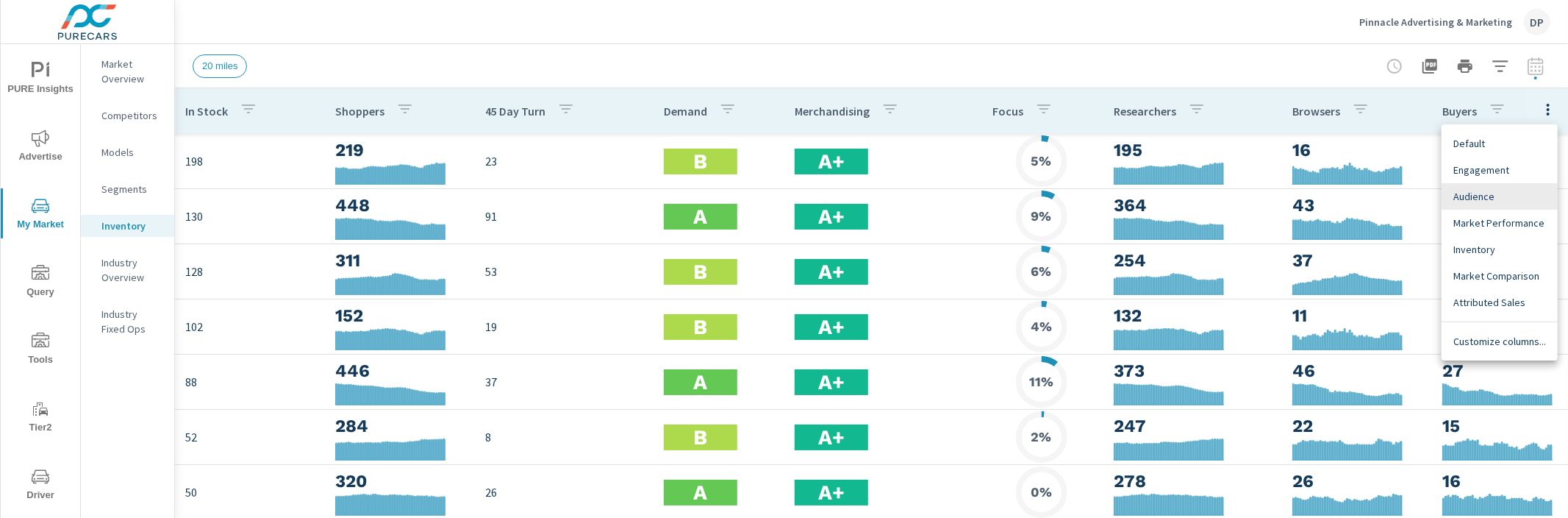
click at [1509, 145] on span "Default" at bounding box center [1499, 143] width 93 height 15
